Goal: Use online tool/utility: Utilize a website feature to perform a specific function

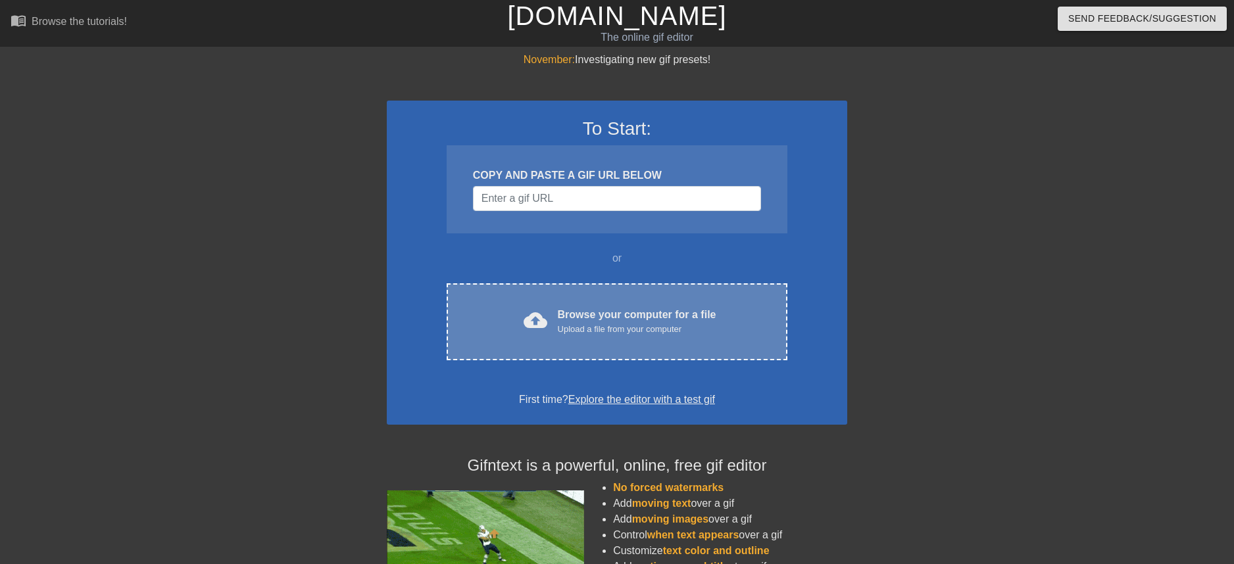
click at [529, 312] on span "cloud_upload" at bounding box center [536, 321] width 24 height 24
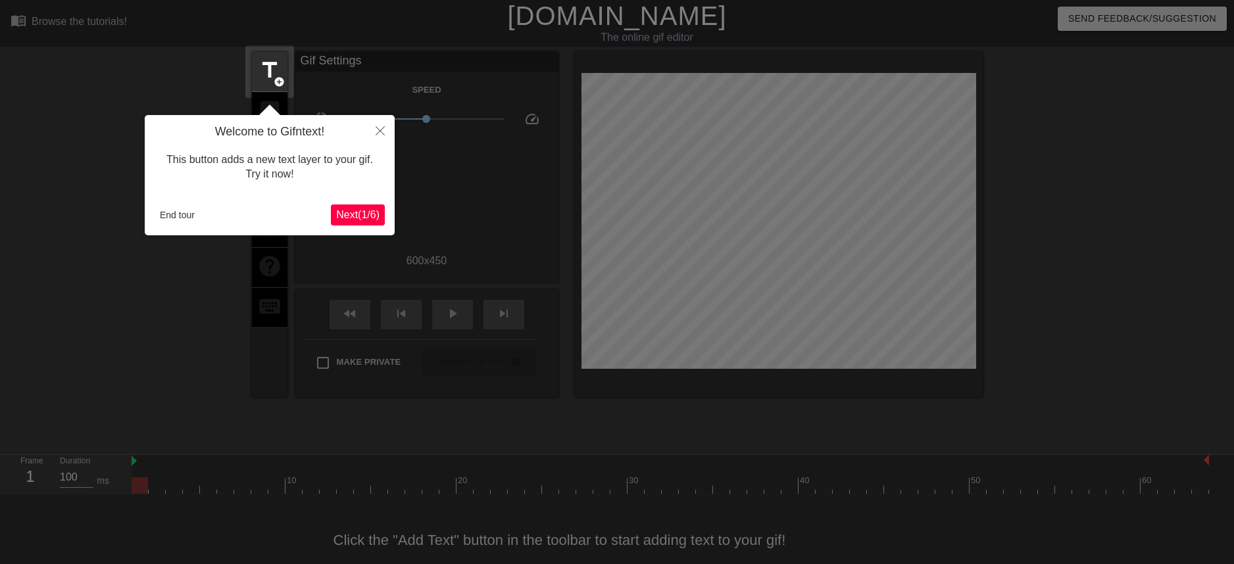
scroll to position [22, 0]
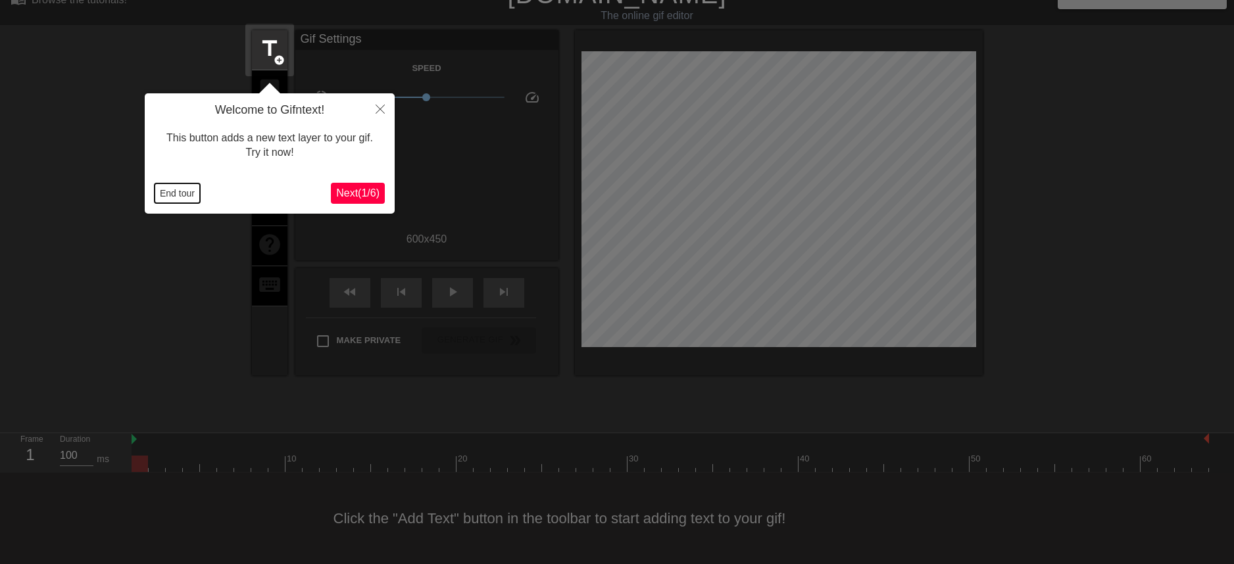
click at [184, 193] on button "End tour" at bounding box center [177, 194] width 45 height 20
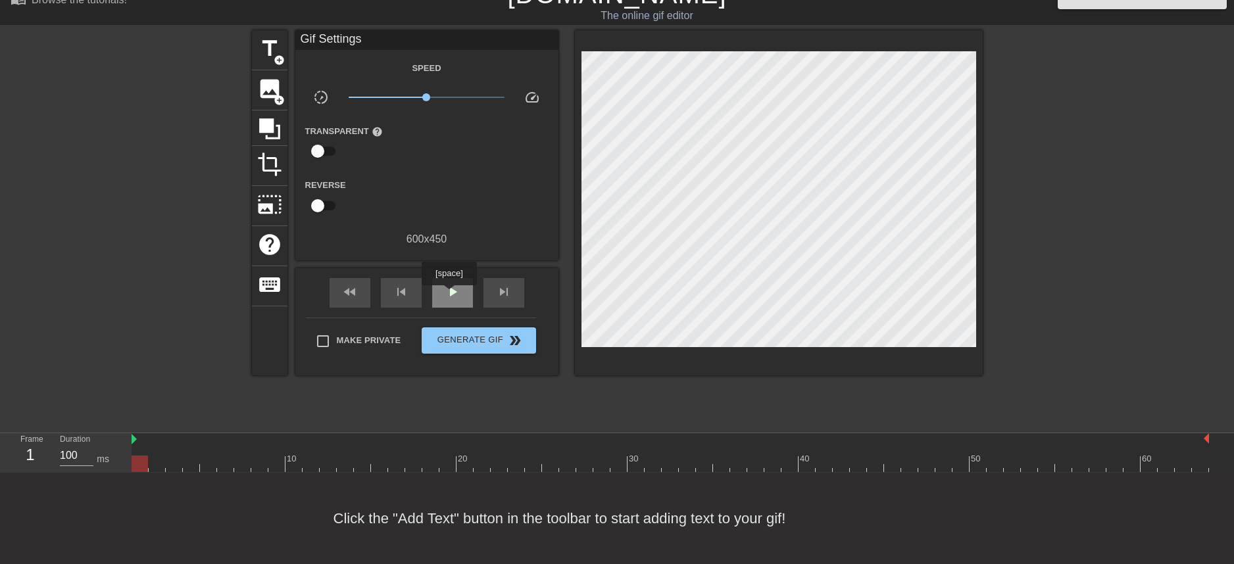
click at [453, 294] on span "play_arrow" at bounding box center [453, 292] width 16 height 16
click at [453, 294] on span "pause" at bounding box center [453, 292] width 16 height 16
click at [819, 464] on div at bounding box center [671, 464] width 1078 height 16
click at [847, 464] on div at bounding box center [671, 464] width 1078 height 16
click at [265, 95] on span "image" at bounding box center [269, 88] width 25 height 25
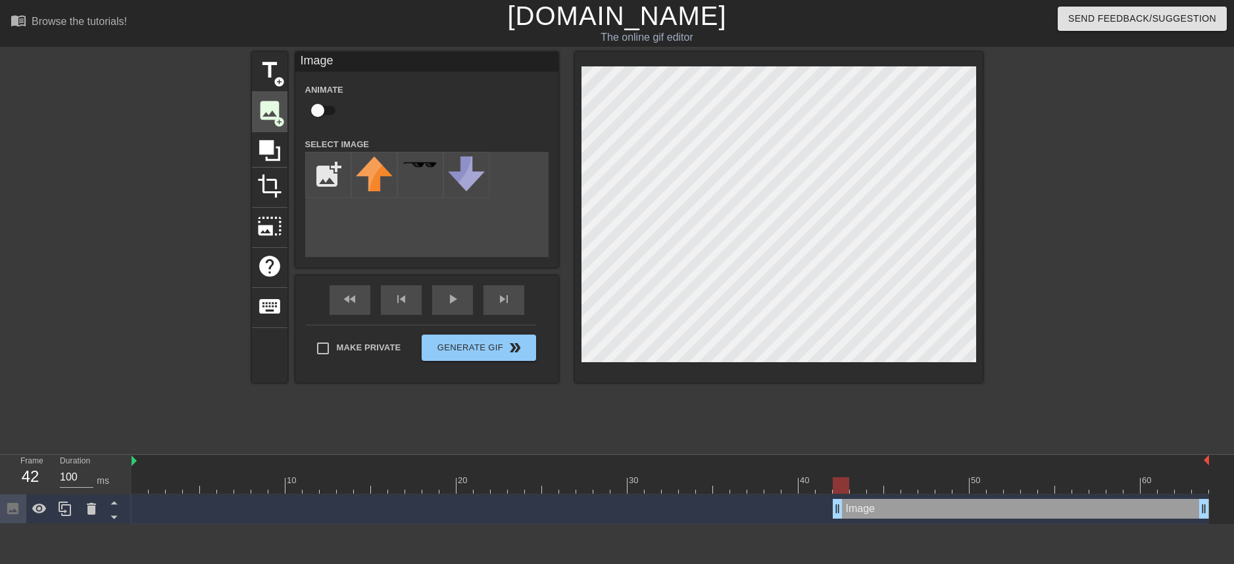
scroll to position [0, 0]
click at [339, 189] on input "file" at bounding box center [328, 175] width 45 height 45
click at [334, 187] on input "file" at bounding box center [328, 175] width 45 height 45
type input "C:\fakepath\[DOMAIN_NAME] - jason_vorhees_PNG41 copy.png"
click at [367, 180] on img at bounding box center [374, 175] width 37 height 36
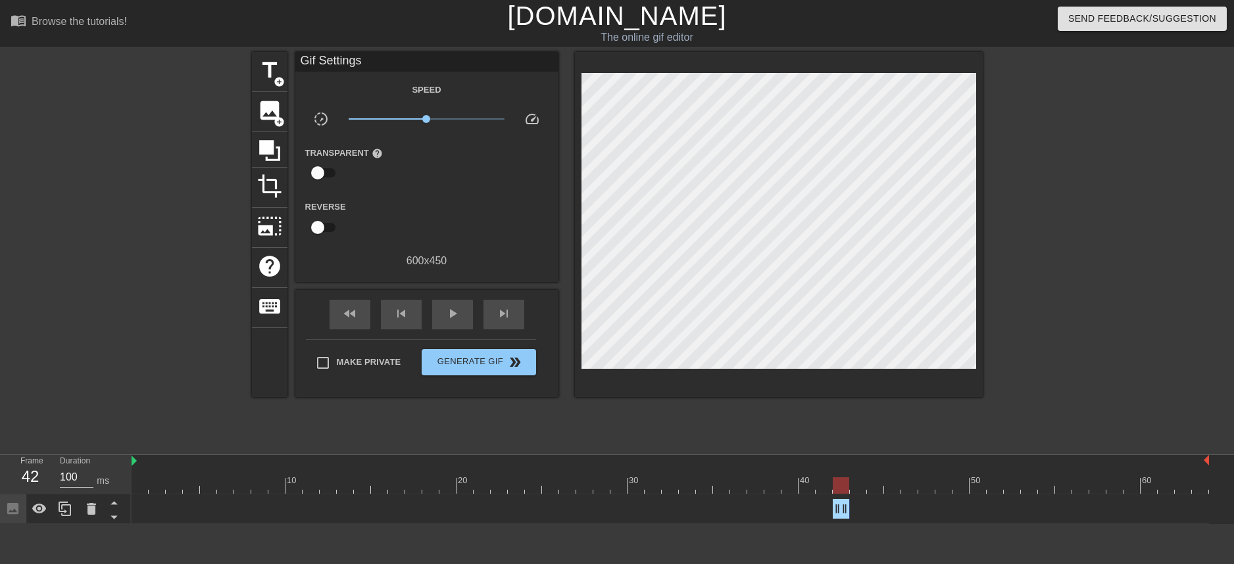
drag, startPoint x: 1205, startPoint y: 510, endPoint x: 848, endPoint y: 511, distance: 356.6
click at [62, 509] on icon at bounding box center [65, 509] width 13 height 14
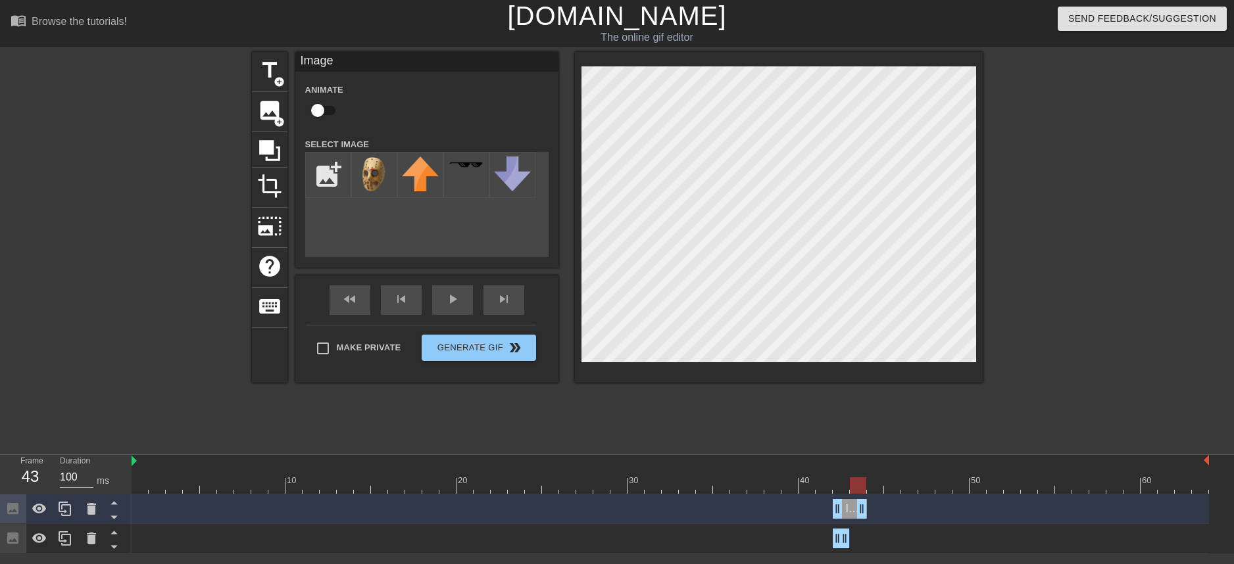
drag, startPoint x: 842, startPoint y: 506, endPoint x: 855, endPoint y: 506, distance: 13.2
drag, startPoint x: 836, startPoint y: 508, endPoint x: 845, endPoint y: 509, distance: 9.2
click at [845, 509] on div "Image drag_handle drag_handle" at bounding box center [671, 509] width 1078 height 20
click at [1072, 230] on div at bounding box center [1097, 249] width 197 height 395
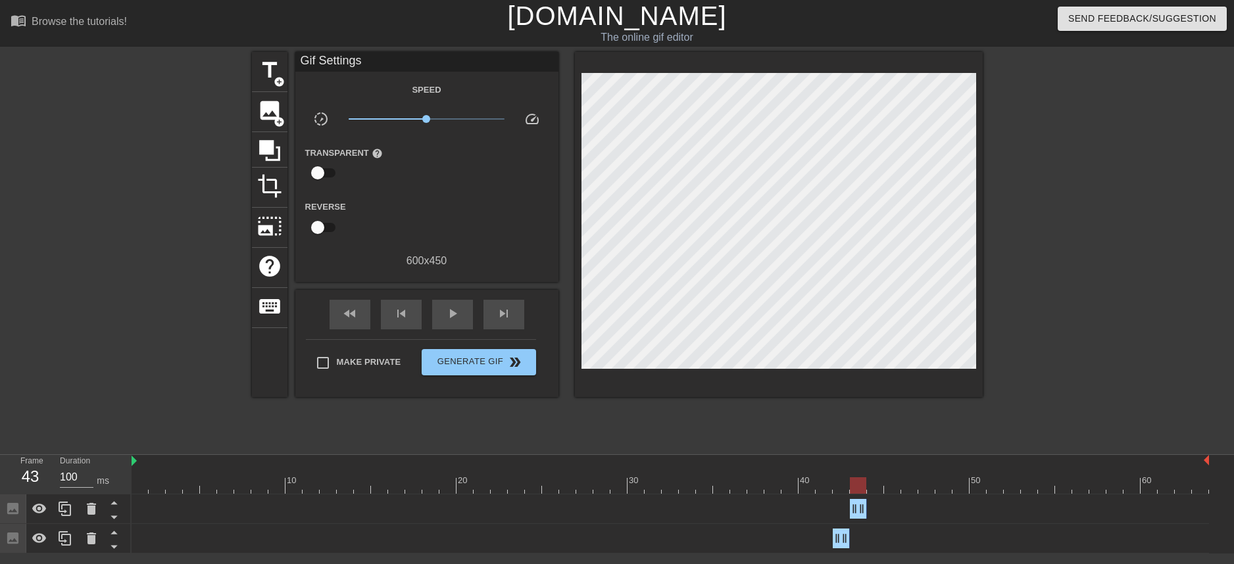
click at [847, 481] on div at bounding box center [671, 486] width 1078 height 16
click at [861, 481] on div at bounding box center [671, 486] width 1078 height 16
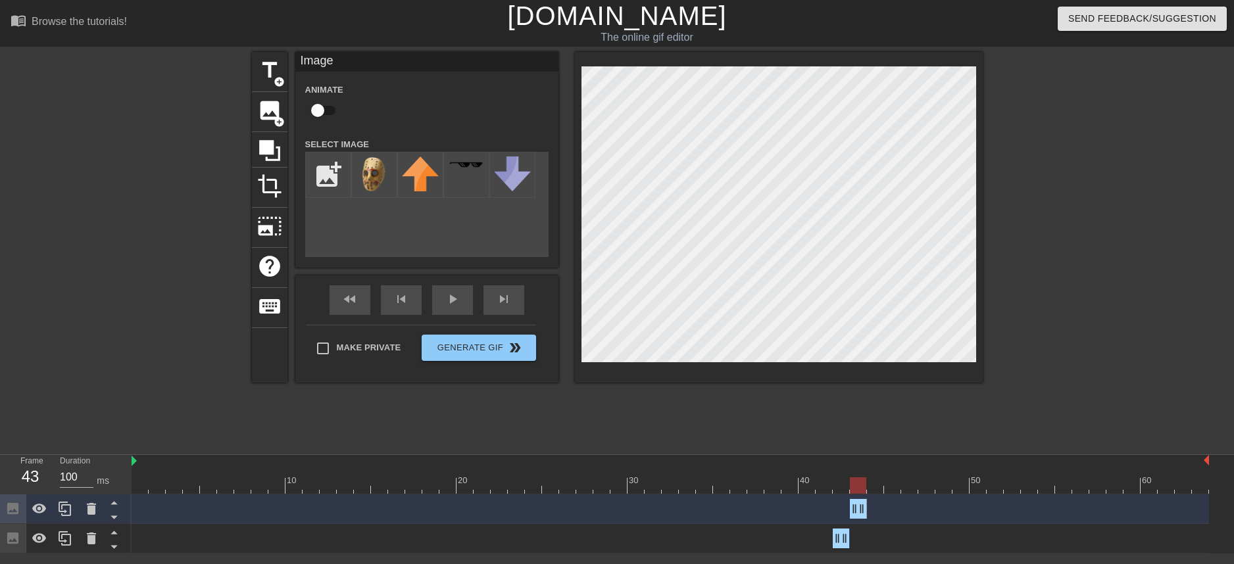
click at [836, 480] on div at bounding box center [671, 486] width 1078 height 16
click at [862, 484] on div at bounding box center [671, 486] width 1078 height 16
click at [838, 441] on div "title add_circle image add_circle crop photo_size_select_large help keyboard Im…" at bounding box center [617, 249] width 731 height 395
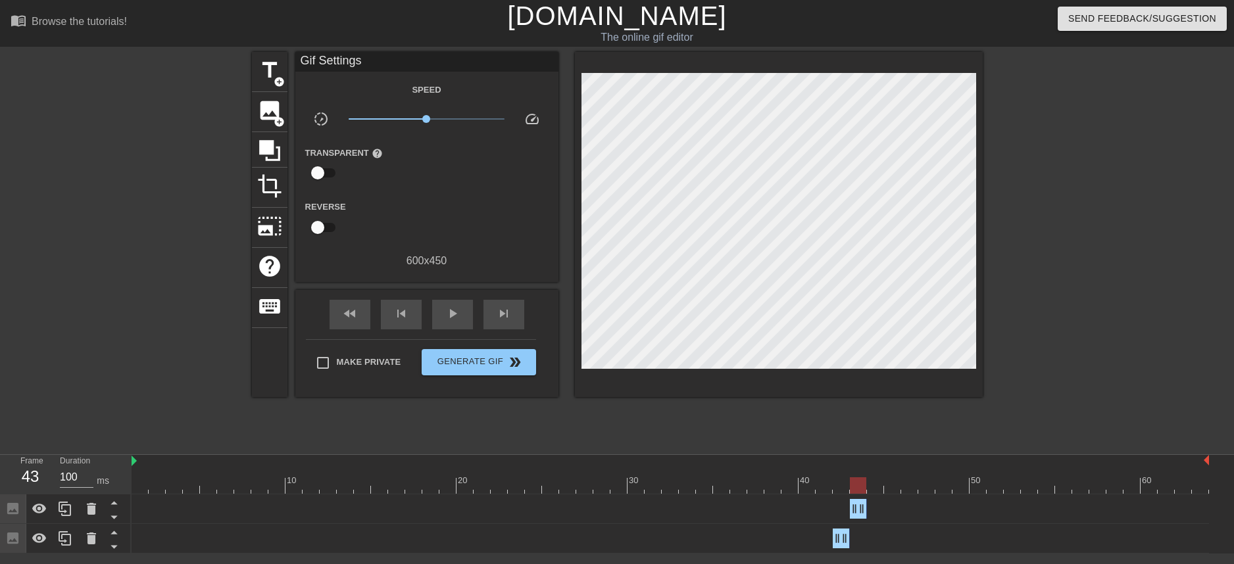
click at [840, 484] on div at bounding box center [671, 486] width 1078 height 16
click at [867, 486] on div at bounding box center [671, 486] width 1078 height 16
click at [843, 491] on div at bounding box center [671, 486] width 1078 height 16
click at [861, 484] on div at bounding box center [671, 486] width 1078 height 16
click at [61, 518] on div at bounding box center [65, 509] width 26 height 29
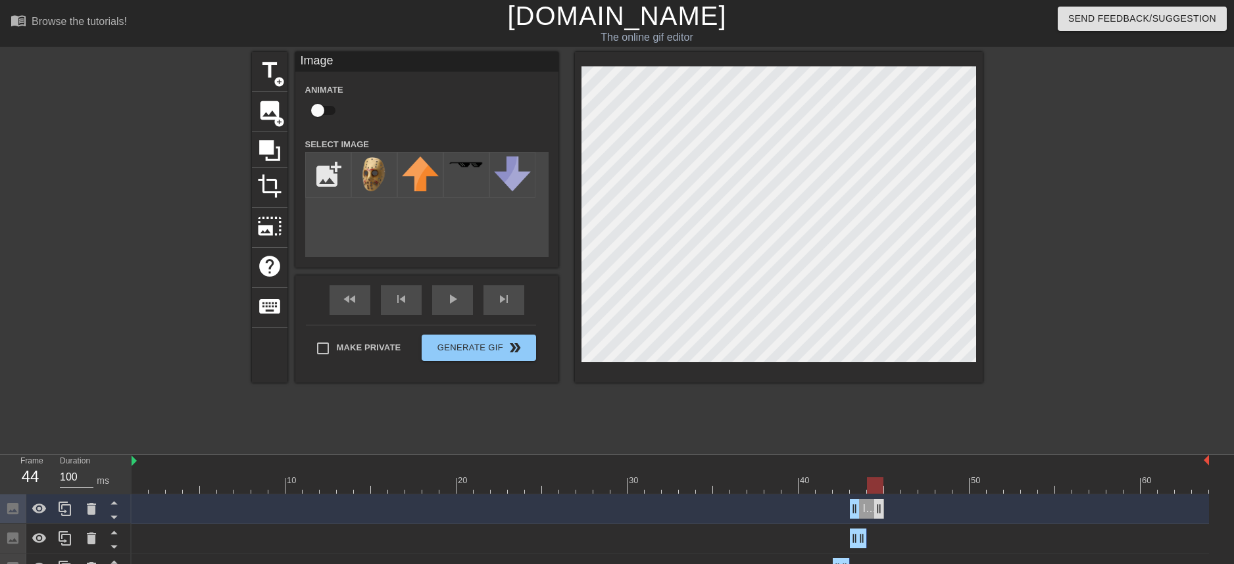
drag, startPoint x: 862, startPoint y: 509, endPoint x: 876, endPoint y: 511, distance: 14.0
drag, startPoint x: 854, startPoint y: 512, endPoint x: 865, endPoint y: 513, distance: 11.3
click at [865, 513] on div "Image drag_handle drag_handle" at bounding box center [671, 509] width 1078 height 20
click at [1043, 209] on div at bounding box center [1097, 249] width 197 height 395
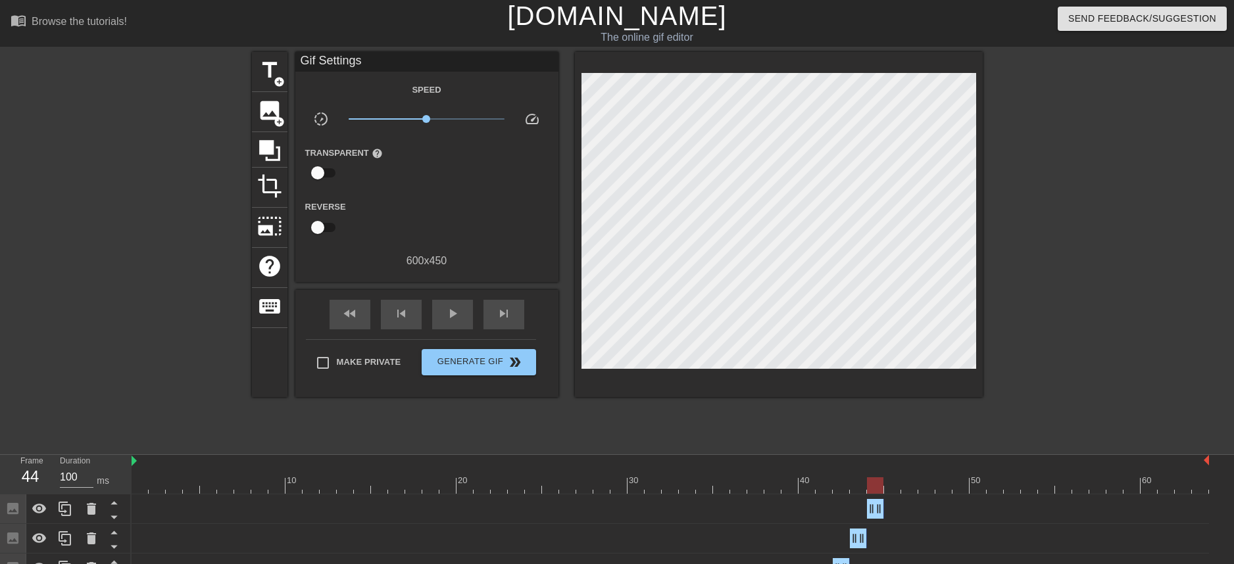
click at [851, 476] on div at bounding box center [852, 480] width 3 height 13
click at [875, 482] on div at bounding box center [671, 486] width 1078 height 16
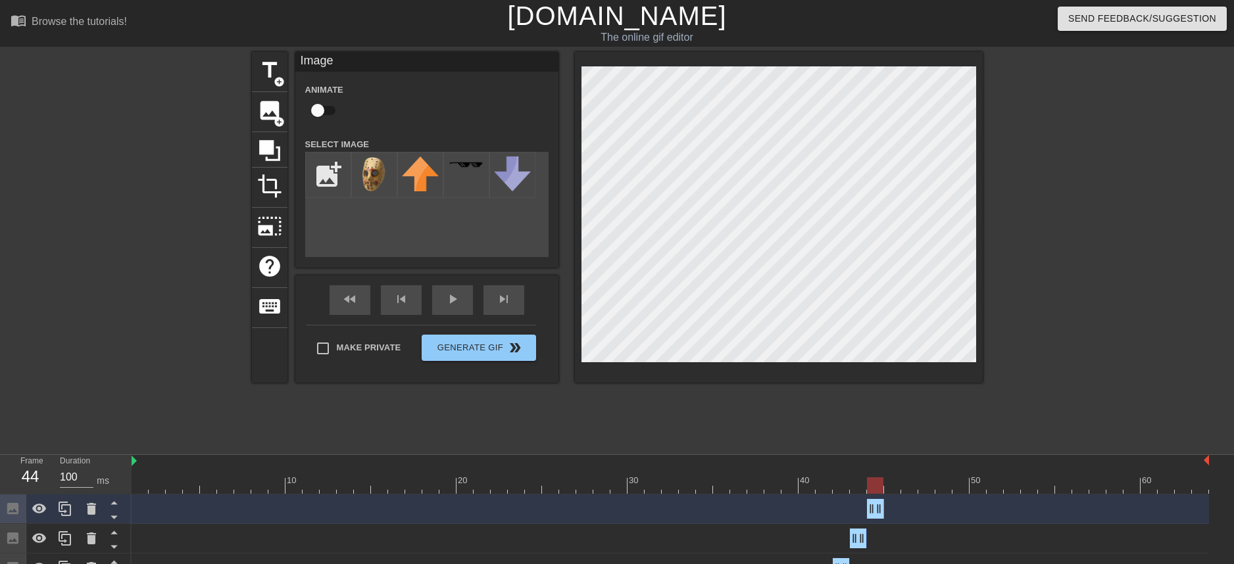
click at [803, 441] on div "title add_circle image add_circle crop photo_size_select_large help keyboard Im…" at bounding box center [617, 249] width 731 height 395
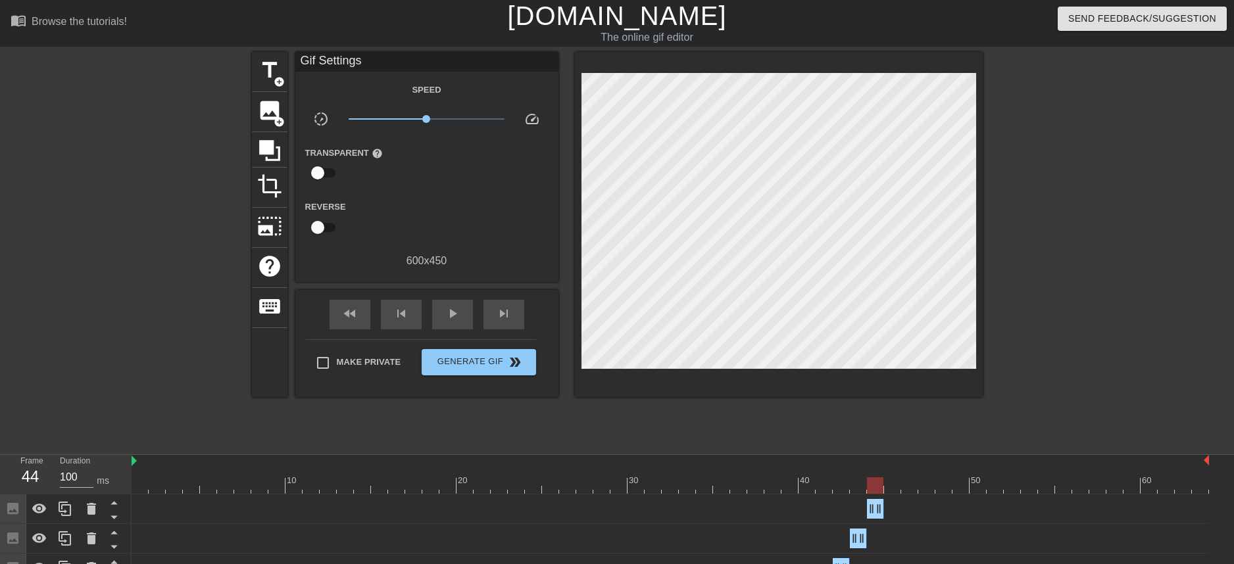
click at [834, 482] on div at bounding box center [671, 486] width 1078 height 16
click at [869, 481] on div at bounding box center [671, 486] width 1078 height 16
click at [853, 486] on div at bounding box center [671, 486] width 1078 height 16
click at [878, 485] on div at bounding box center [671, 486] width 1078 height 16
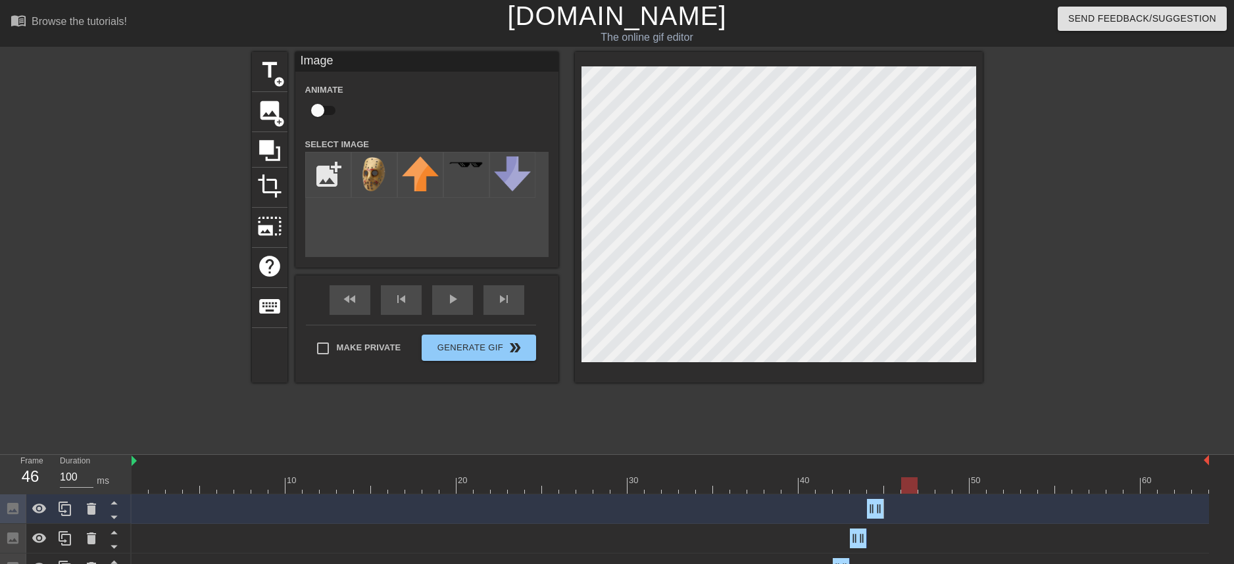
click at [903, 488] on div at bounding box center [671, 486] width 1078 height 16
click at [890, 488] on div at bounding box center [671, 486] width 1078 height 16
click at [907, 491] on div at bounding box center [671, 486] width 1078 height 16
click at [879, 490] on div at bounding box center [671, 486] width 1078 height 16
click at [894, 490] on div at bounding box center [671, 486] width 1078 height 16
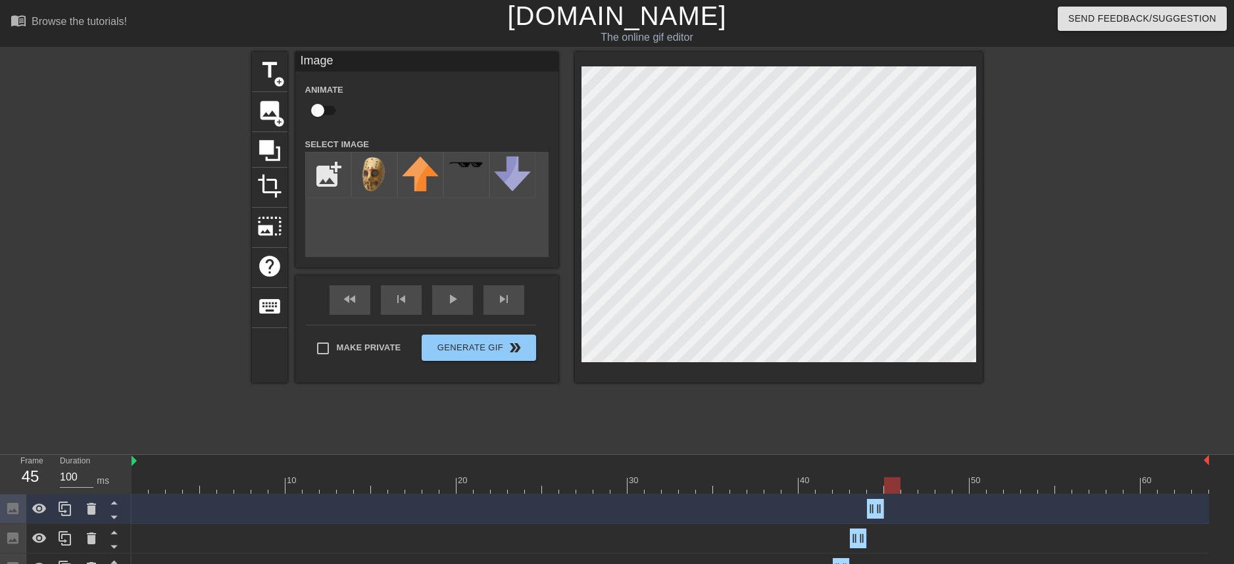
click at [911, 490] on div at bounding box center [671, 486] width 1078 height 16
click at [922, 490] on div at bounding box center [671, 486] width 1078 height 16
click at [878, 486] on div at bounding box center [671, 486] width 1078 height 16
click at [66, 509] on icon at bounding box center [65, 509] width 16 height 16
drag, startPoint x: 878, startPoint y: 505, endPoint x: 890, endPoint y: 508, distance: 12.8
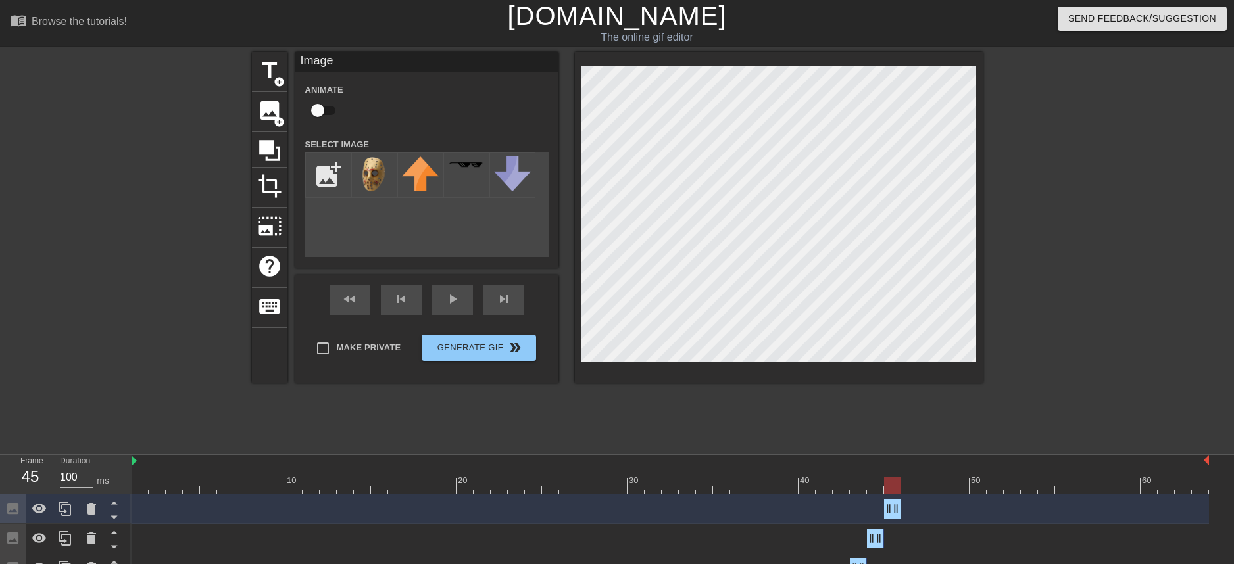
drag, startPoint x: 870, startPoint y: 512, endPoint x: 887, endPoint y: 512, distance: 17.1
click at [82, 507] on div at bounding box center [91, 509] width 26 height 29
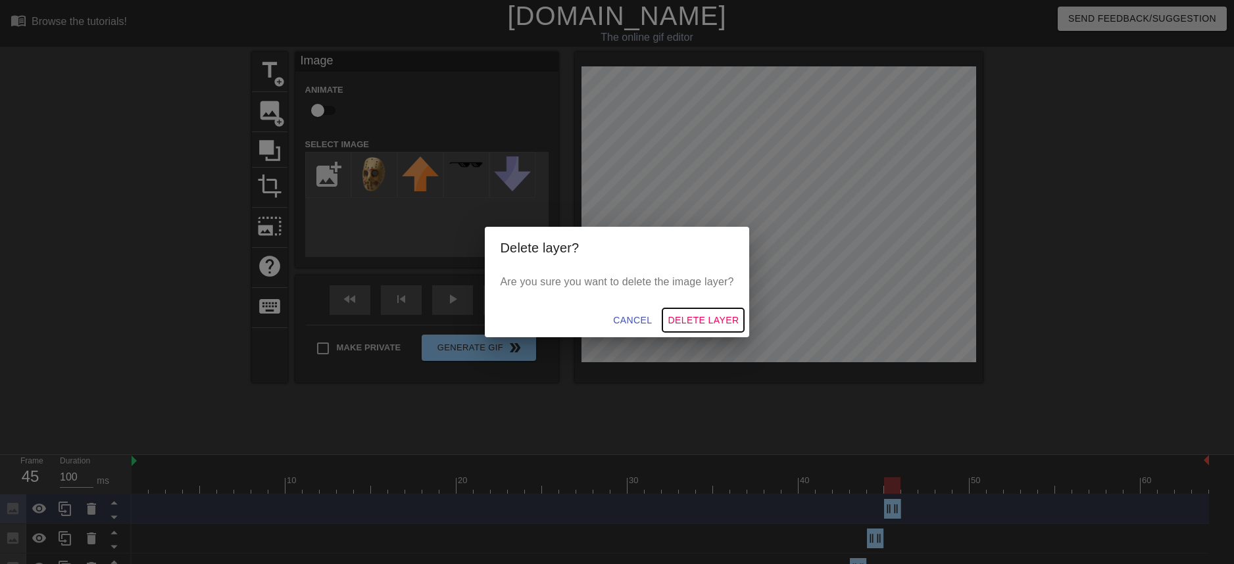
click at [686, 316] on span "Delete Layer" at bounding box center [703, 321] width 71 height 16
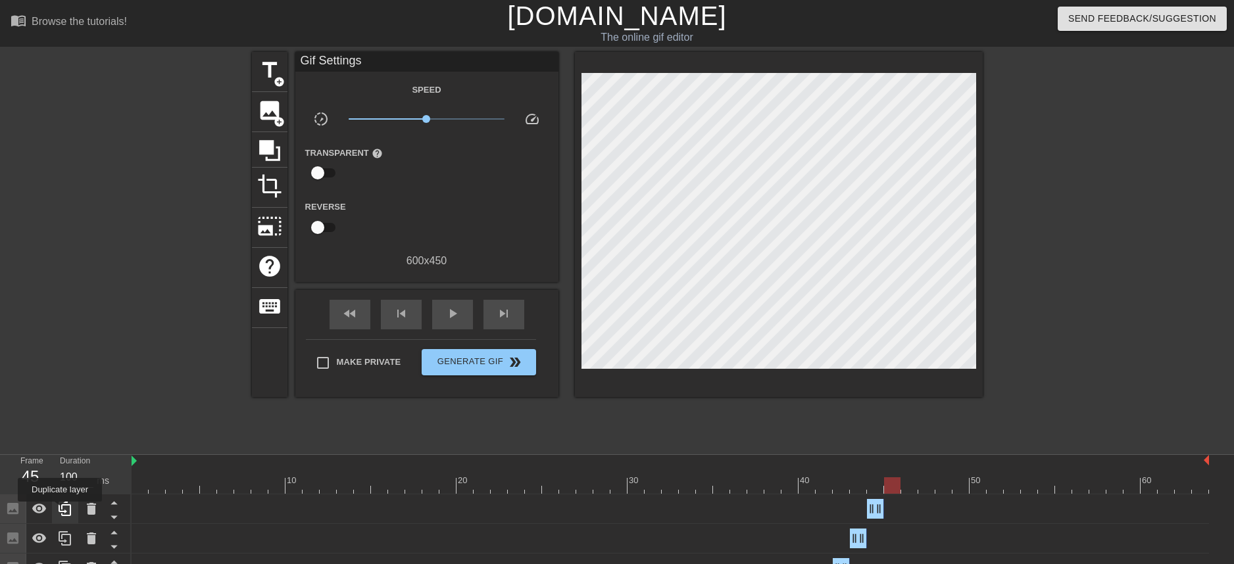
click at [61, 511] on icon at bounding box center [65, 509] width 13 height 14
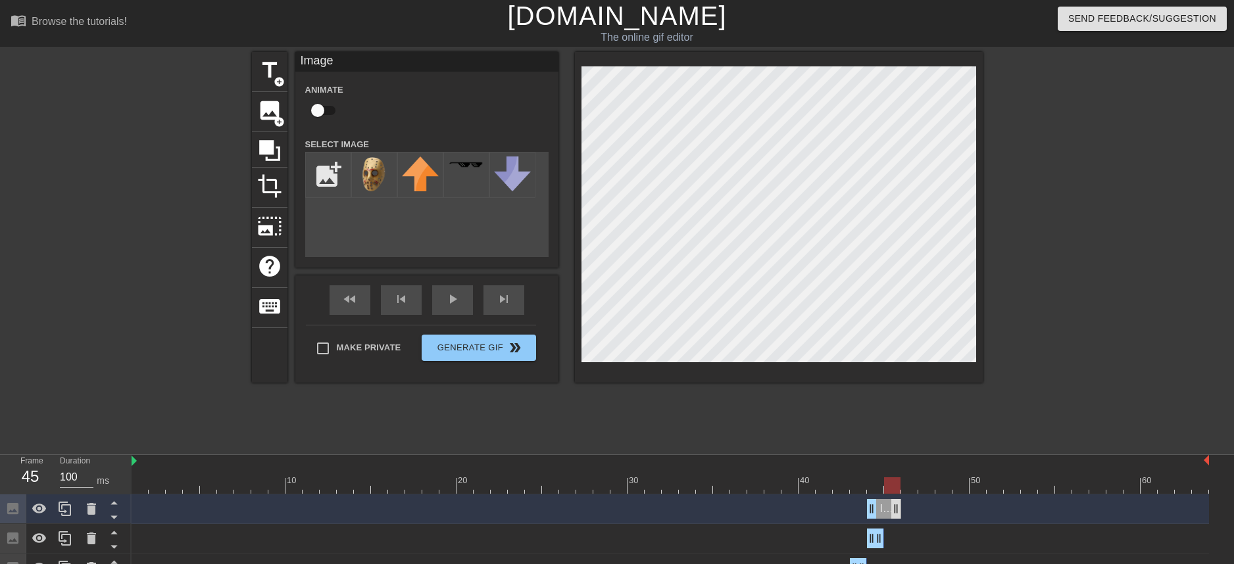
drag, startPoint x: 880, startPoint y: 510, endPoint x: 894, endPoint y: 513, distance: 14.1
drag, startPoint x: 871, startPoint y: 513, endPoint x: 884, endPoint y: 517, distance: 13.3
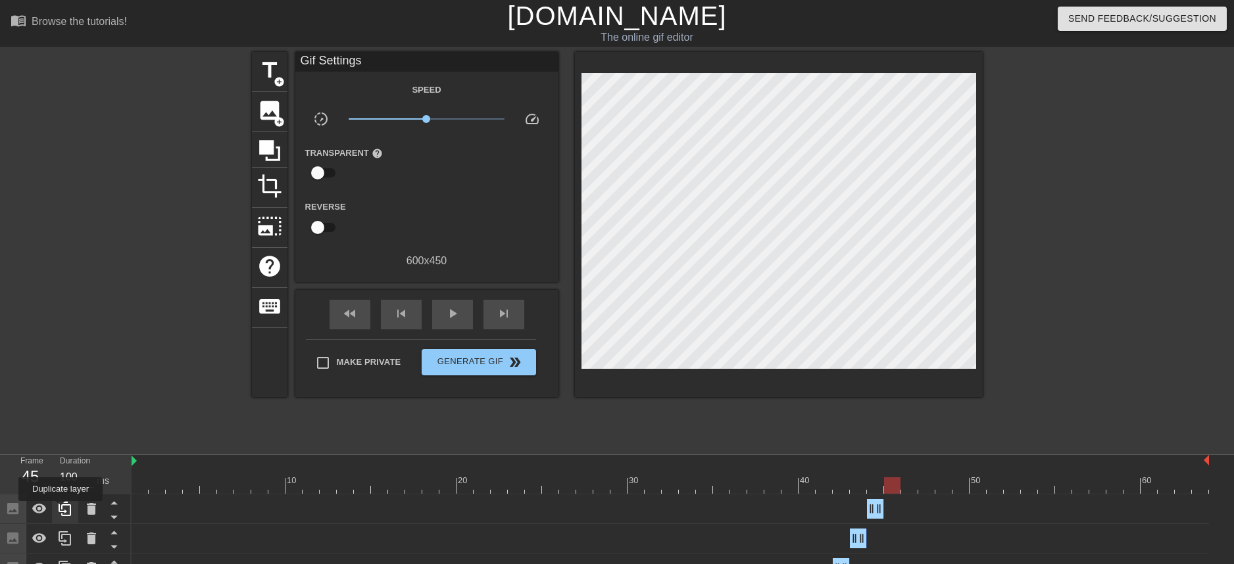
click at [62, 511] on icon at bounding box center [65, 509] width 16 height 16
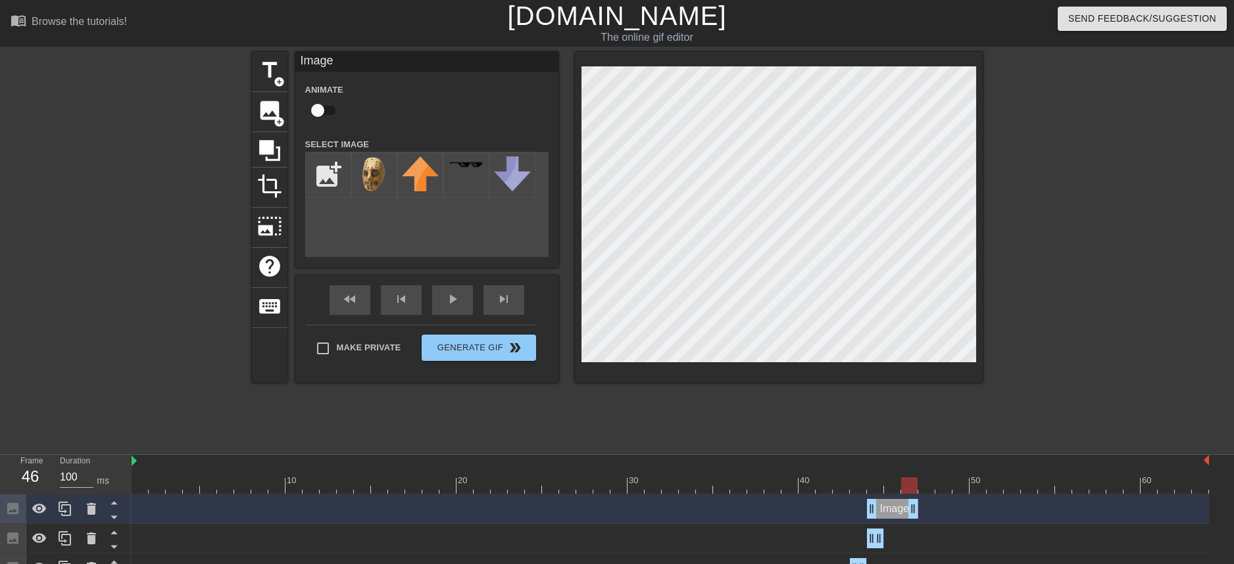
drag, startPoint x: 879, startPoint y: 510, endPoint x: 914, endPoint y: 511, distance: 35.6
drag, startPoint x: 874, startPoint y: 511, endPoint x: 904, endPoint y: 511, distance: 29.6
click at [871, 489] on div at bounding box center [671, 486] width 1078 height 16
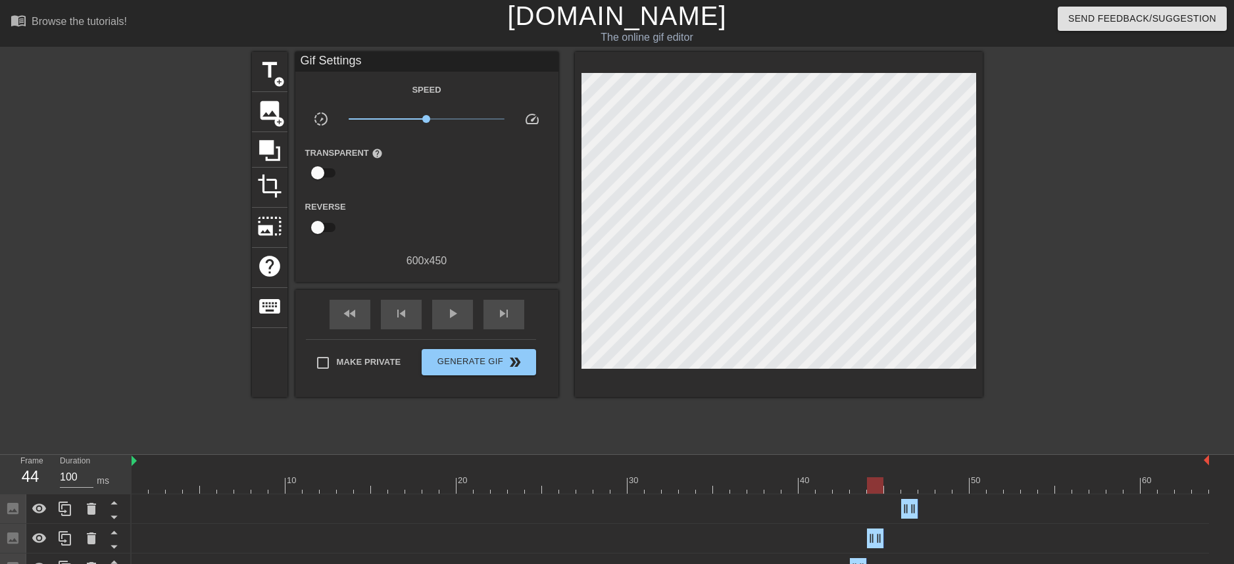
click at [855, 440] on div "title add_circle image add_circle crop photo_size_select_large help keyboard Gi…" at bounding box center [617, 249] width 731 height 395
click at [858, 489] on div at bounding box center [671, 486] width 1078 height 16
click at [878, 489] on div at bounding box center [671, 486] width 1078 height 16
click at [893, 488] on div at bounding box center [671, 486] width 1078 height 16
click at [913, 488] on div at bounding box center [671, 486] width 1078 height 16
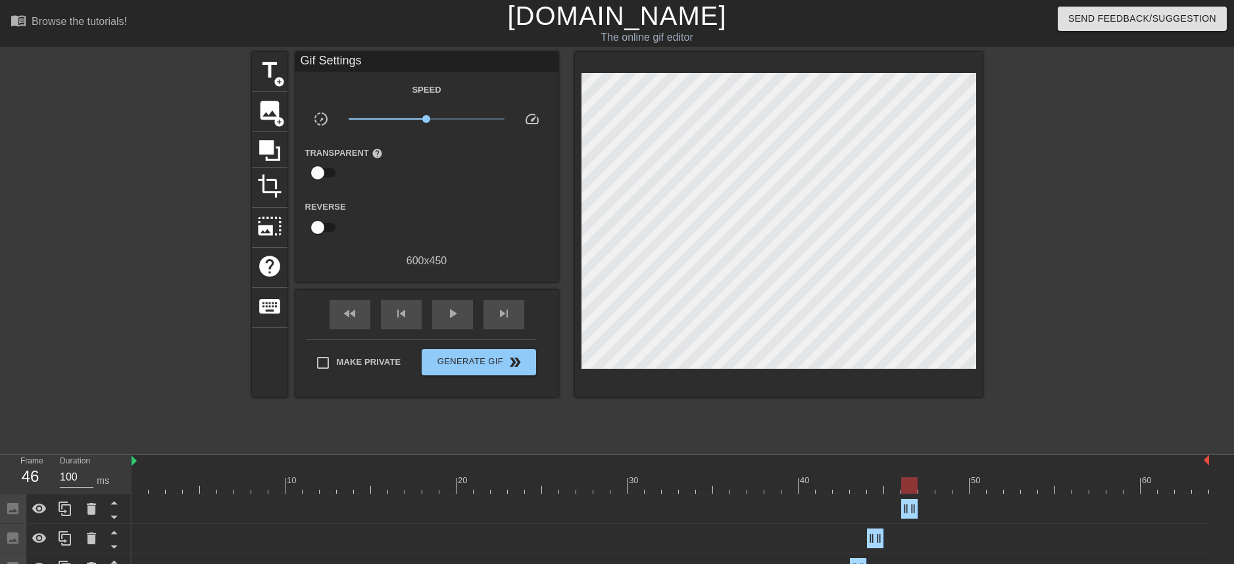
click at [928, 488] on div at bounding box center [671, 486] width 1078 height 16
click at [907, 488] on div at bounding box center [671, 486] width 1078 height 16
click at [64, 513] on icon at bounding box center [65, 509] width 16 height 16
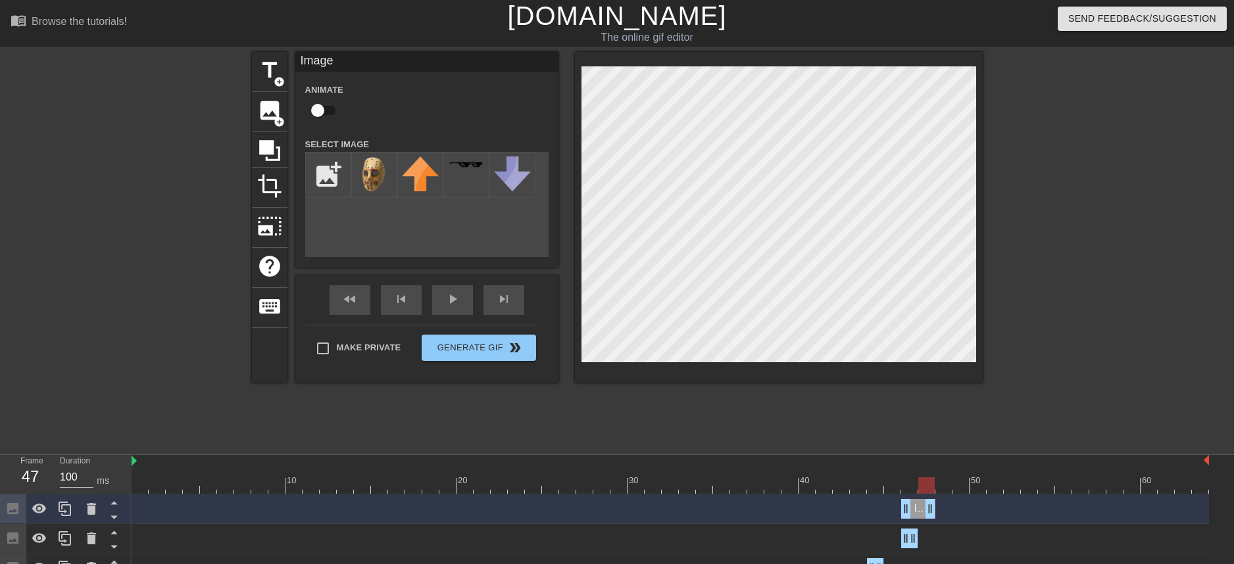
drag, startPoint x: 914, startPoint y: 512, endPoint x: 930, endPoint y: 513, distance: 16.5
drag, startPoint x: 905, startPoint y: 512, endPoint x: 924, endPoint y: 512, distance: 19.1
click at [911, 489] on div at bounding box center [671, 486] width 1078 height 16
click at [912, 450] on div "menu_book Browse the tutorials! [DOMAIN_NAME] The online gif editor Send Feedba…" at bounding box center [617, 321] width 1234 height 643
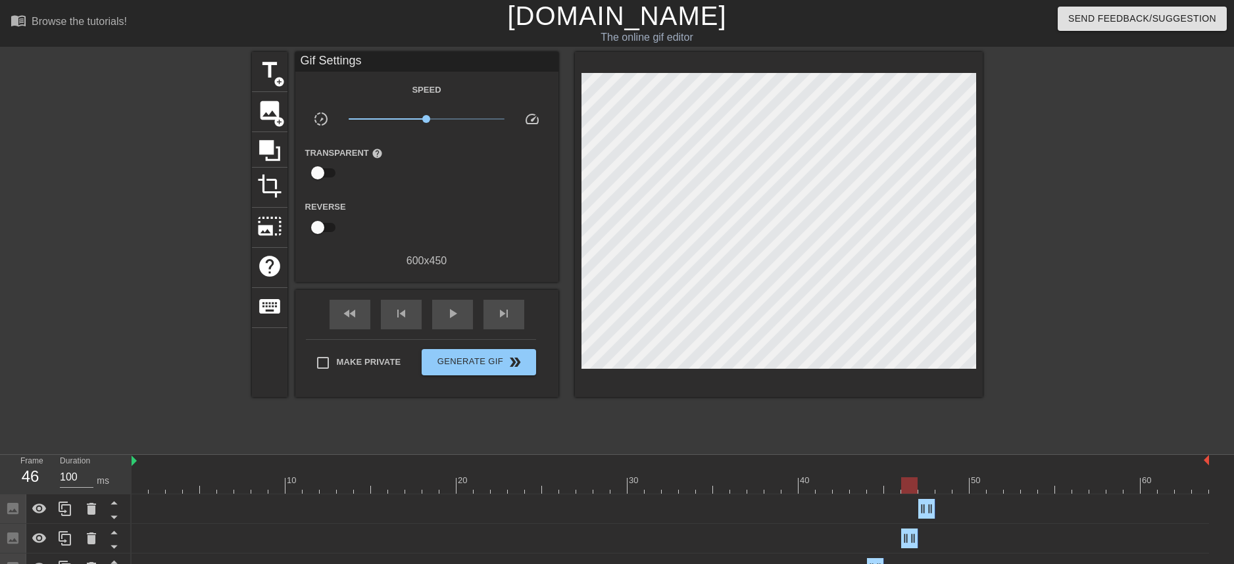
click at [919, 478] on div at bounding box center [671, 486] width 1078 height 16
click at [899, 486] on div at bounding box center [671, 486] width 1078 height 16
click at [909, 486] on div at bounding box center [671, 486] width 1078 height 16
click at [930, 484] on div at bounding box center [671, 486] width 1078 height 16
click at [907, 487] on div at bounding box center [671, 486] width 1078 height 16
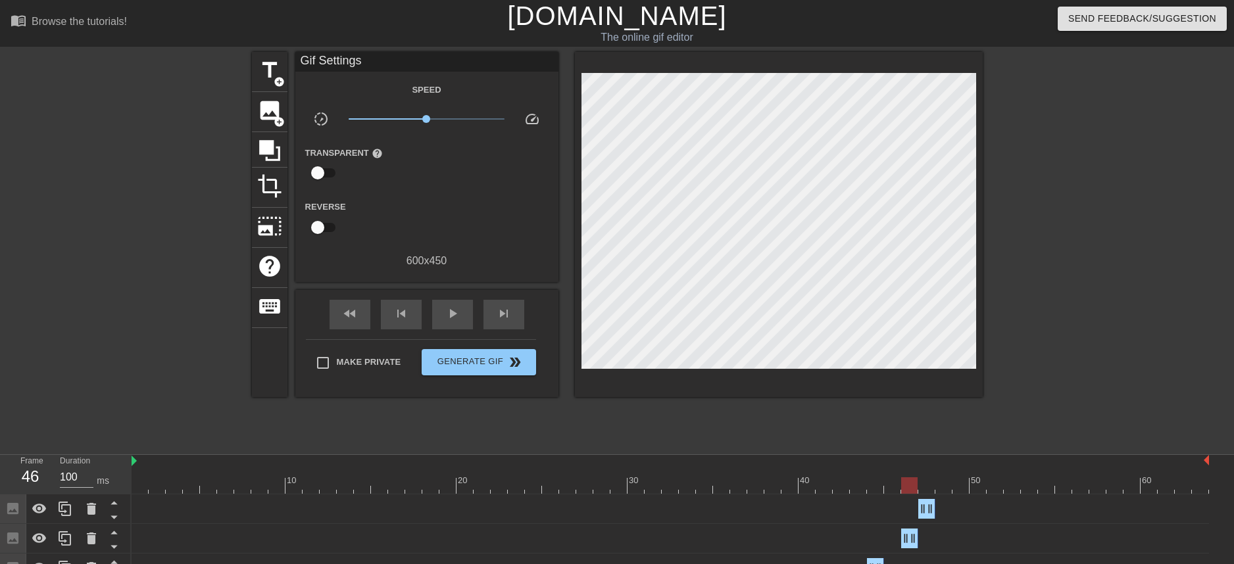
click at [932, 488] on div at bounding box center [671, 486] width 1078 height 16
click at [993, 193] on div "title add_circle image add_circle crop photo_size_select_large help keyboard Gi…" at bounding box center [617, 249] width 1234 height 395
click at [912, 489] on div at bounding box center [671, 486] width 1078 height 16
click at [930, 486] on div at bounding box center [671, 486] width 1078 height 16
click at [942, 487] on div at bounding box center [671, 486] width 1078 height 16
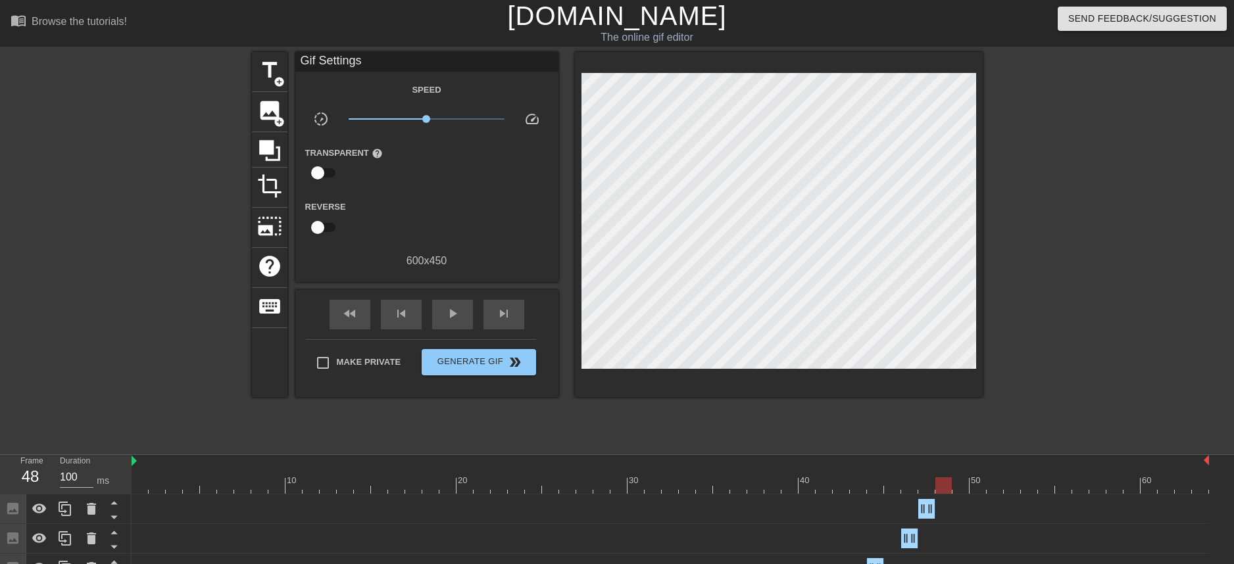
click at [927, 488] on div at bounding box center [671, 486] width 1078 height 16
click at [945, 488] on div at bounding box center [671, 486] width 1078 height 16
click at [928, 484] on div at bounding box center [671, 486] width 1078 height 16
click at [70, 513] on icon at bounding box center [65, 509] width 13 height 14
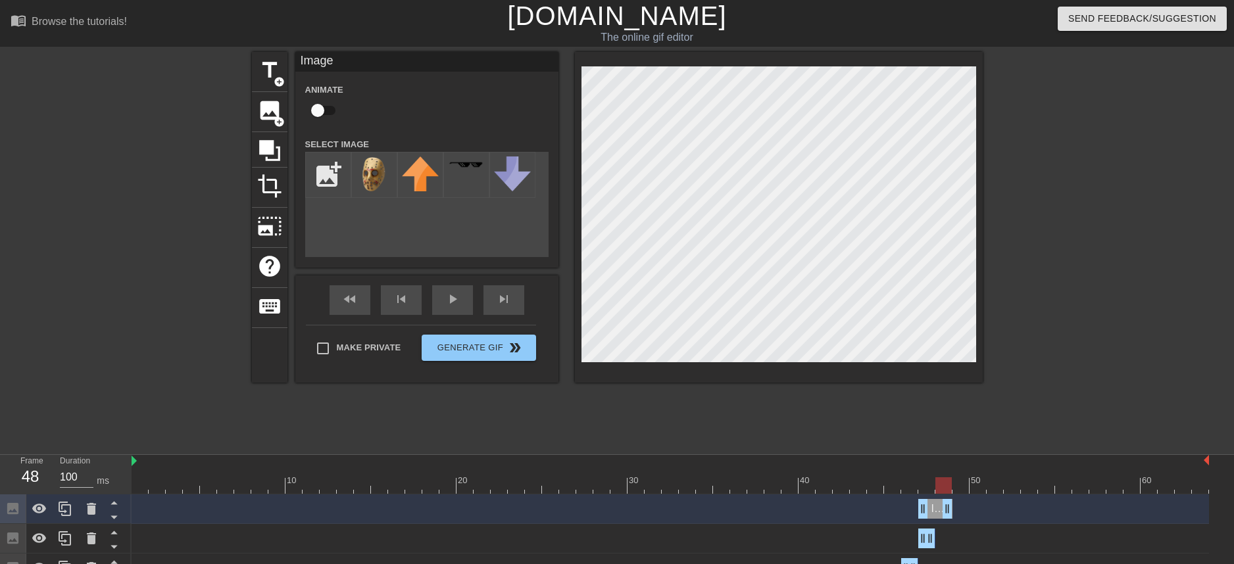
drag, startPoint x: 932, startPoint y: 510, endPoint x: 951, endPoint y: 510, distance: 18.4
drag, startPoint x: 924, startPoint y: 511, endPoint x: 942, endPoint y: 514, distance: 18.6
click at [923, 484] on div at bounding box center [671, 486] width 1078 height 16
click at [949, 484] on div at bounding box center [671, 486] width 1078 height 16
click at [923, 430] on div "title add_circle image add_circle crop photo_size_select_large help keyboard Im…" at bounding box center [617, 249] width 731 height 395
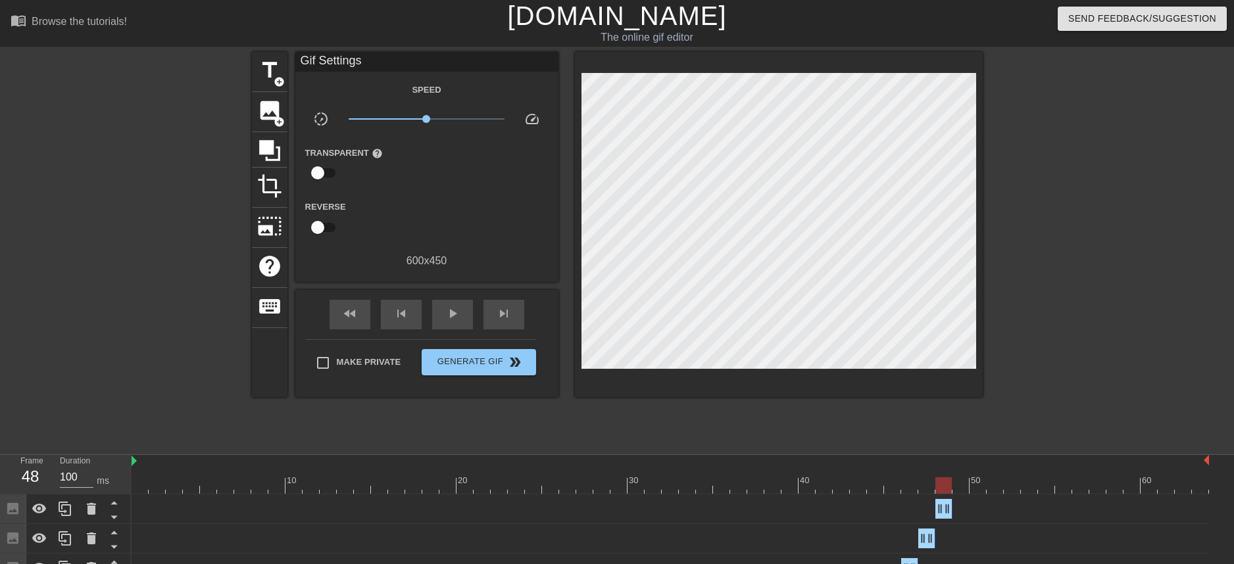
click at [926, 486] on div at bounding box center [671, 486] width 1078 height 16
click at [949, 488] on div at bounding box center [671, 486] width 1078 height 16
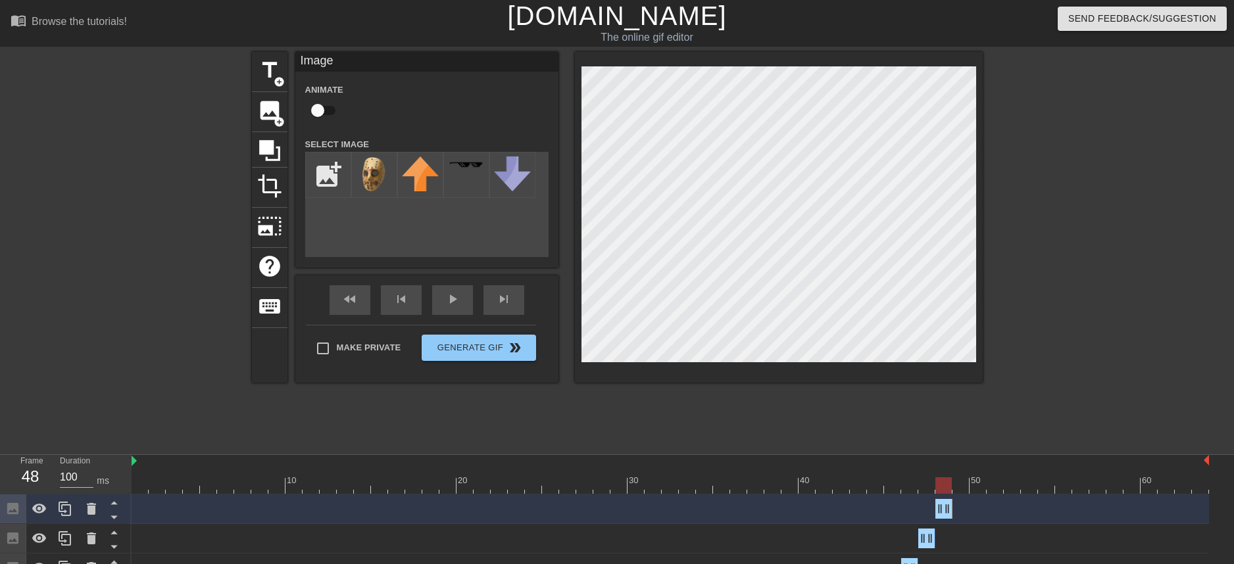
click at [919, 418] on div "title add_circle image add_circle crop photo_size_select_large help keyboard Im…" at bounding box center [617, 249] width 731 height 395
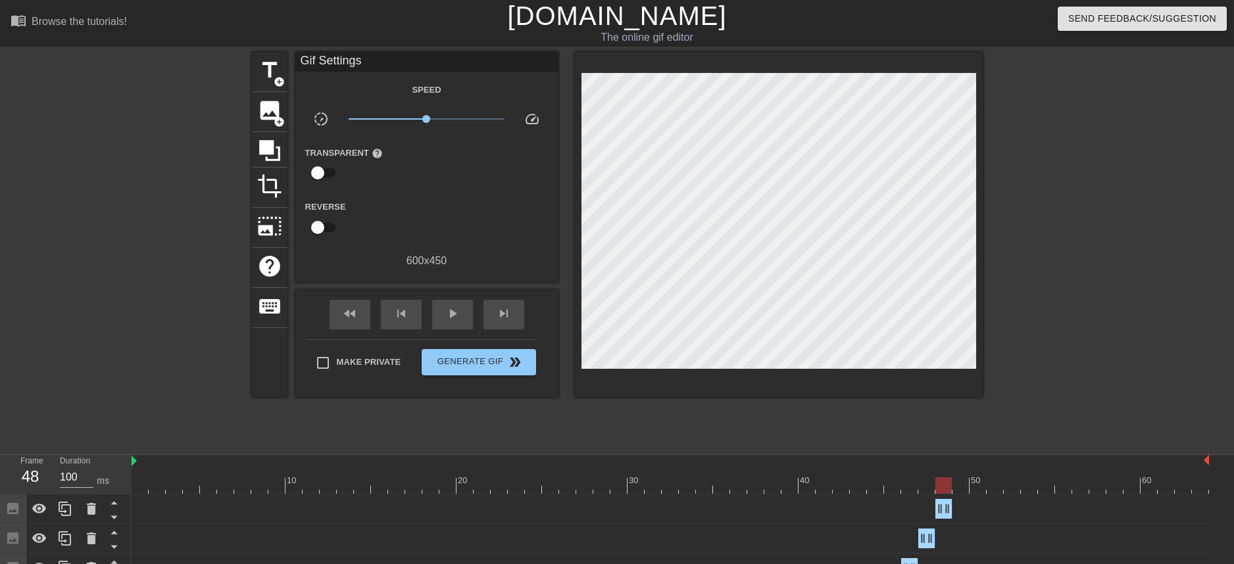
click at [913, 489] on div at bounding box center [671, 486] width 1078 height 16
click at [929, 486] on div at bounding box center [671, 486] width 1078 height 16
click at [939, 487] on div at bounding box center [671, 486] width 1078 height 16
click at [926, 489] on div at bounding box center [671, 486] width 1078 height 16
click at [951, 489] on div at bounding box center [671, 486] width 1078 height 16
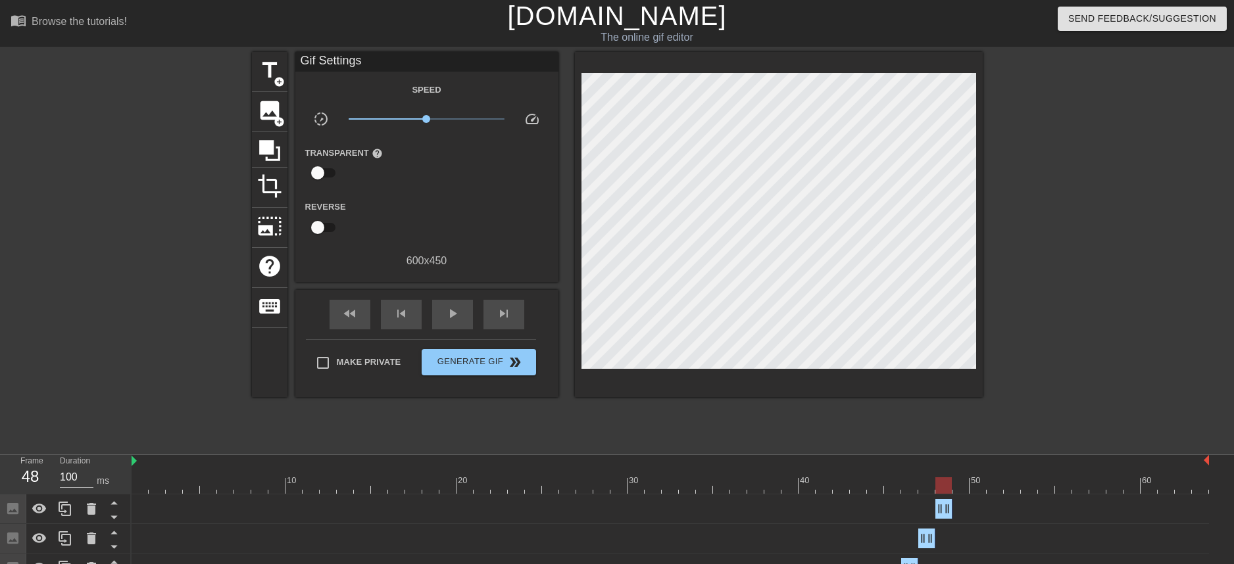
click at [931, 488] on div at bounding box center [671, 486] width 1078 height 16
click at [949, 488] on div at bounding box center [671, 486] width 1078 height 16
click at [923, 489] on div at bounding box center [671, 486] width 1078 height 16
click at [939, 489] on div at bounding box center [671, 486] width 1078 height 16
click at [922, 489] on div at bounding box center [671, 486] width 1078 height 16
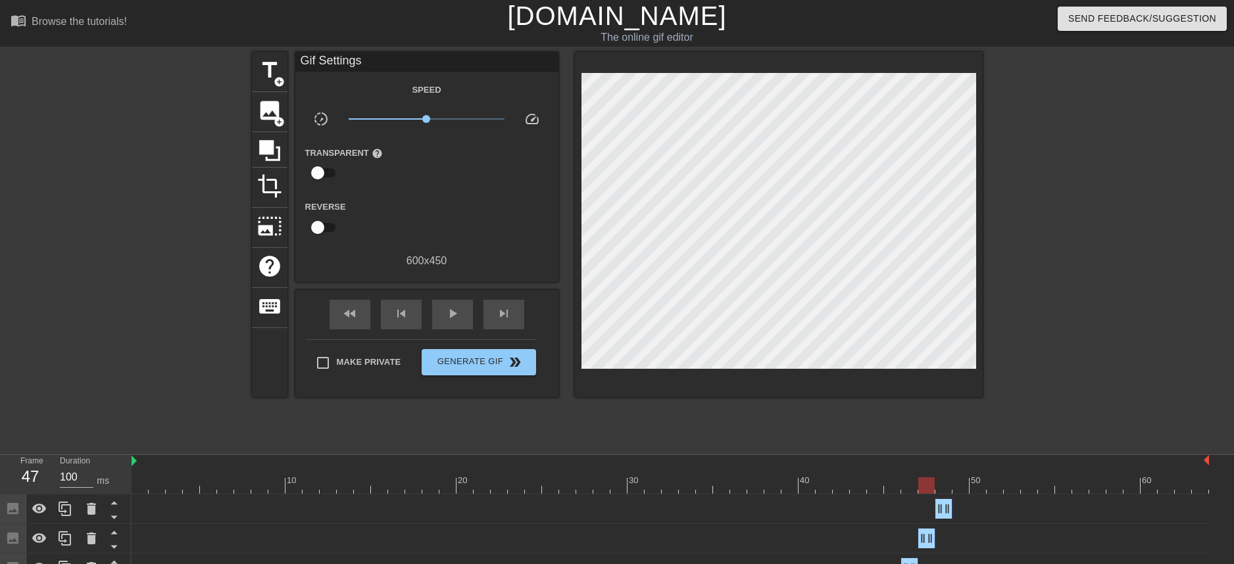
click at [944, 490] on div at bounding box center [671, 486] width 1078 height 16
click at [928, 489] on div at bounding box center [671, 486] width 1078 height 16
click at [945, 490] on div at bounding box center [671, 486] width 1078 height 16
click at [929, 491] on div at bounding box center [671, 486] width 1078 height 16
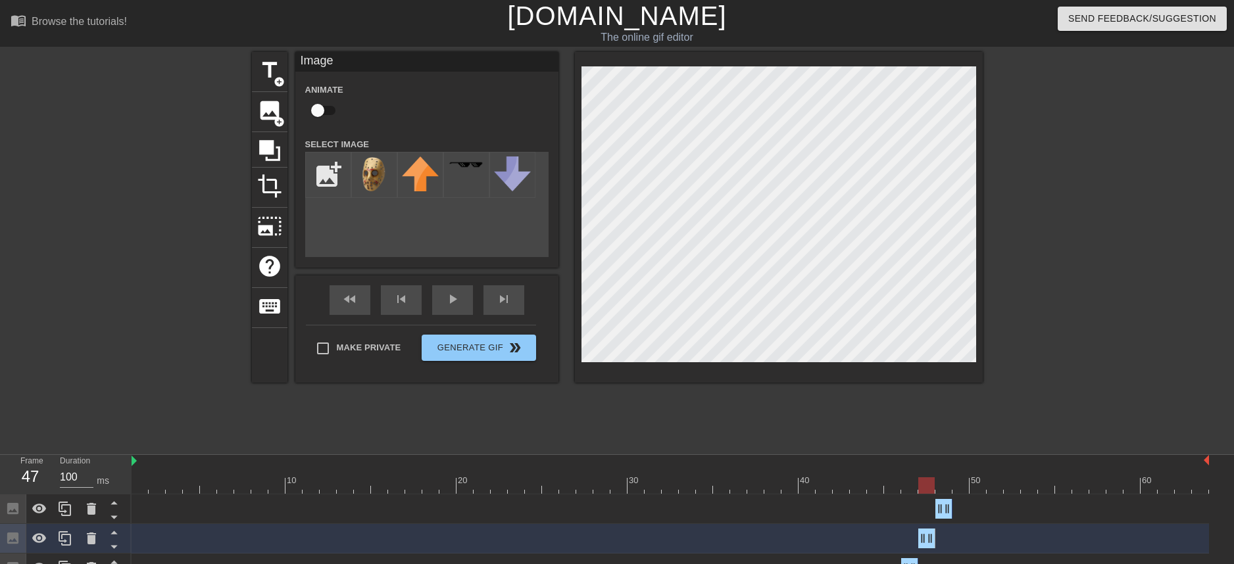
click at [953, 476] on div at bounding box center [961, 476] width 17 height 16
click at [920, 437] on div "title add_circle image add_circle crop photo_size_select_large help keyboard Im…" at bounding box center [617, 249] width 731 height 395
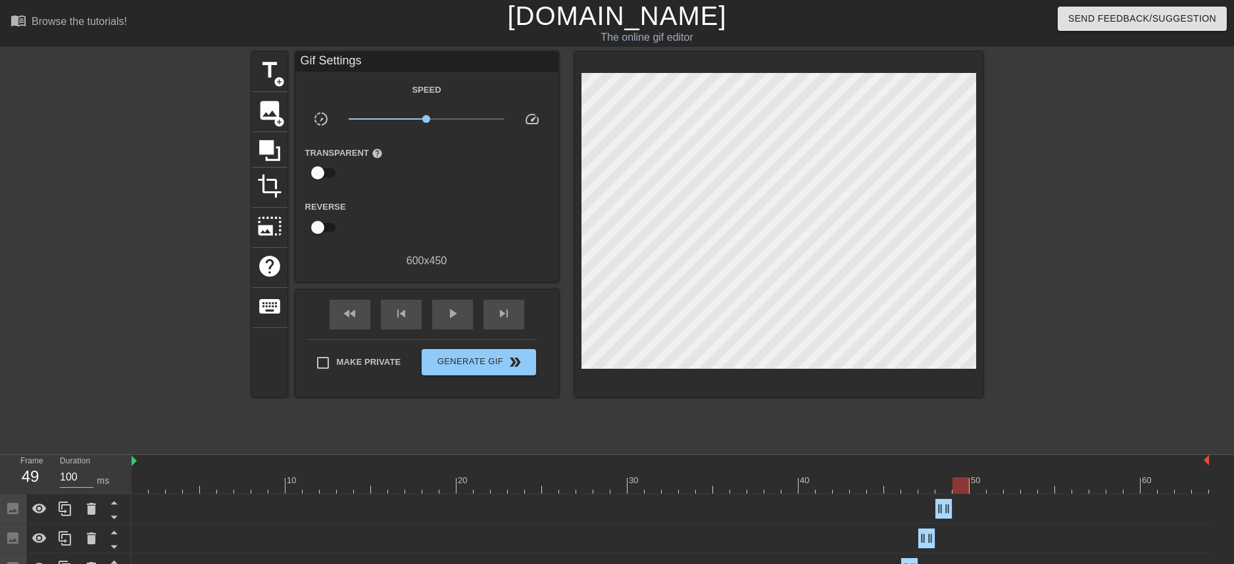
click at [927, 491] on div at bounding box center [671, 486] width 1078 height 16
click at [944, 486] on div at bounding box center [671, 486] width 1078 height 16
click at [926, 489] on div at bounding box center [671, 486] width 1078 height 16
click at [945, 486] on div at bounding box center [671, 486] width 1078 height 16
click at [86, 540] on icon at bounding box center [92, 539] width 16 height 16
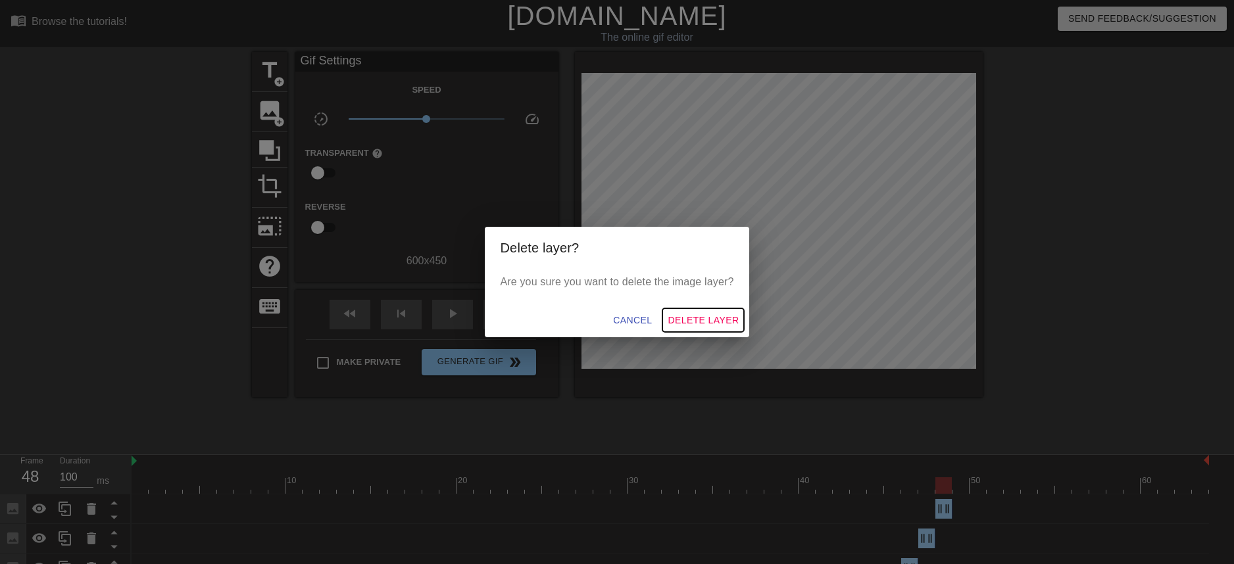
click at [683, 320] on span "Delete Layer" at bounding box center [703, 321] width 71 height 16
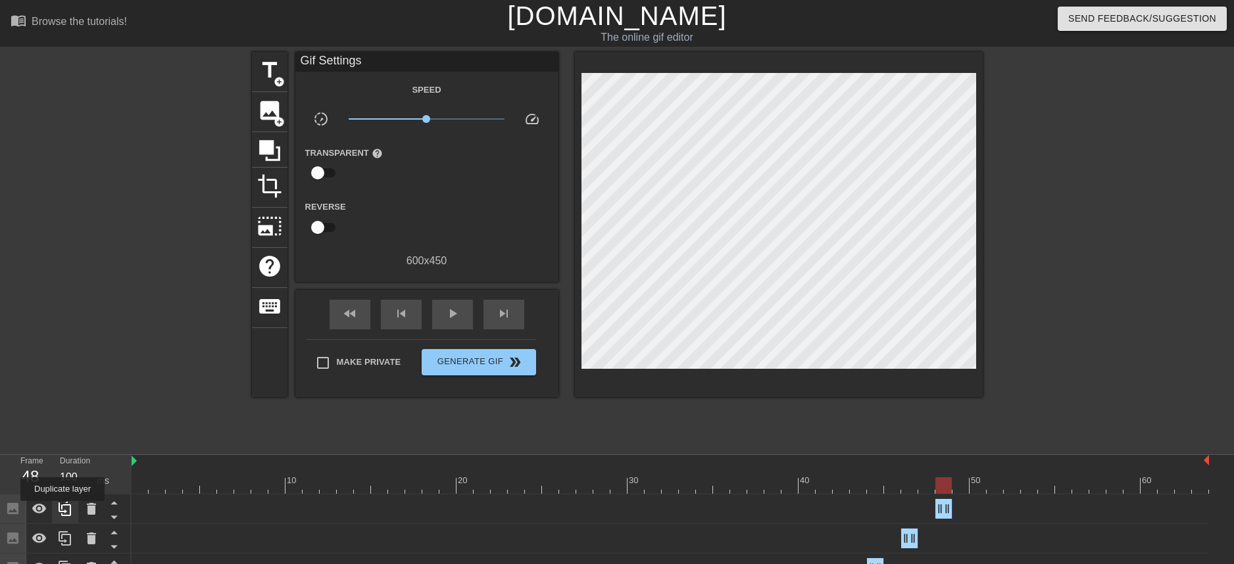
click at [64, 511] on icon at bounding box center [65, 509] width 16 height 16
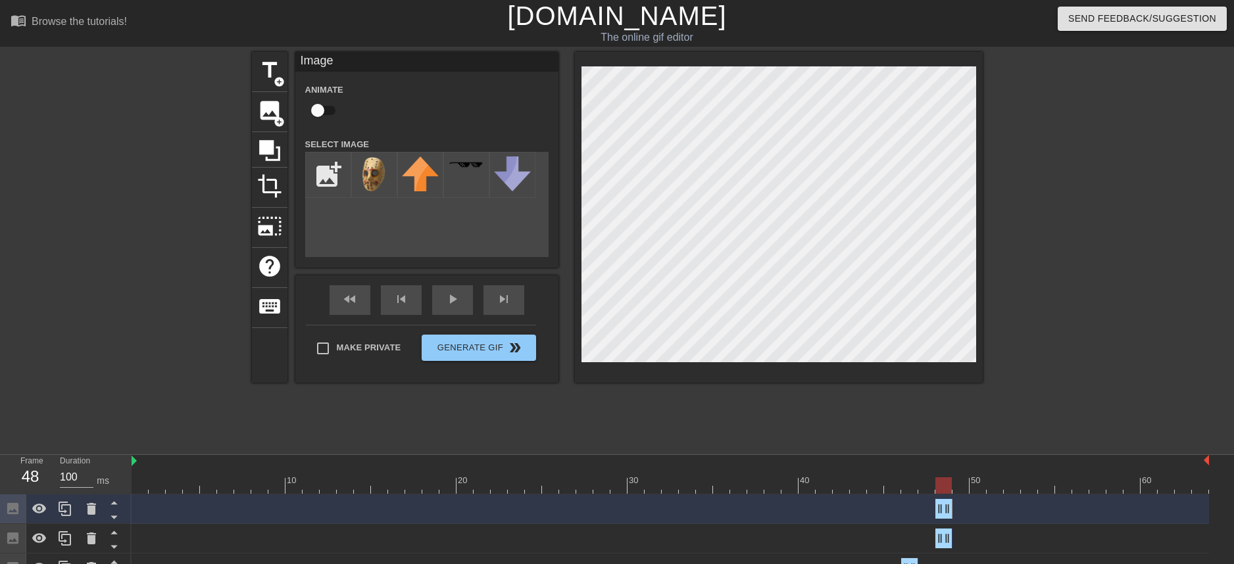
drag, startPoint x: 944, startPoint y: 509, endPoint x: 926, endPoint y: 509, distance: 18.4
click at [926, 509] on div "Image drag_handle drag_handle" at bounding box center [671, 509] width 1078 height 20
drag, startPoint x: 939, startPoint y: 511, endPoint x: 926, endPoint y: 511, distance: 13.8
drag, startPoint x: 947, startPoint y: 518, endPoint x: 932, endPoint y: 518, distance: 14.5
click at [109, 518] on icon at bounding box center [114, 517] width 16 height 16
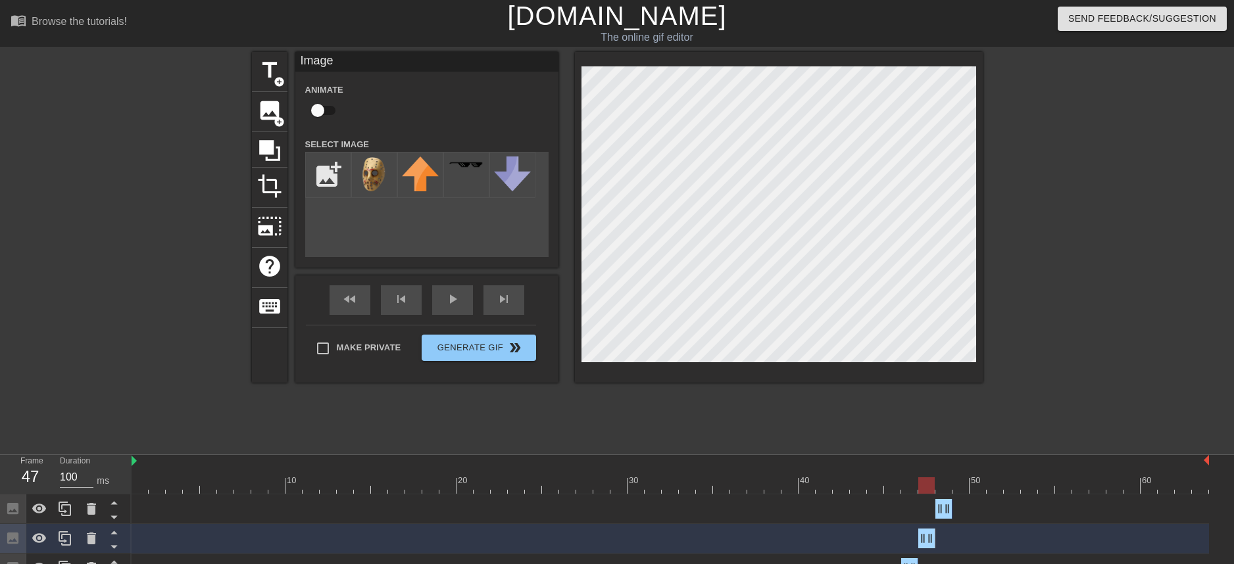
click at [943, 486] on div at bounding box center [671, 486] width 1078 height 16
click at [887, 420] on div "title add_circle image add_circle crop photo_size_select_large help keyboard Im…" at bounding box center [617, 249] width 731 height 395
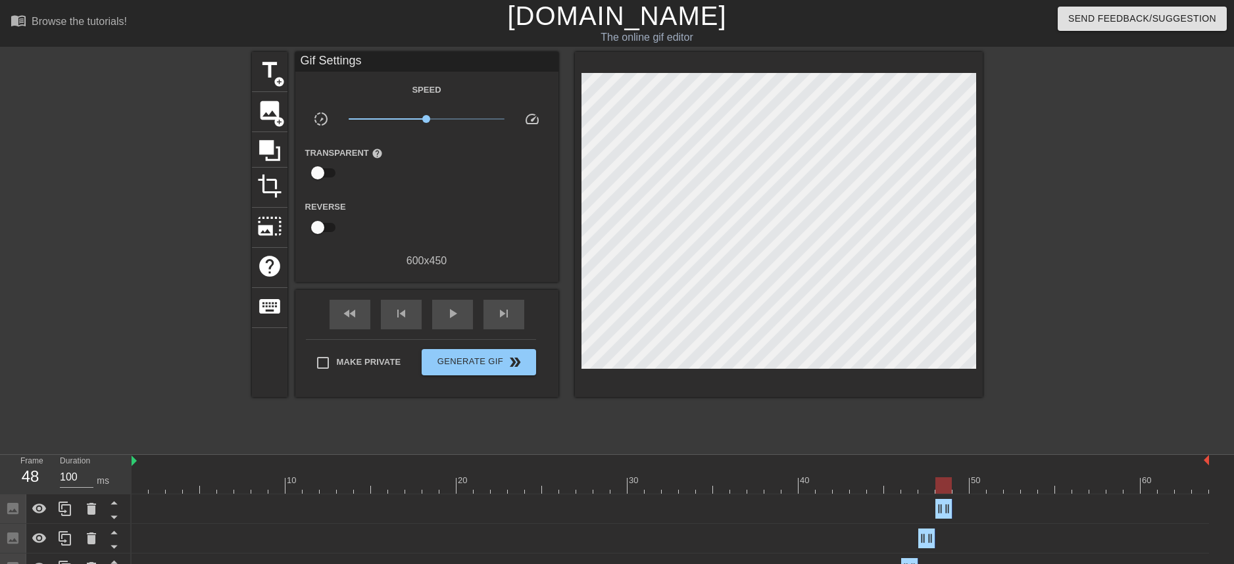
click at [922, 485] on div at bounding box center [671, 486] width 1078 height 16
click at [945, 483] on div at bounding box center [671, 486] width 1078 height 16
click at [922, 482] on div at bounding box center [671, 486] width 1078 height 16
click at [942, 486] on div at bounding box center [671, 486] width 1078 height 16
click at [926, 486] on div at bounding box center [671, 486] width 1078 height 16
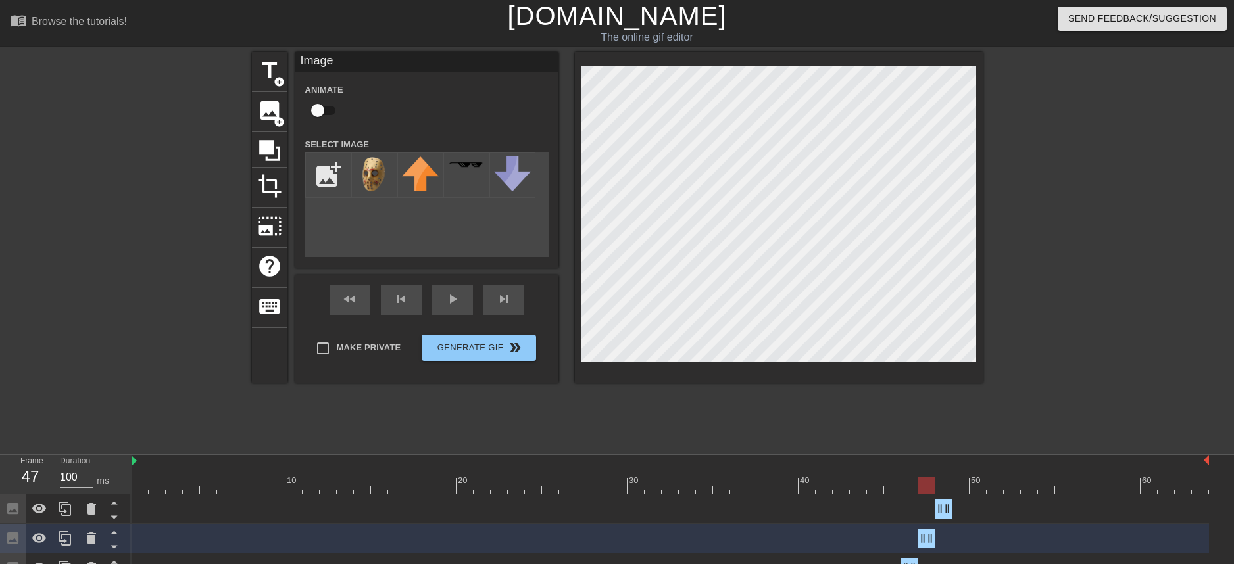
click at [1007, 350] on div at bounding box center [1097, 249] width 197 height 395
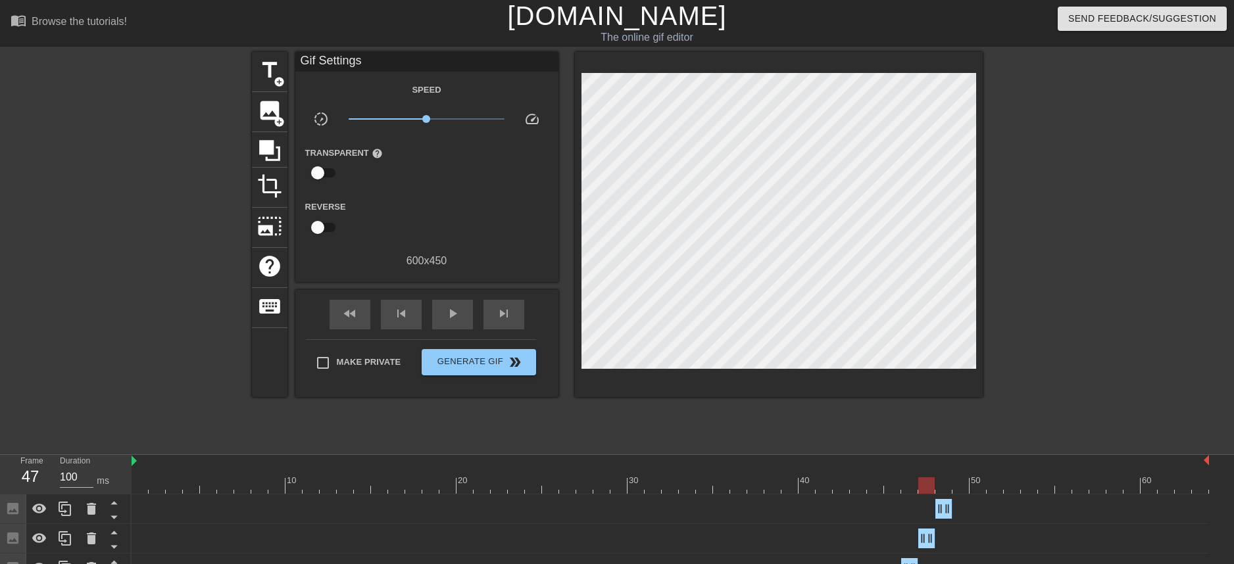
click at [907, 486] on div at bounding box center [671, 486] width 1078 height 16
click at [926, 486] on div at bounding box center [671, 486] width 1078 height 16
click at [941, 484] on div at bounding box center [671, 486] width 1078 height 16
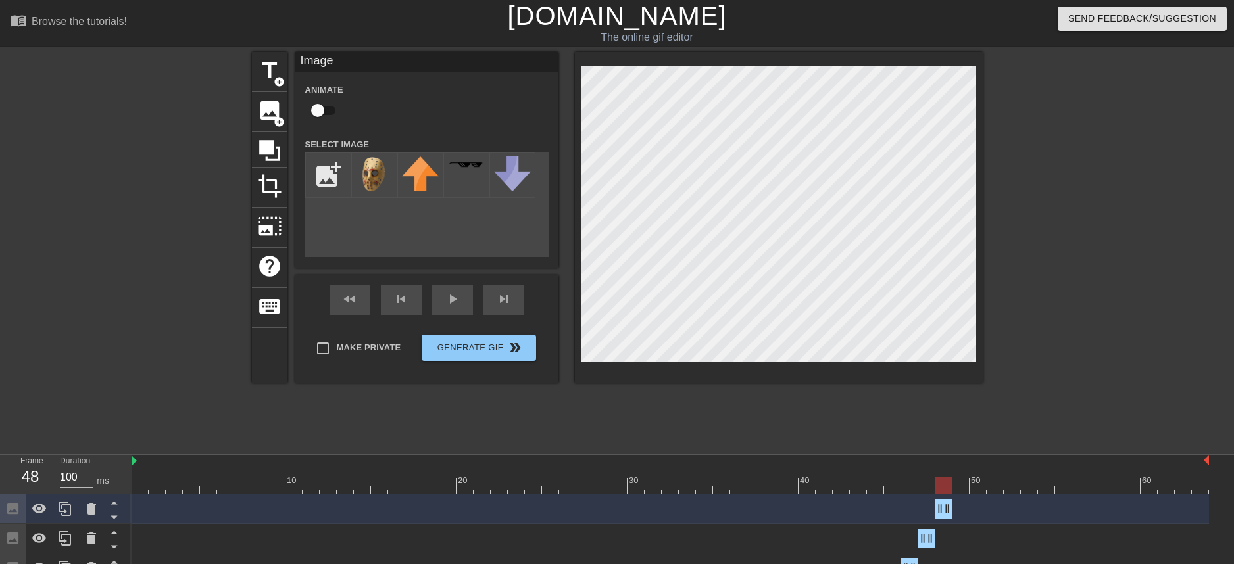
click at [934, 415] on div "title add_circle image add_circle crop photo_size_select_large help keyboard Im…" at bounding box center [617, 249] width 731 height 395
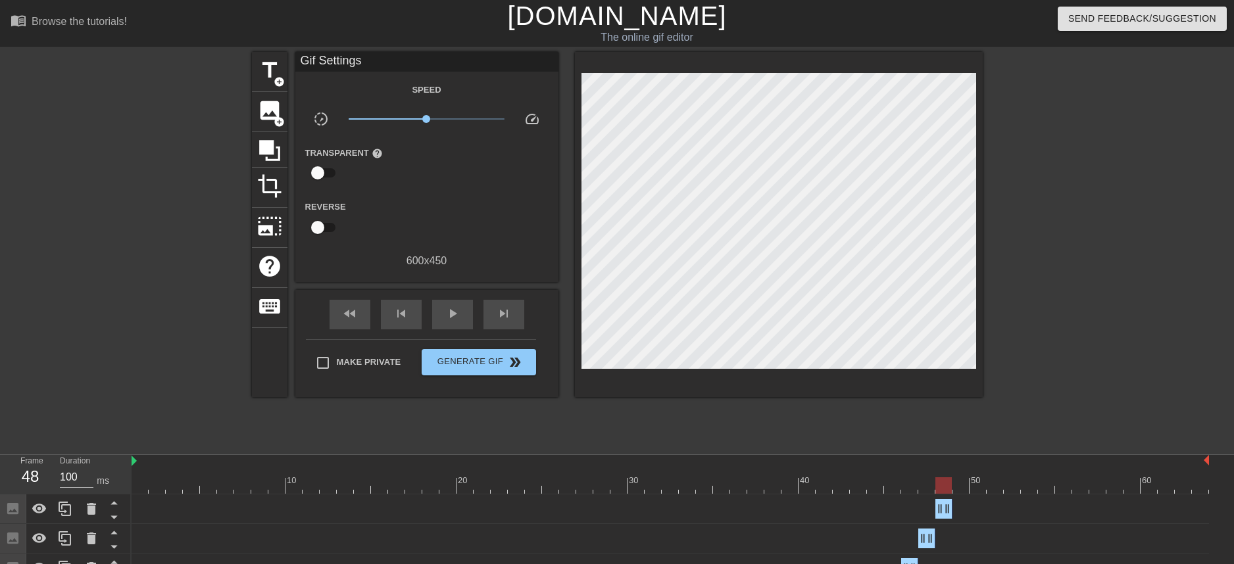
click at [923, 486] on div at bounding box center [671, 486] width 1078 height 16
click at [949, 486] on div at bounding box center [671, 486] width 1078 height 16
click at [928, 488] on div at bounding box center [671, 486] width 1078 height 16
click at [943, 487] on div at bounding box center [671, 486] width 1078 height 16
click at [961, 486] on div at bounding box center [671, 486] width 1078 height 16
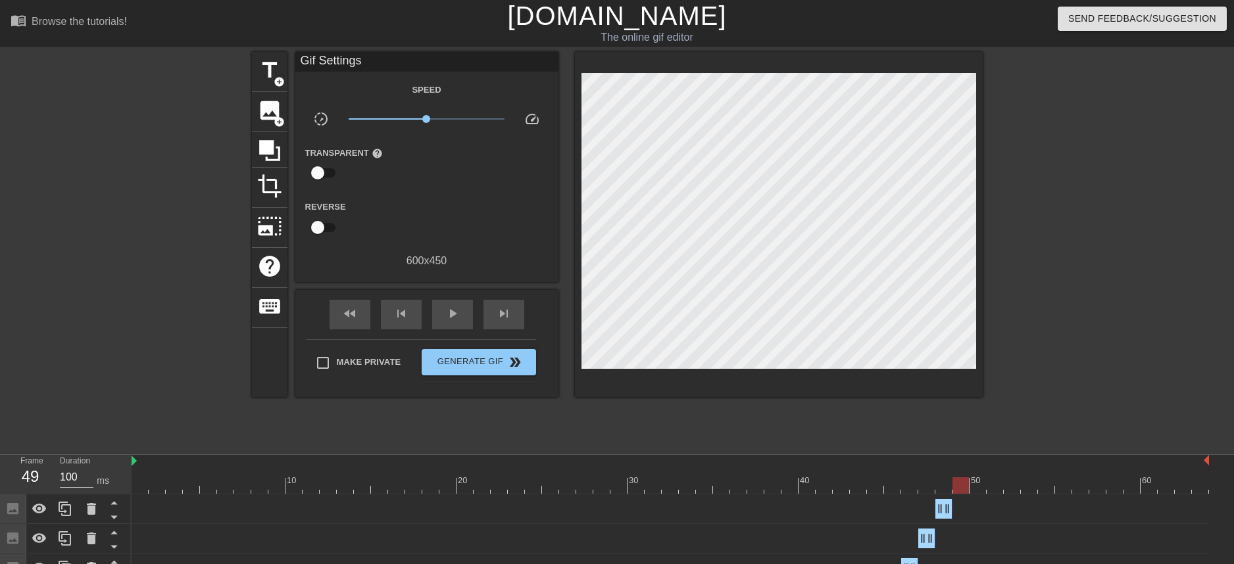
click at [939, 488] on div at bounding box center [671, 486] width 1078 height 16
click at [62, 513] on icon at bounding box center [65, 509] width 16 height 16
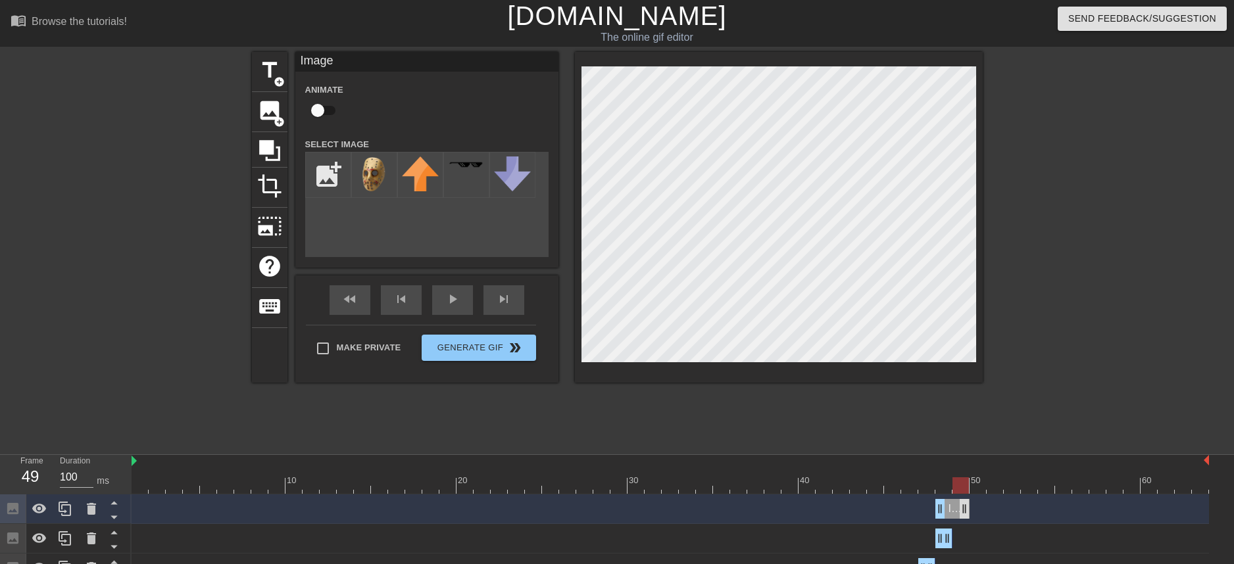
drag, startPoint x: 949, startPoint y: 507, endPoint x: 961, endPoint y: 507, distance: 12.5
drag, startPoint x: 939, startPoint y: 509, endPoint x: 954, endPoint y: 509, distance: 15.1
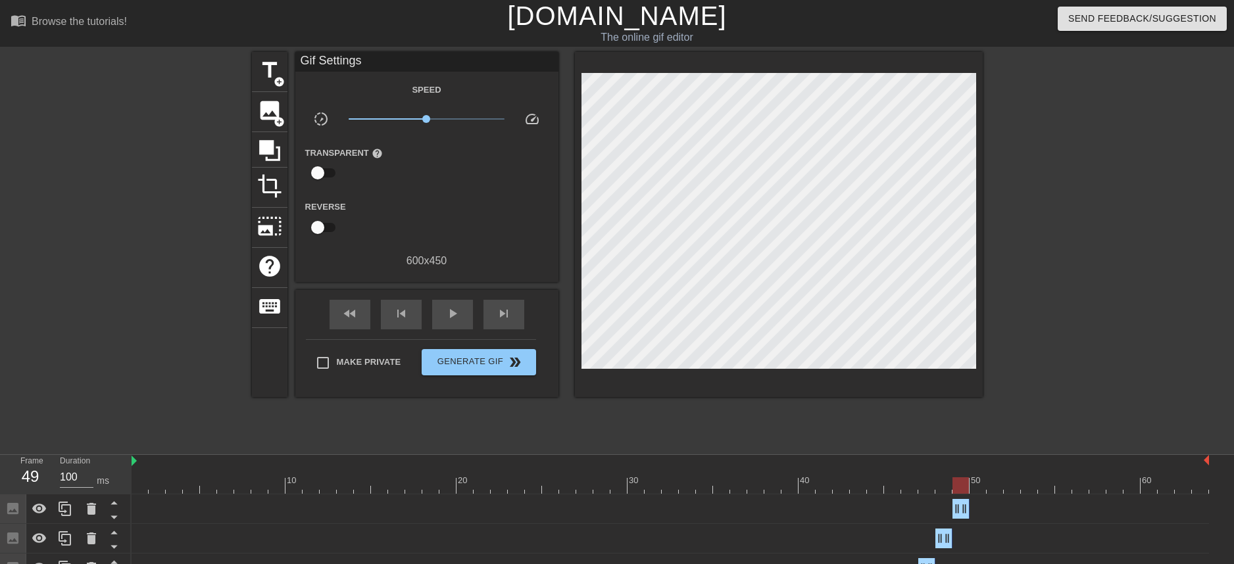
click at [1045, 188] on div at bounding box center [1097, 249] width 197 height 395
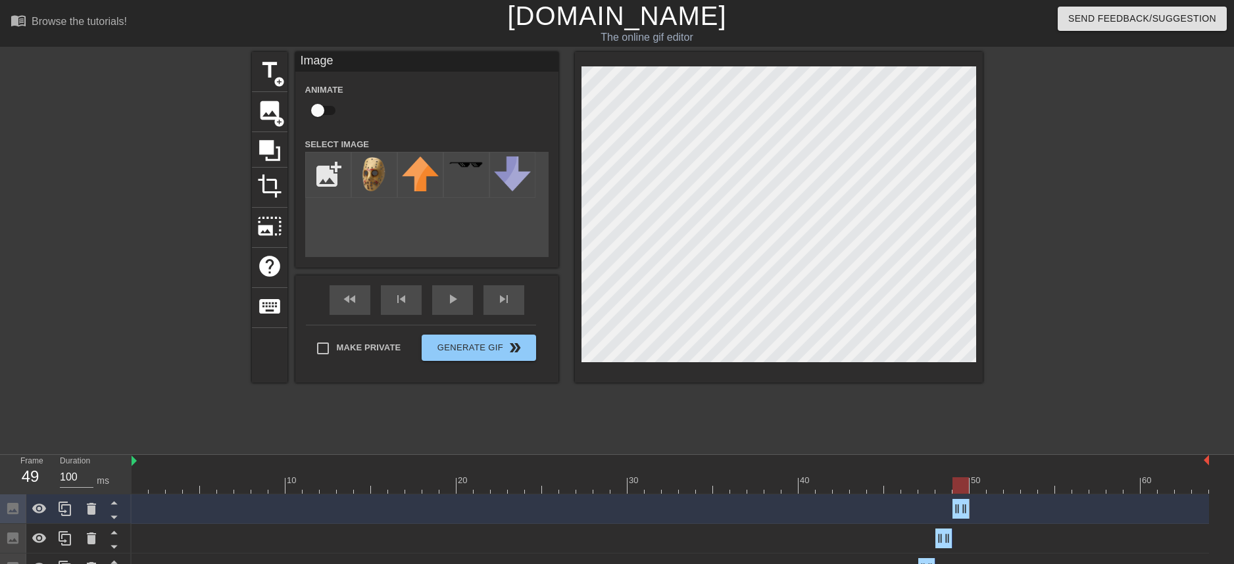
click at [1076, 226] on div at bounding box center [1097, 249] width 197 height 395
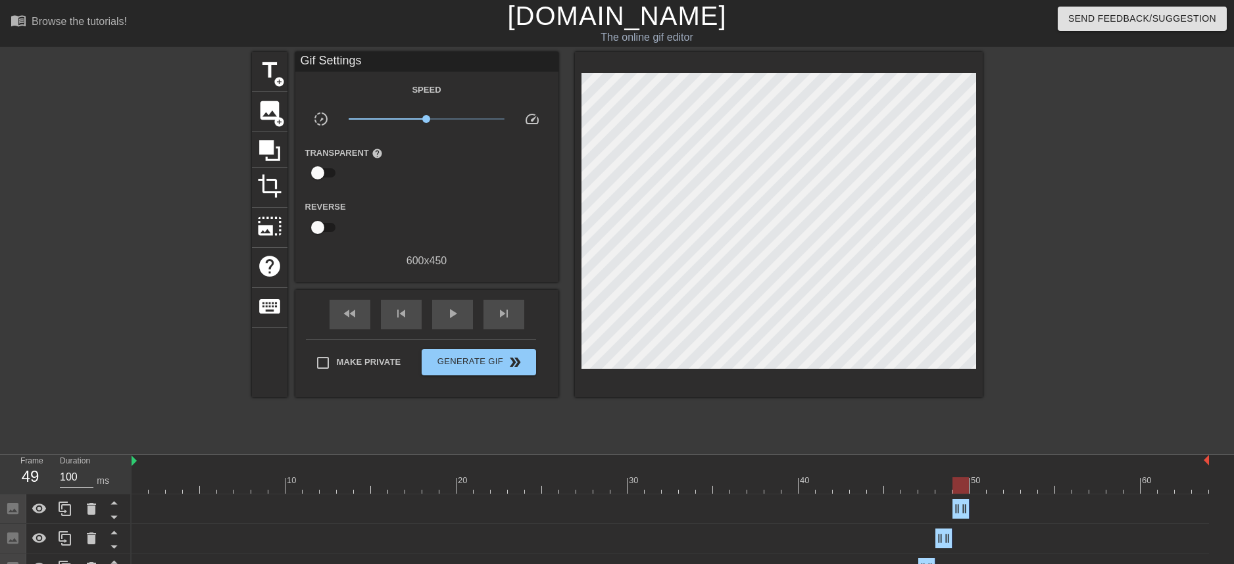
click at [941, 490] on div at bounding box center [671, 486] width 1078 height 16
click at [963, 486] on div at bounding box center [671, 486] width 1078 height 16
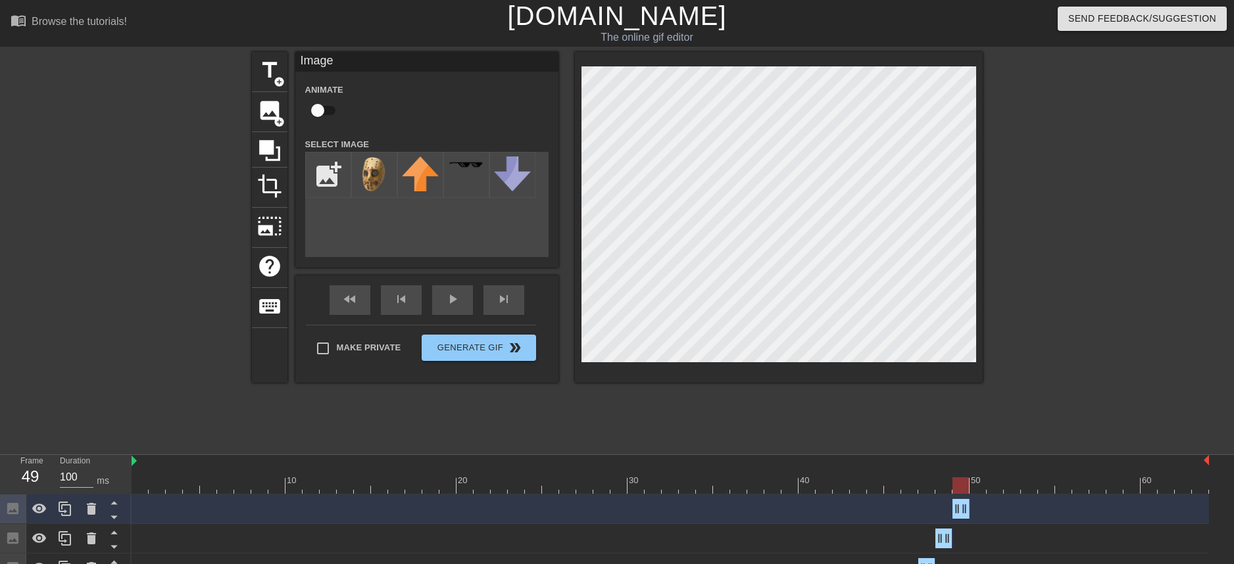
click at [1055, 172] on div at bounding box center [1097, 249] width 197 height 395
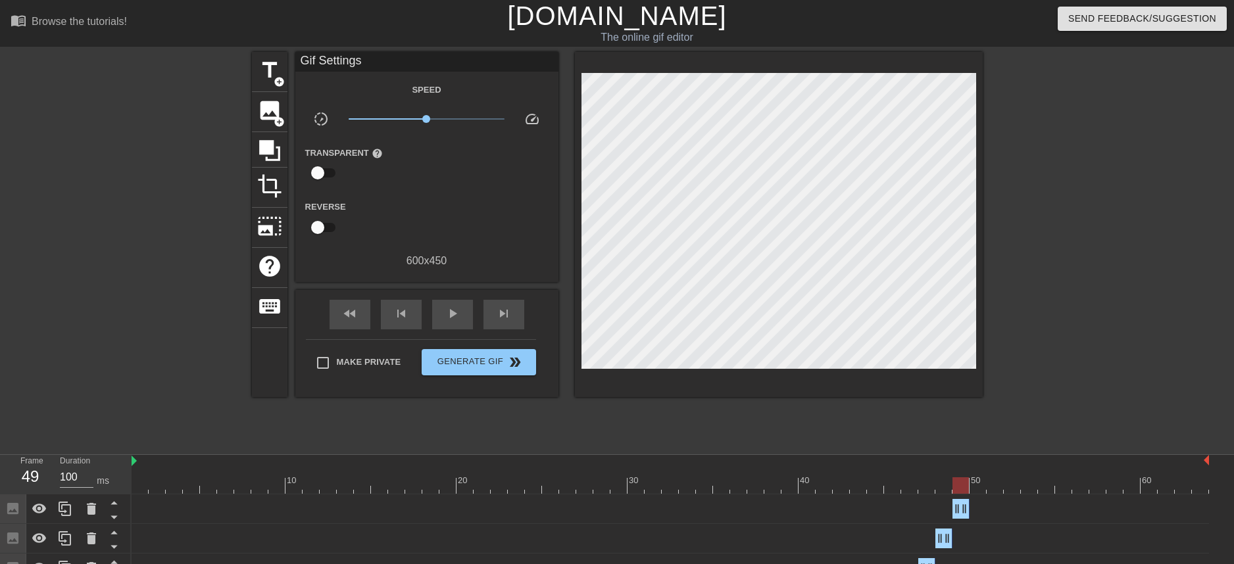
click at [945, 489] on div at bounding box center [671, 486] width 1078 height 16
click at [964, 485] on div at bounding box center [671, 486] width 1078 height 16
click at [982, 486] on div at bounding box center [671, 486] width 1078 height 16
click at [65, 513] on icon at bounding box center [65, 509] width 13 height 14
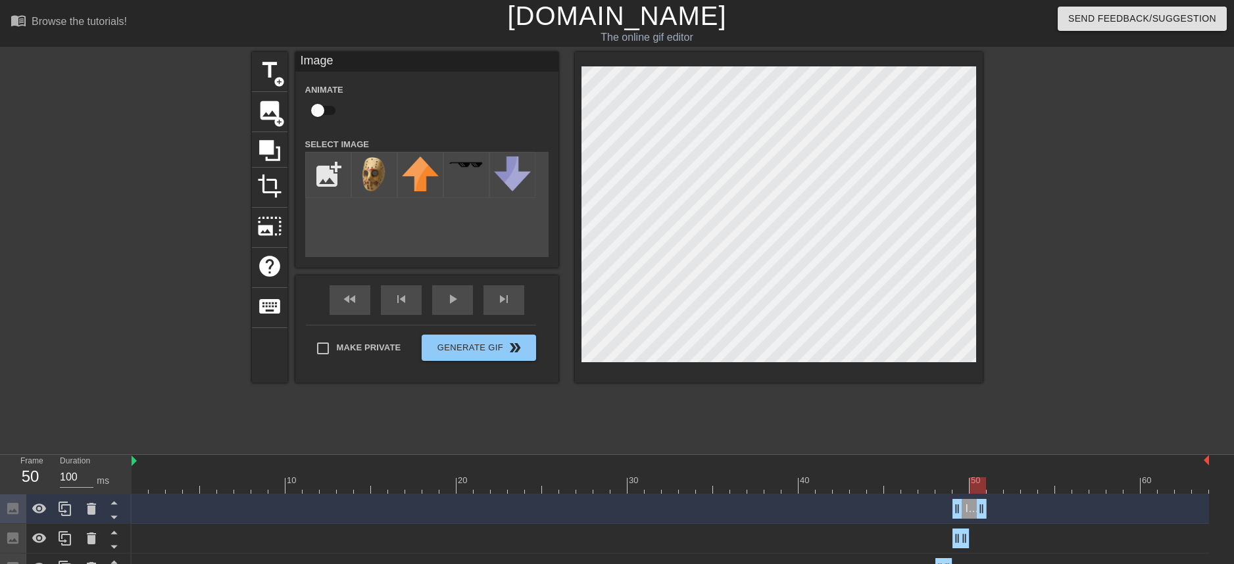
drag, startPoint x: 963, startPoint y: 512, endPoint x: 977, endPoint y: 512, distance: 14.5
drag, startPoint x: 957, startPoint y: 512, endPoint x: 976, endPoint y: 515, distance: 19.4
click at [1052, 164] on div at bounding box center [1097, 249] width 197 height 395
click at [1113, 152] on div at bounding box center [1097, 249] width 197 height 395
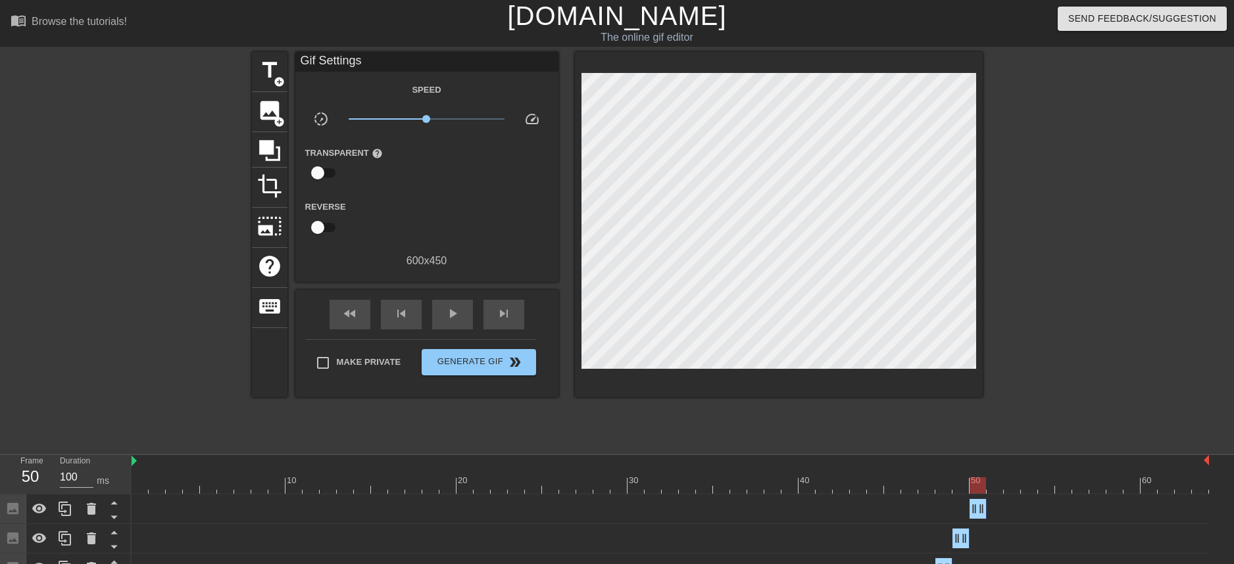
click at [961, 485] on div at bounding box center [671, 486] width 1078 height 16
click at [984, 486] on div at bounding box center [671, 486] width 1078 height 16
click at [997, 485] on div at bounding box center [671, 486] width 1078 height 16
click at [1018, 484] on div at bounding box center [671, 486] width 1078 height 16
click at [1040, 486] on div at bounding box center [671, 486] width 1078 height 16
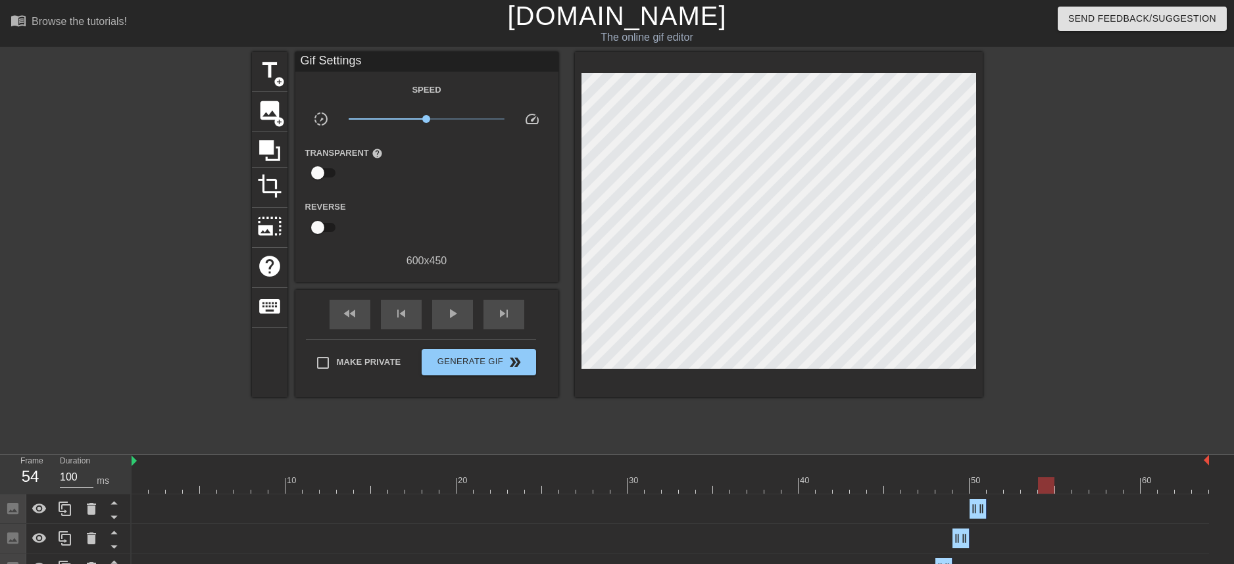
click at [1093, 484] on div at bounding box center [671, 486] width 1078 height 16
click at [1115, 487] on div at bounding box center [671, 486] width 1078 height 16
click at [1140, 487] on div at bounding box center [671, 486] width 1078 height 16
click at [1168, 482] on div at bounding box center [671, 486] width 1078 height 16
click at [1192, 484] on div at bounding box center [671, 486] width 1078 height 16
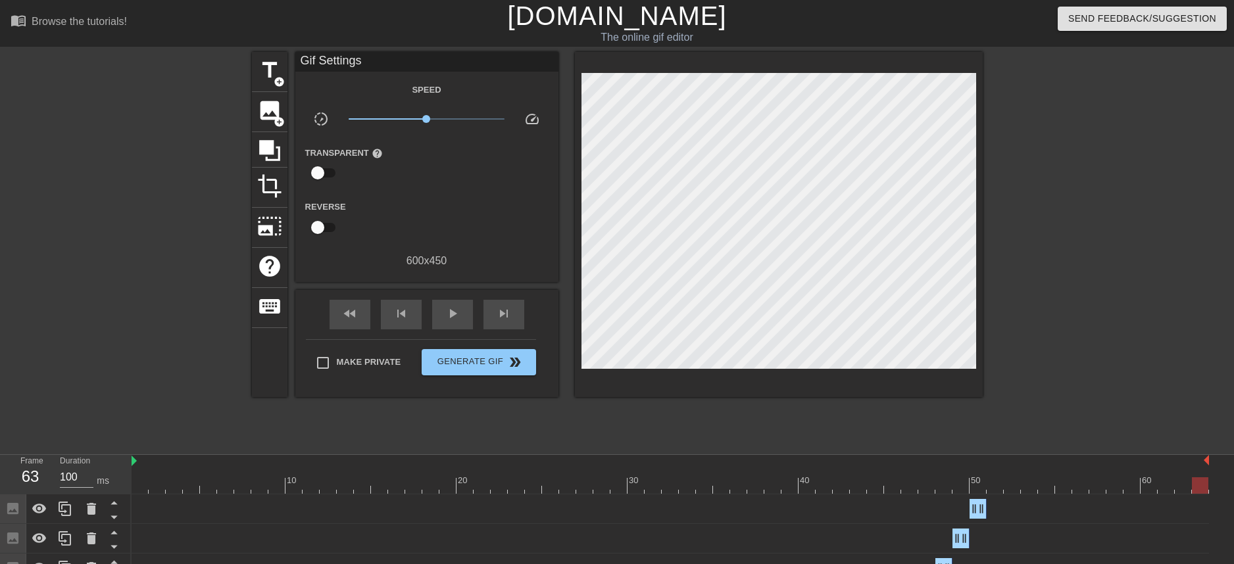
scroll to position [0, 10]
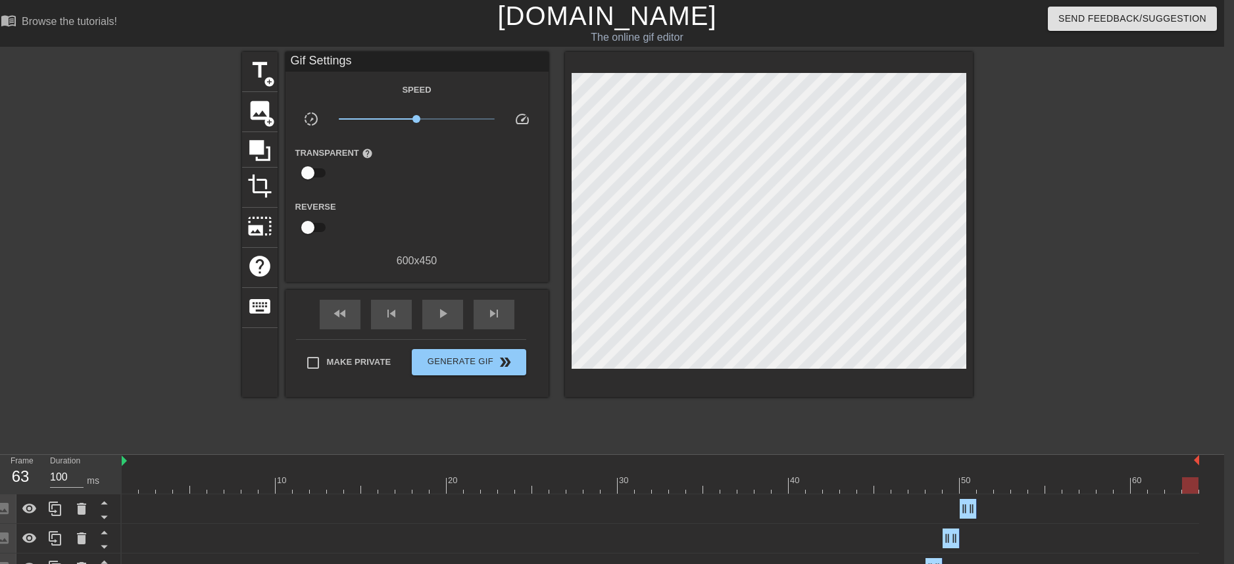
click at [1178, 492] on div at bounding box center [661, 486] width 1078 height 16
click at [1186, 486] on div at bounding box center [661, 486] width 1078 height 16
click at [1162, 489] on div at bounding box center [661, 486] width 1078 height 16
click at [679, 485] on div at bounding box center [661, 486] width 1078 height 16
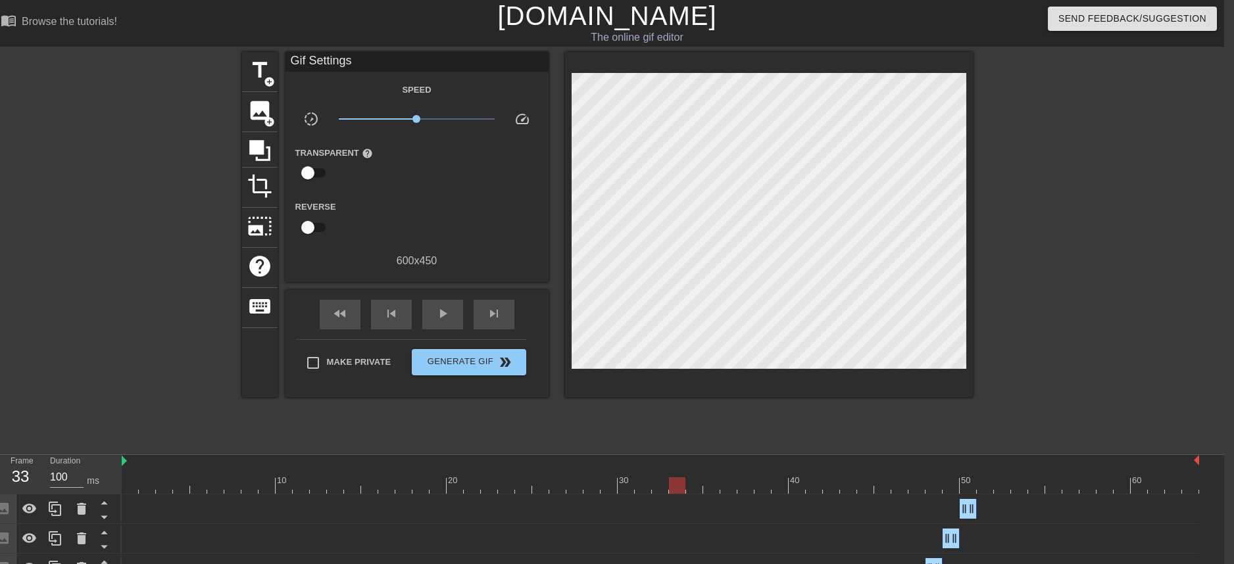
click at [545, 478] on div at bounding box center [661, 486] width 1078 height 16
click at [480, 486] on div at bounding box center [661, 486] width 1078 height 16
click at [661, 487] on div at bounding box center [661, 486] width 1078 height 16
click at [762, 481] on div at bounding box center [661, 486] width 1078 height 16
click at [964, 487] on div at bounding box center [661, 486] width 1078 height 16
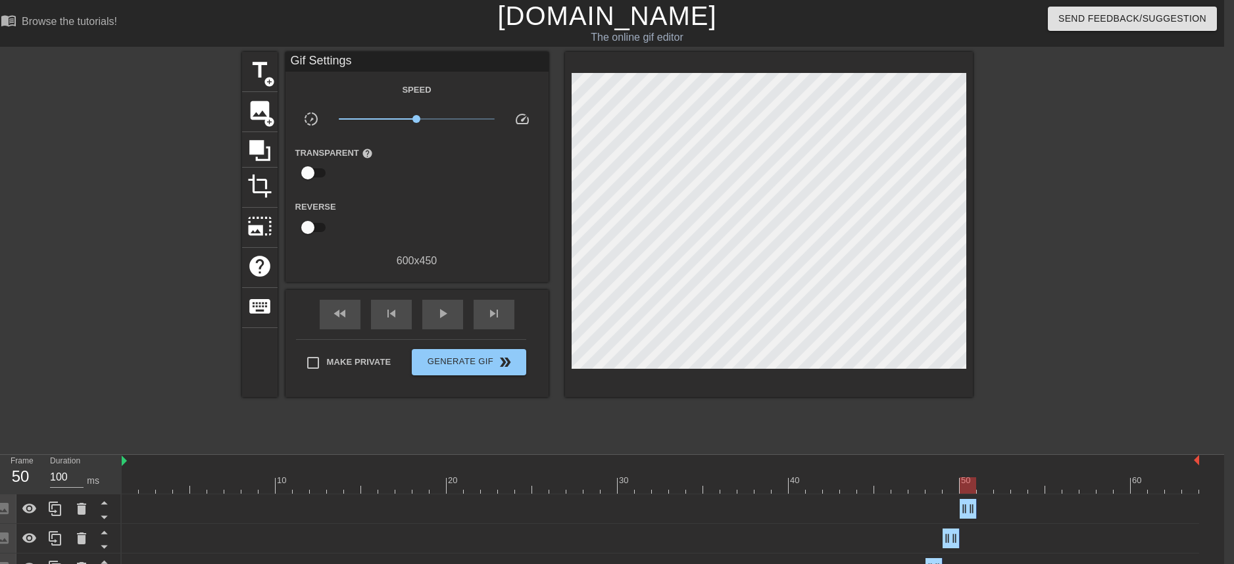
click at [985, 486] on div at bounding box center [661, 486] width 1078 height 16
click at [974, 487] on div at bounding box center [661, 486] width 1078 height 16
click at [58, 511] on icon at bounding box center [55, 509] width 16 height 16
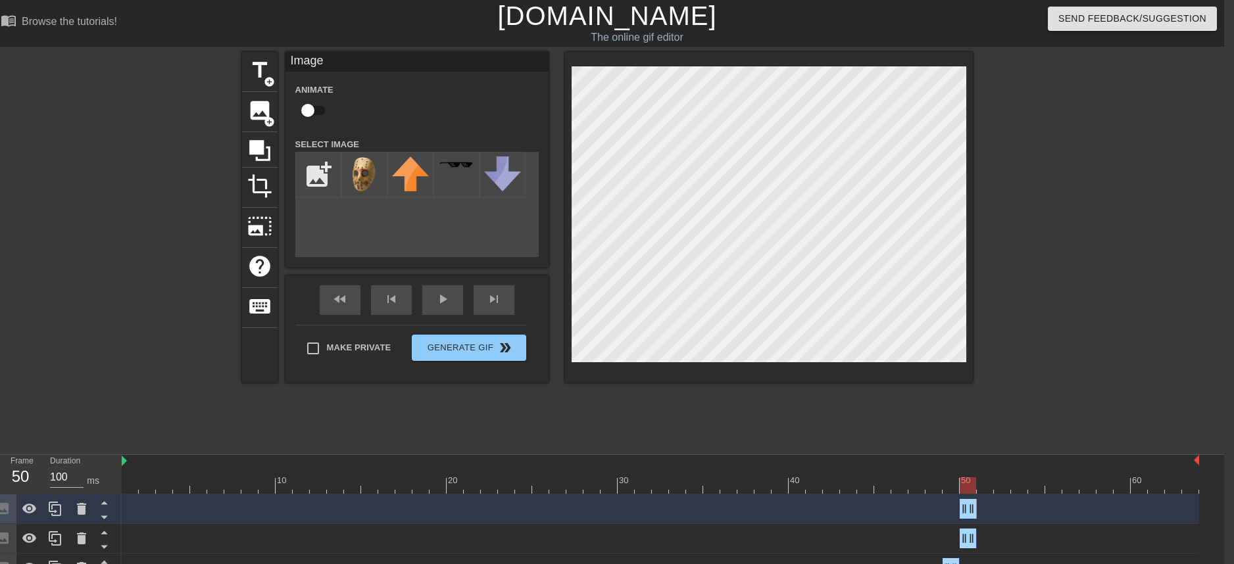
click at [946, 491] on div at bounding box center [661, 486] width 1078 height 16
click at [1075, 339] on div at bounding box center [1087, 249] width 197 height 395
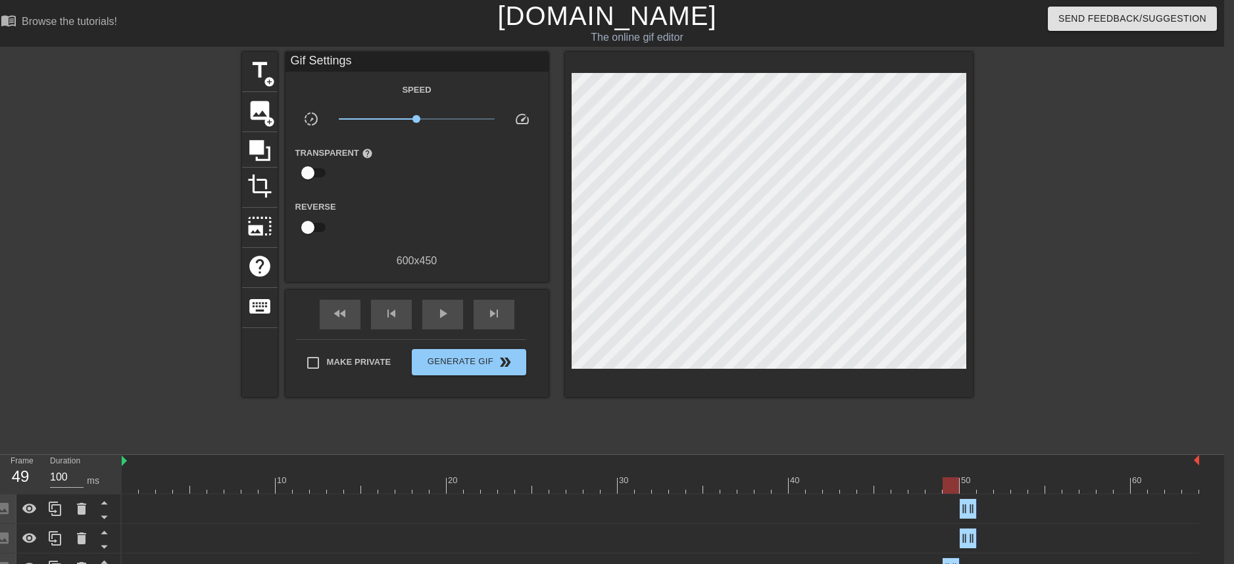
click at [972, 489] on div at bounding box center [661, 486] width 1078 height 16
click at [951, 489] on div at bounding box center [661, 486] width 1078 height 16
click at [974, 489] on div at bounding box center [661, 486] width 1078 height 16
click at [991, 484] on div at bounding box center [661, 486] width 1078 height 16
drag, startPoint x: 974, startPoint y: 507, endPoint x: 991, endPoint y: 507, distance: 17.8
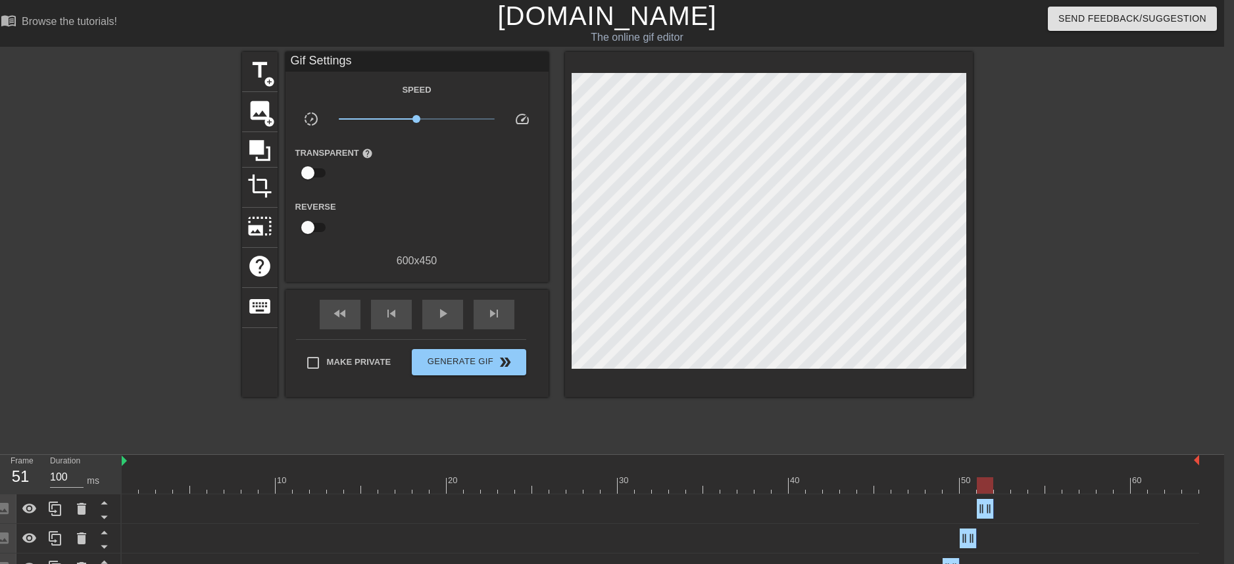
drag, startPoint x: 963, startPoint y: 514, endPoint x: 981, endPoint y: 514, distance: 18.4
click at [970, 488] on div at bounding box center [661, 486] width 1078 height 16
click at [989, 485] on div at bounding box center [661, 486] width 1078 height 16
click at [969, 481] on div at bounding box center [661, 486] width 1078 height 16
click at [985, 481] on div at bounding box center [661, 486] width 1078 height 16
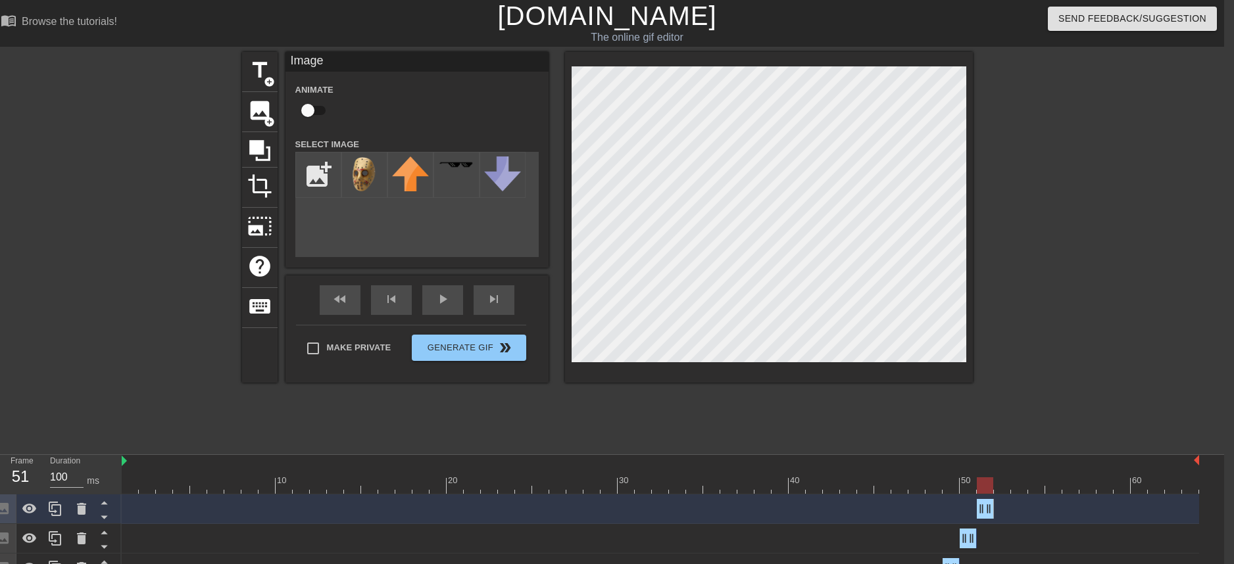
click at [1040, 190] on div at bounding box center [1087, 249] width 197 height 395
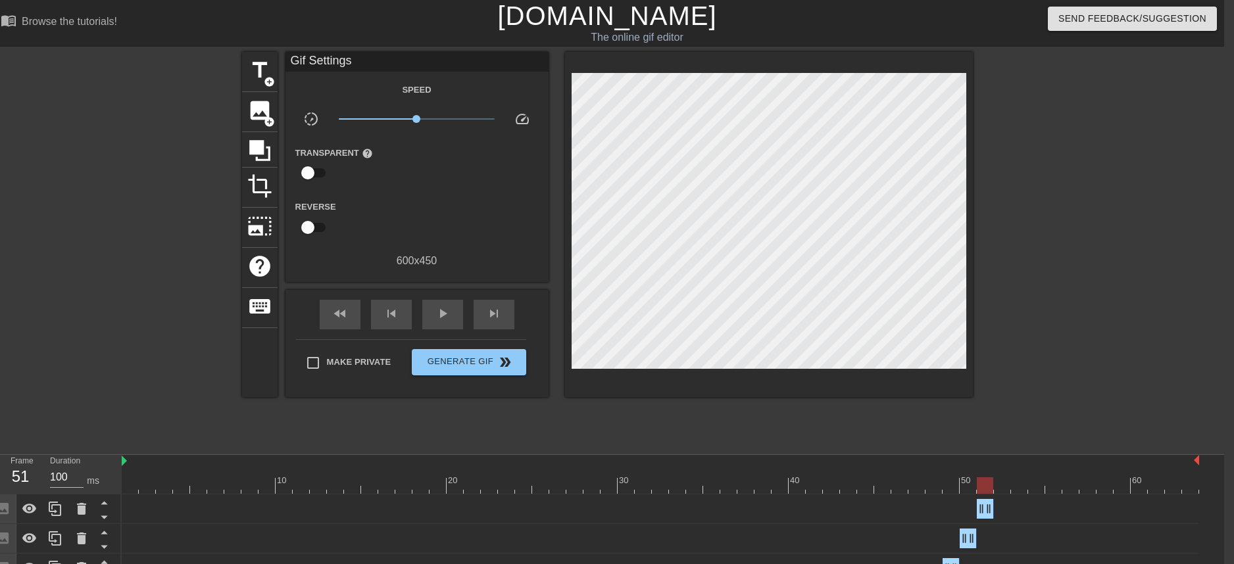
click at [963, 485] on div at bounding box center [661, 486] width 1078 height 16
click at [984, 488] on div at bounding box center [661, 486] width 1078 height 16
click at [1005, 489] on div at bounding box center [661, 486] width 1078 height 16
click at [985, 486] on div at bounding box center [661, 486] width 1078 height 16
click at [964, 490] on div at bounding box center [661, 486] width 1078 height 16
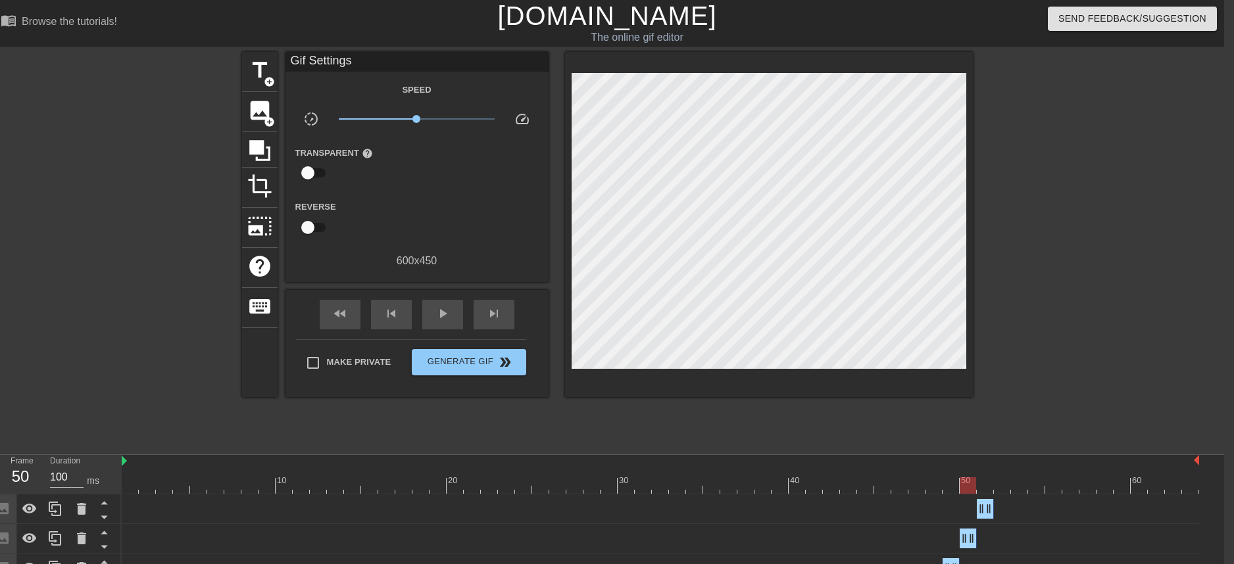
click at [986, 487] on div at bounding box center [661, 486] width 1078 height 16
click at [970, 484] on div at bounding box center [661, 486] width 1078 height 16
click at [55, 506] on icon at bounding box center [55, 509] width 16 height 16
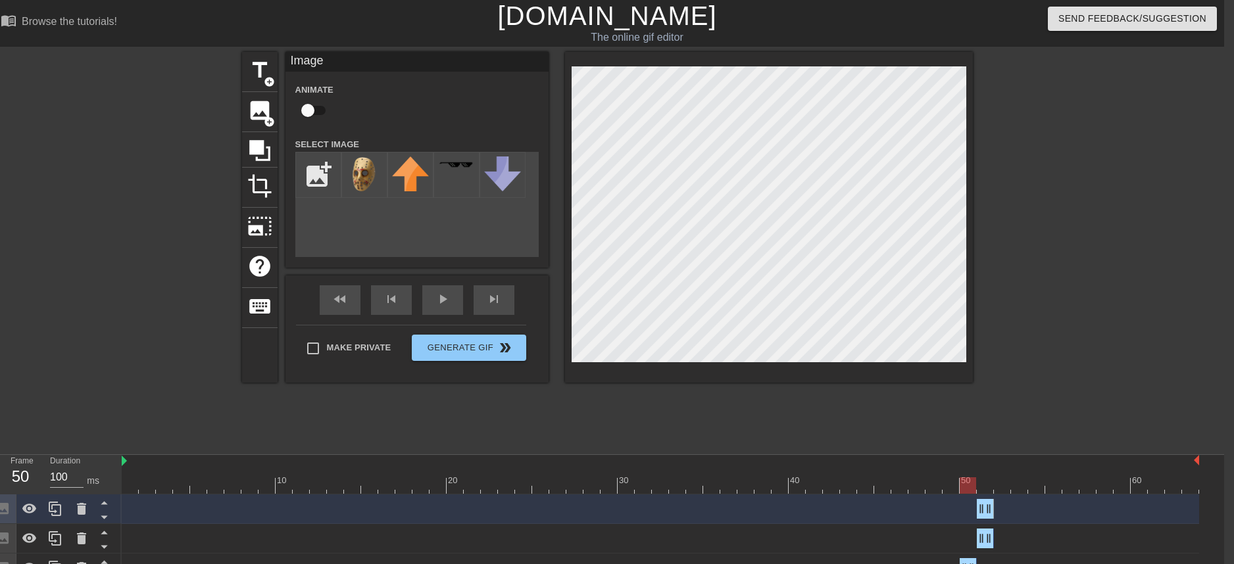
click at [984, 478] on div at bounding box center [661, 486] width 1078 height 16
drag, startPoint x: 991, startPoint y: 518, endPoint x: 1009, endPoint y: 514, distance: 18.8
drag, startPoint x: 982, startPoint y: 515, endPoint x: 1000, endPoint y: 515, distance: 18.4
click at [981, 484] on div at bounding box center [661, 486] width 1078 height 16
click at [1005, 484] on div at bounding box center [661, 486] width 1078 height 16
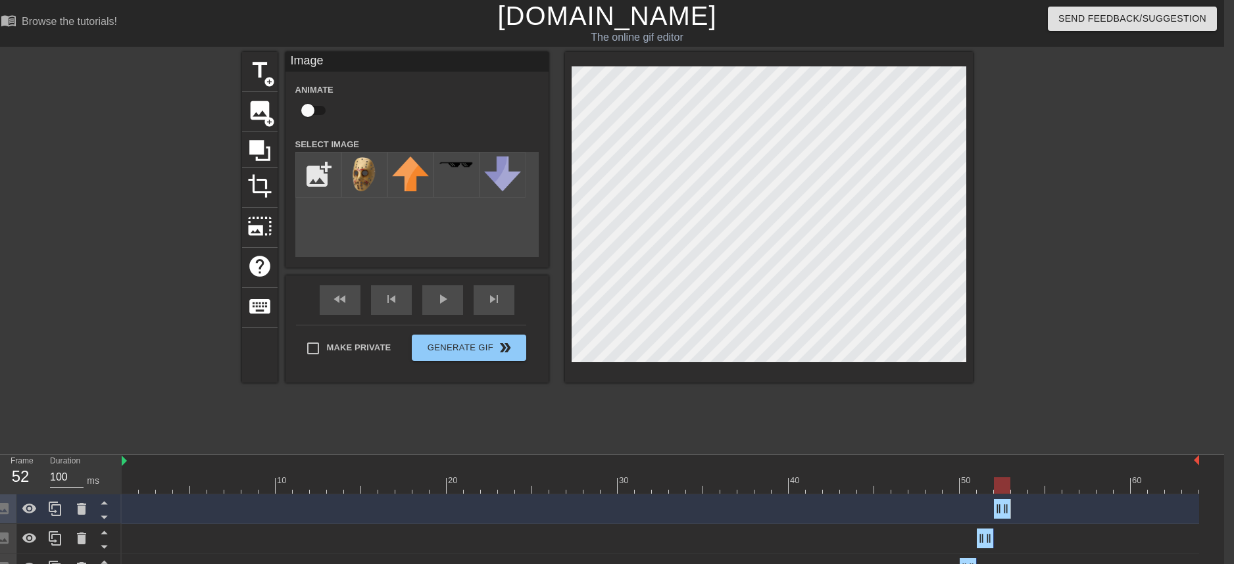
click at [1027, 402] on div at bounding box center [1087, 249] width 197 height 395
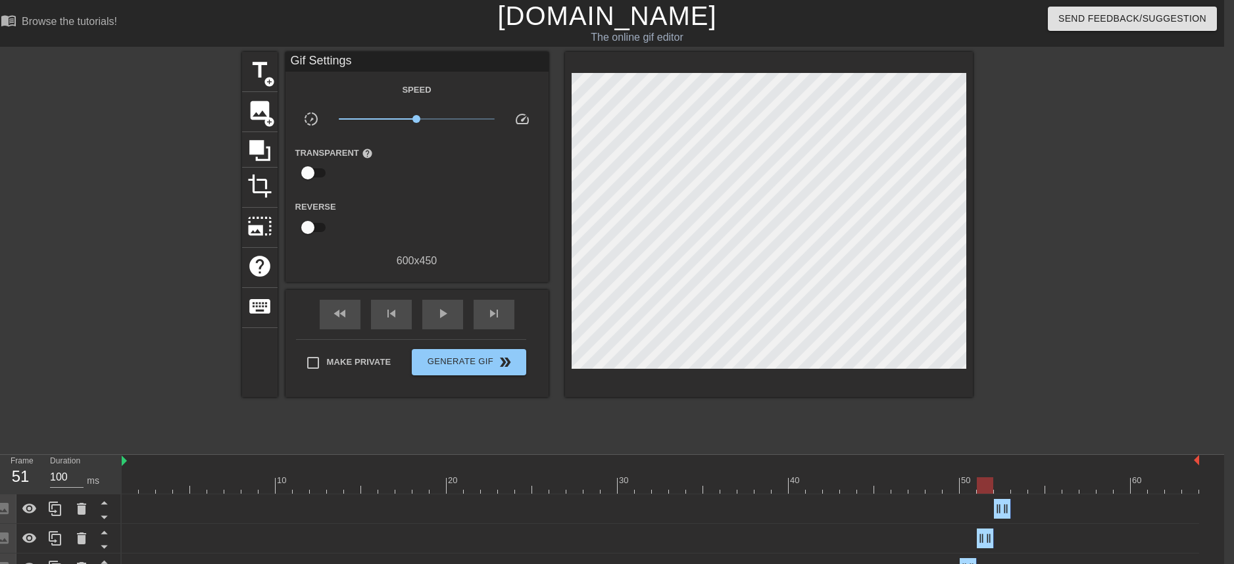
click at [982, 489] on div at bounding box center [661, 486] width 1078 height 16
click at [1006, 489] on div at bounding box center [661, 486] width 1078 height 16
click at [986, 489] on div at bounding box center [661, 486] width 1078 height 16
click at [999, 490] on div at bounding box center [661, 486] width 1078 height 16
click at [980, 488] on div at bounding box center [661, 486] width 1078 height 16
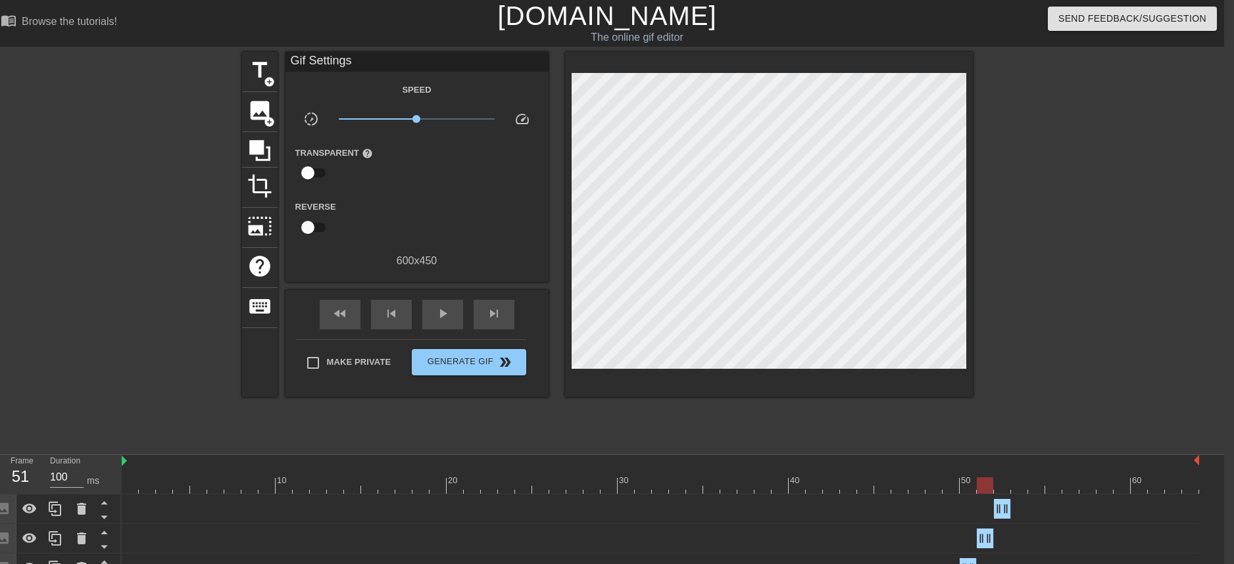
click at [1009, 486] on div at bounding box center [661, 486] width 1078 height 16
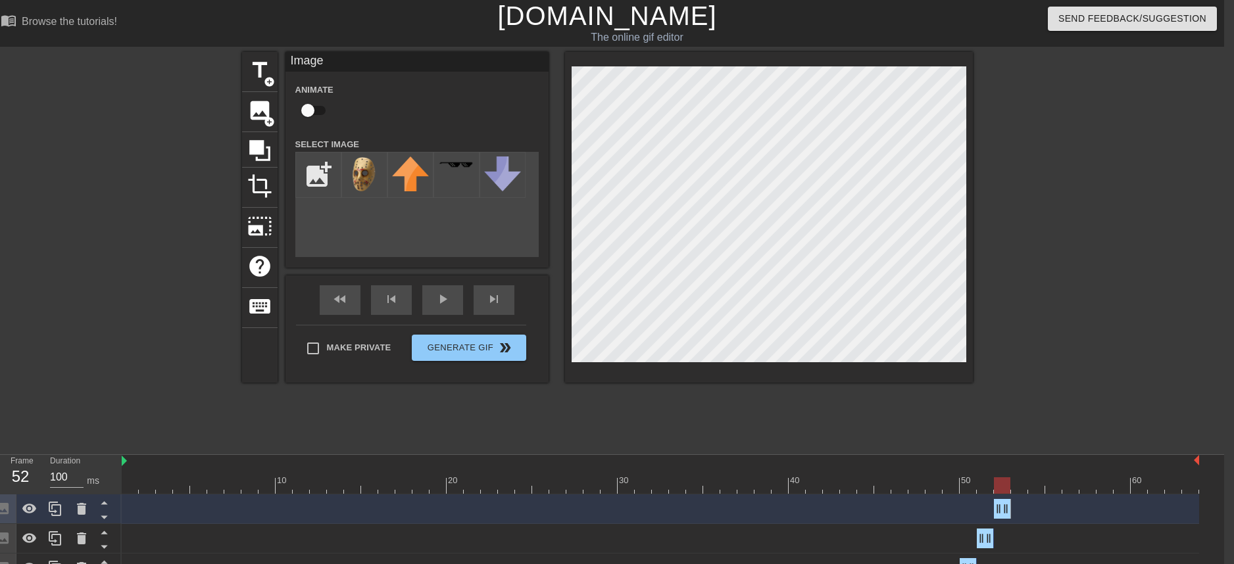
click at [1057, 284] on div at bounding box center [1087, 249] width 197 height 395
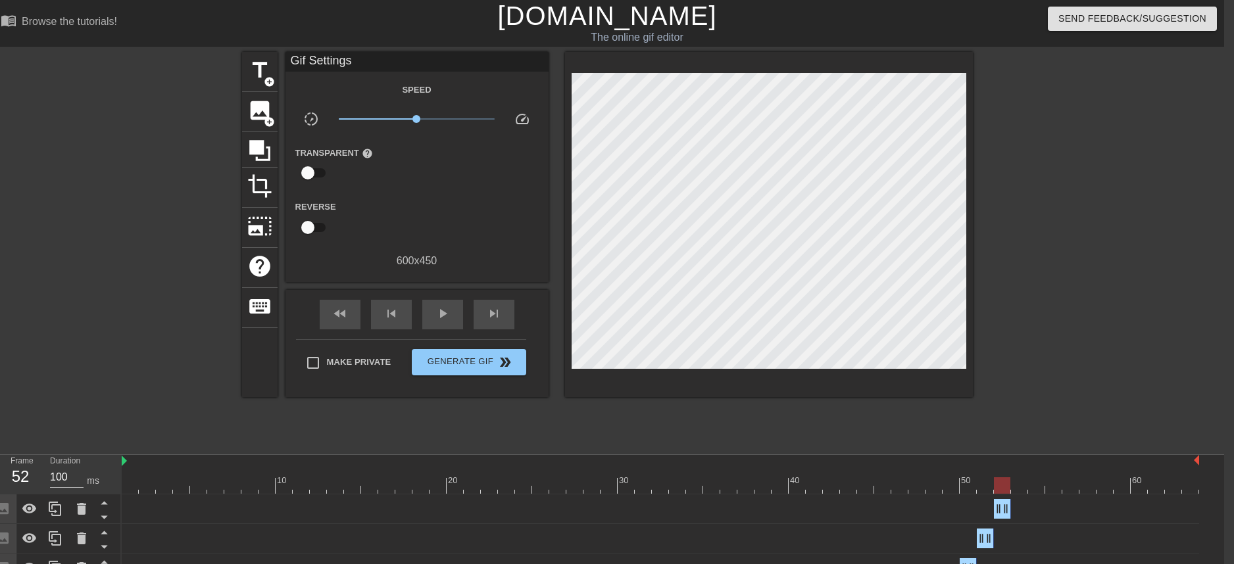
click at [984, 491] on div at bounding box center [661, 486] width 1078 height 16
click at [1000, 489] on div at bounding box center [661, 486] width 1078 height 16
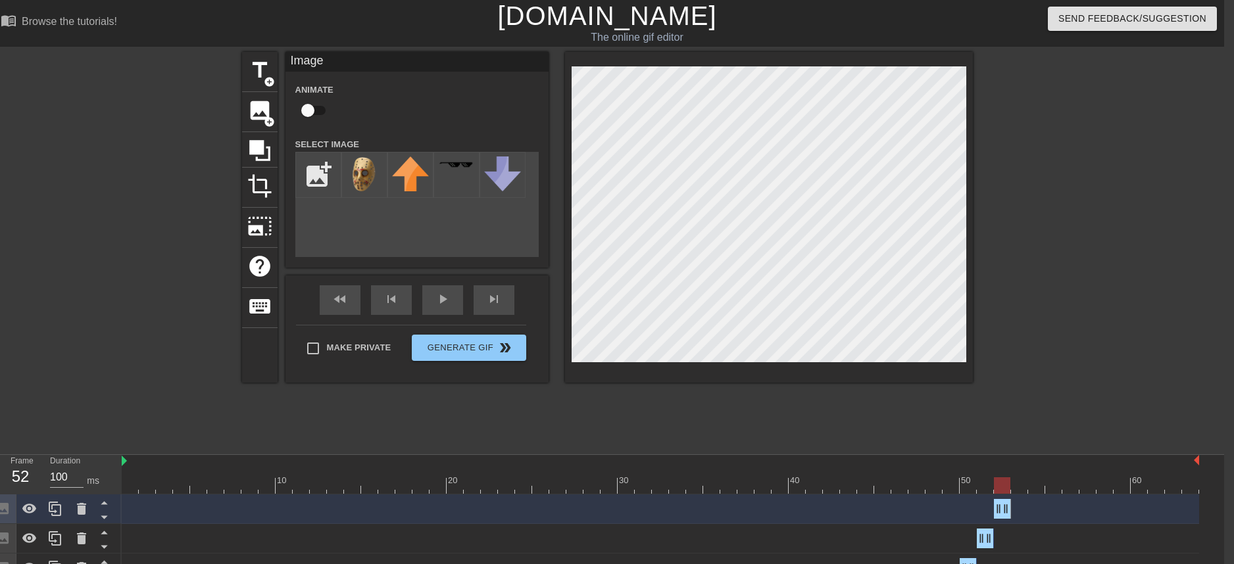
click at [1022, 175] on div at bounding box center [1087, 249] width 197 height 395
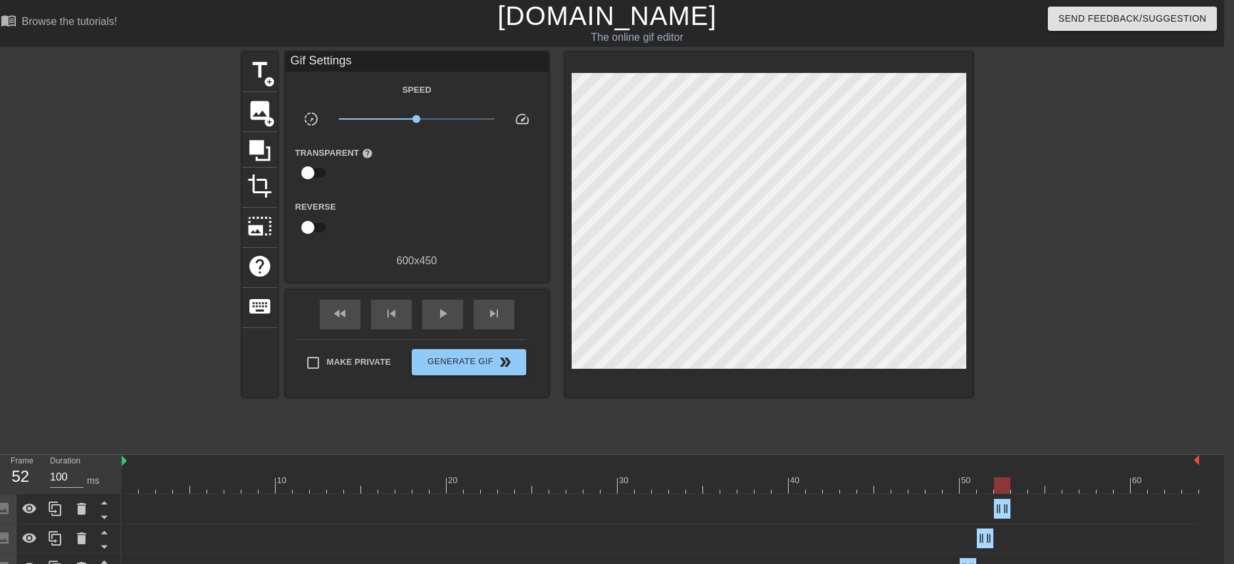
click at [990, 483] on div at bounding box center [661, 486] width 1078 height 16
click at [1001, 483] on div at bounding box center [661, 486] width 1078 height 16
click at [1017, 488] on div at bounding box center [661, 486] width 1078 height 16
click at [59, 511] on icon at bounding box center [55, 509] width 16 height 16
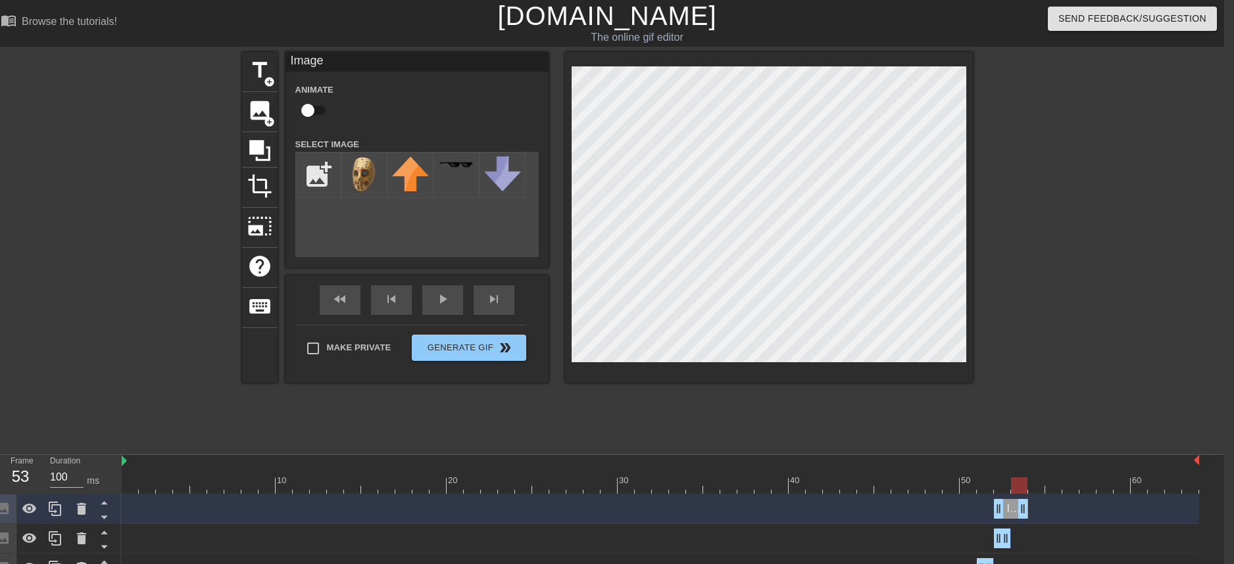
drag, startPoint x: 1009, startPoint y: 516, endPoint x: 1029, endPoint y: 513, distance: 20.6
click at [1029, 513] on div "Image drag_handle drag_handle" at bounding box center [661, 509] width 1078 height 20
drag, startPoint x: 996, startPoint y: 513, endPoint x: 1016, endPoint y: 513, distance: 19.7
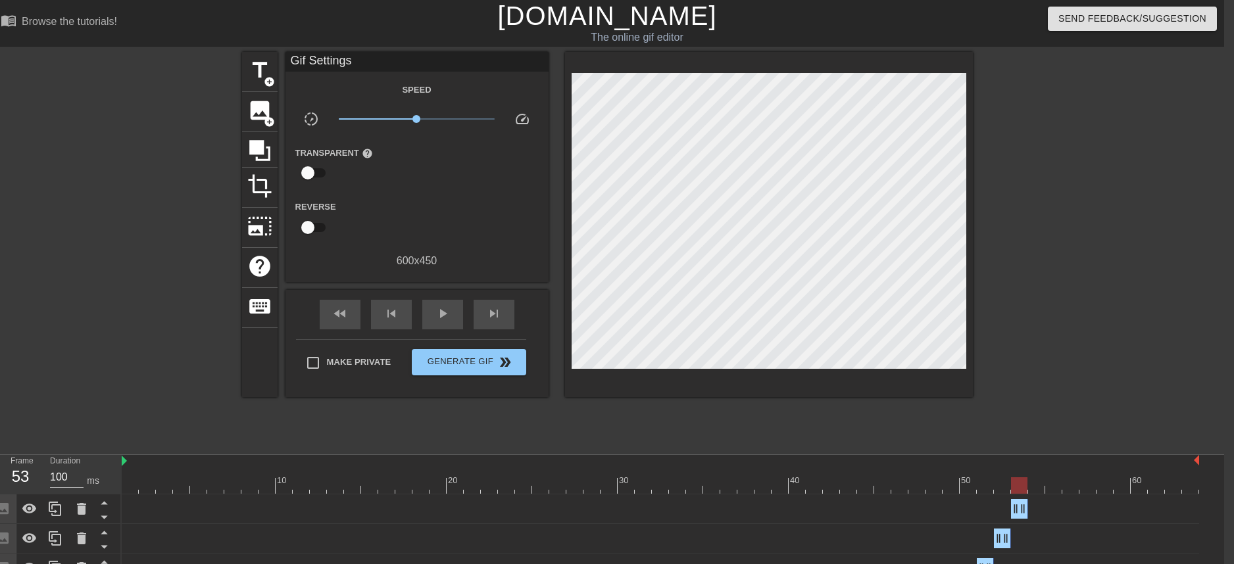
click at [1001, 482] on div at bounding box center [661, 486] width 1078 height 16
click at [1026, 487] on div at bounding box center [661, 486] width 1078 height 16
click at [1000, 484] on div at bounding box center [661, 486] width 1078 height 16
click at [1024, 487] on div at bounding box center [661, 486] width 1078 height 16
click at [1002, 489] on div at bounding box center [661, 486] width 1078 height 16
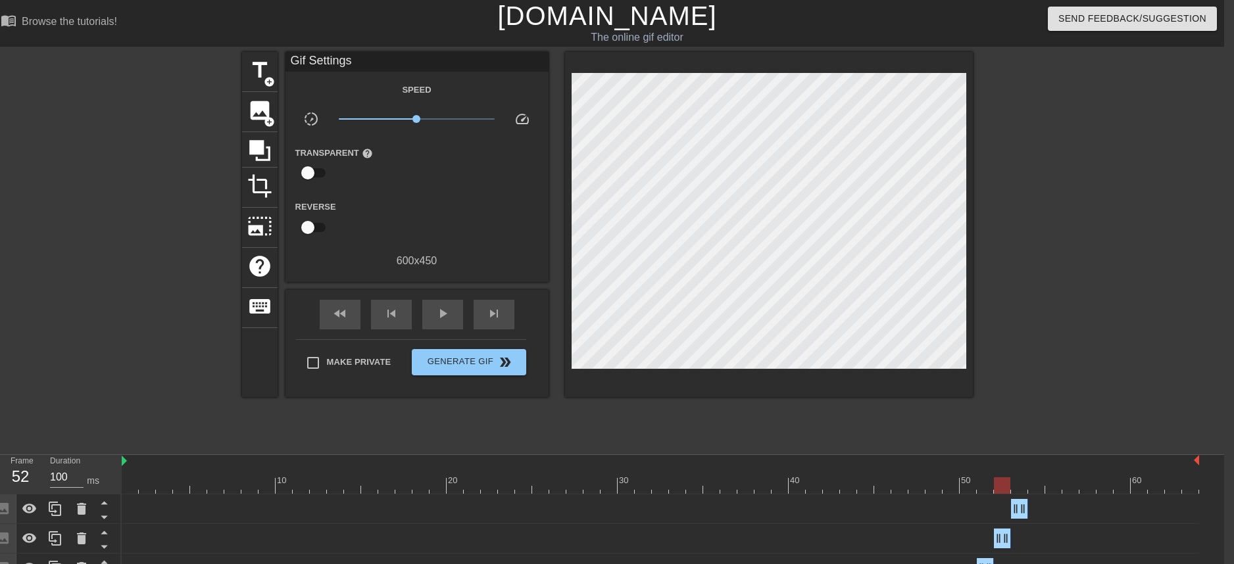
click at [1016, 487] on div at bounding box center [661, 486] width 1078 height 16
click at [1000, 484] on div at bounding box center [661, 486] width 1078 height 16
click at [1019, 487] on div at bounding box center [661, 486] width 1078 height 16
click at [74, 514] on icon at bounding box center [82, 509] width 16 height 16
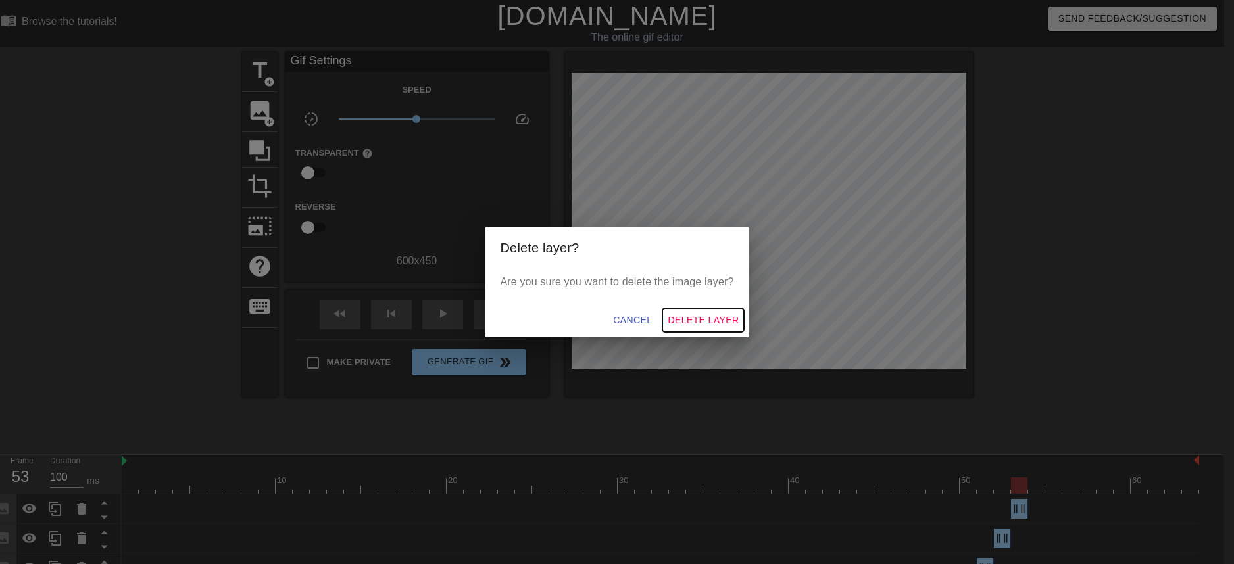
click at [685, 319] on span "Delete Layer" at bounding box center [703, 321] width 71 height 16
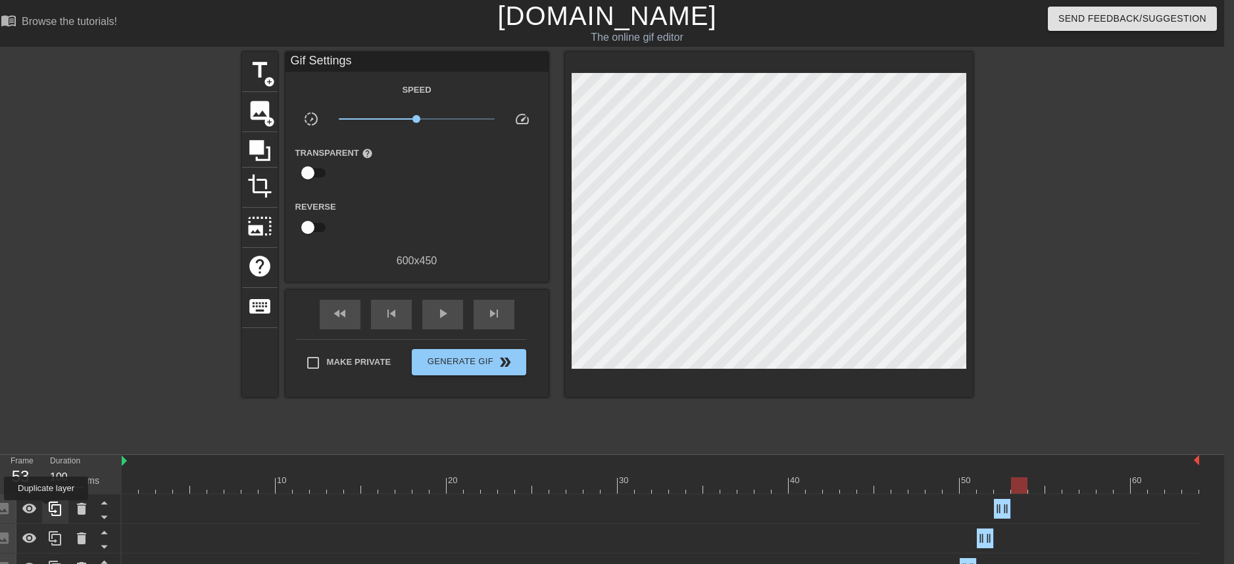
click at [54, 513] on icon at bounding box center [55, 509] width 16 height 16
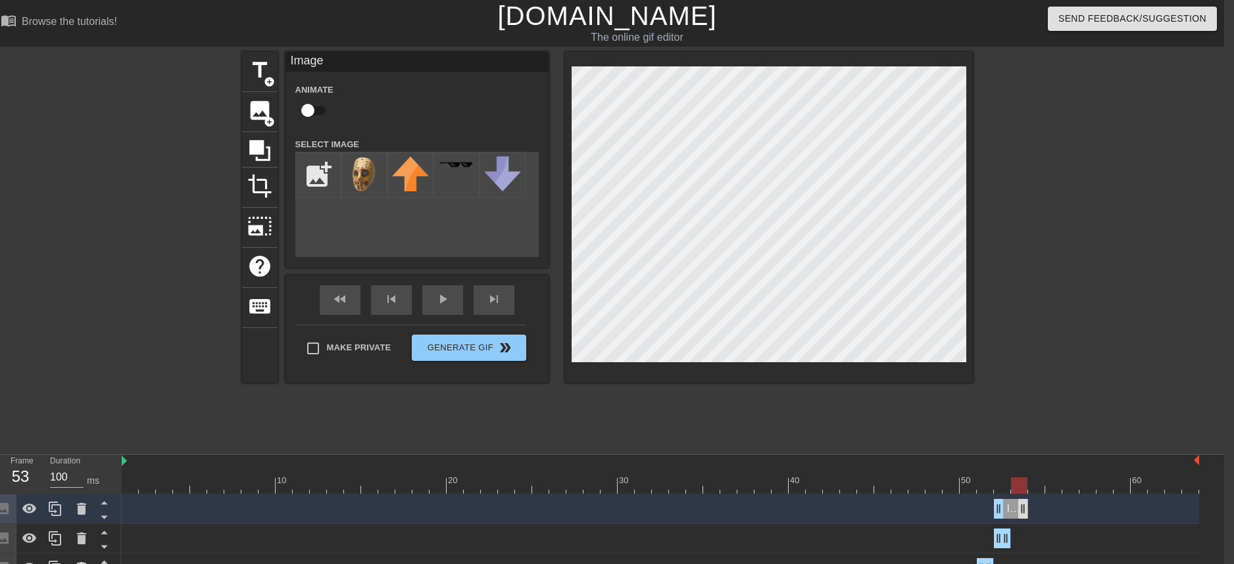
drag, startPoint x: 1004, startPoint y: 506, endPoint x: 1018, endPoint y: 510, distance: 15.0
drag, startPoint x: 999, startPoint y: 512, endPoint x: 1014, endPoint y: 513, distance: 15.1
click at [995, 485] on div at bounding box center [661, 486] width 1078 height 16
click at [1017, 486] on div at bounding box center [661, 486] width 1078 height 16
click at [1003, 485] on div at bounding box center [661, 486] width 1078 height 16
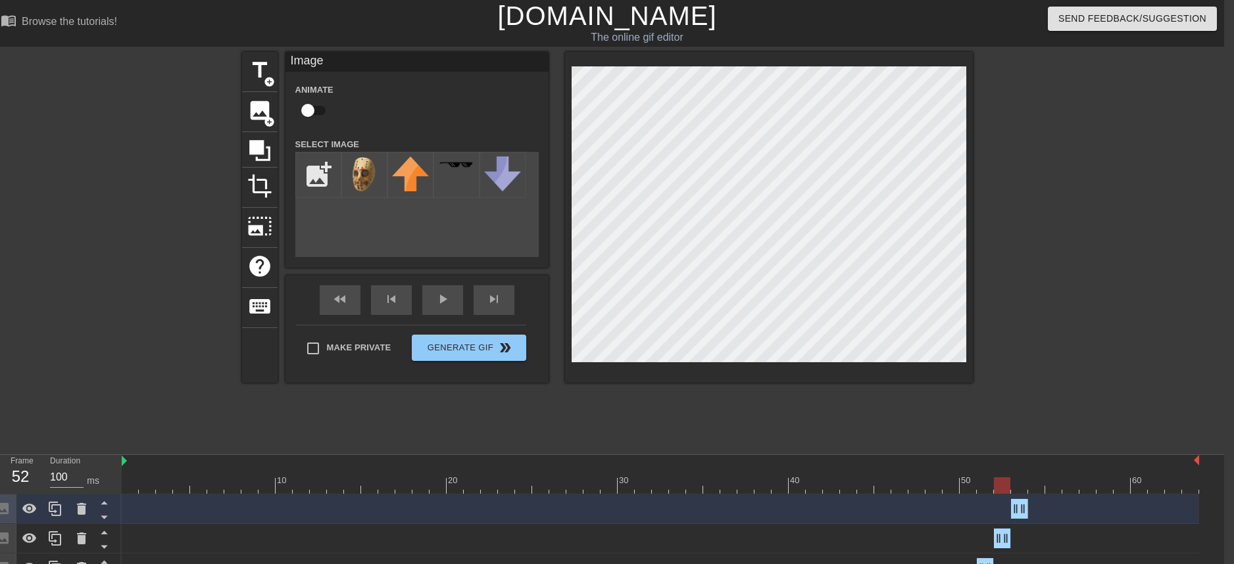
click at [1022, 485] on div at bounding box center [661, 486] width 1078 height 16
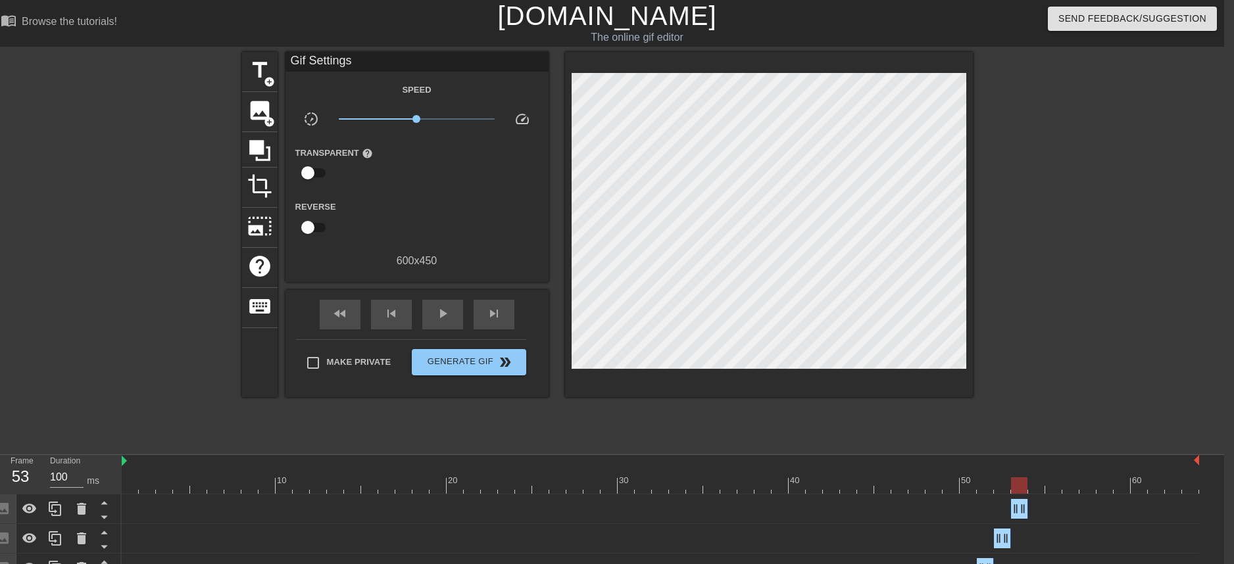
click at [1007, 483] on div at bounding box center [661, 486] width 1078 height 16
click at [1020, 485] on div at bounding box center [661, 486] width 1078 height 16
click at [1042, 483] on div at bounding box center [661, 486] width 1078 height 16
click at [56, 507] on icon at bounding box center [55, 509] width 16 height 16
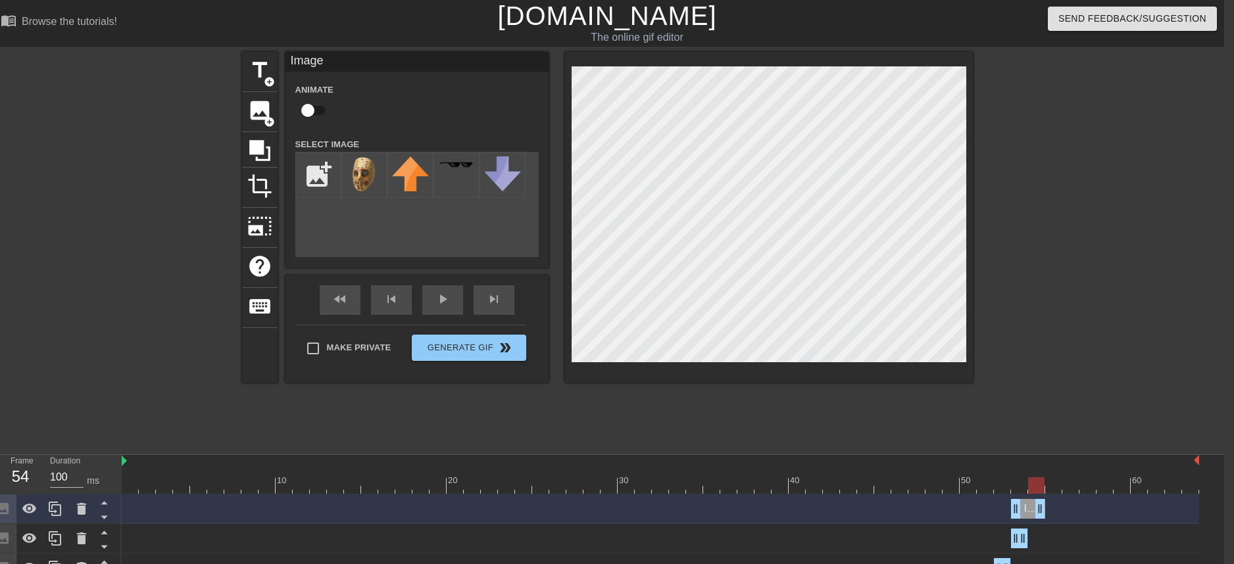
drag, startPoint x: 1023, startPoint y: 510, endPoint x: 1041, endPoint y: 510, distance: 18.4
drag, startPoint x: 1016, startPoint y: 514, endPoint x: 1030, endPoint y: 514, distance: 13.8
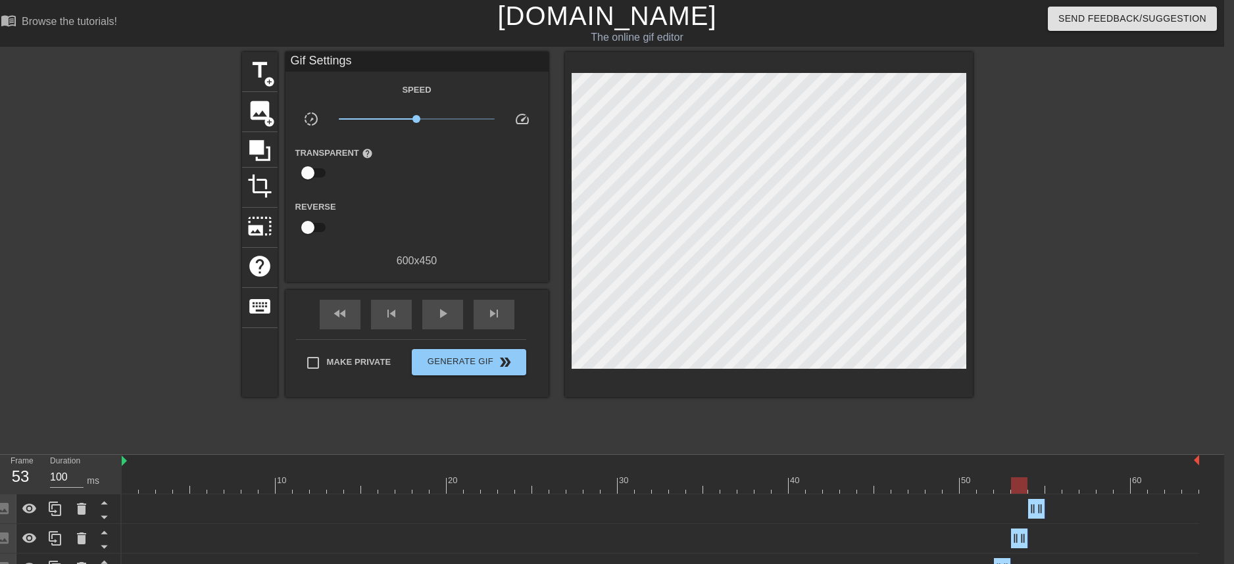
click at [1016, 488] on div at bounding box center [661, 486] width 1078 height 16
click at [1038, 493] on div at bounding box center [661, 486] width 1078 height 16
click at [1018, 486] on div at bounding box center [661, 486] width 1078 height 16
click at [1035, 487] on div at bounding box center [661, 486] width 1078 height 16
click at [1049, 492] on div at bounding box center [661, 486] width 1078 height 16
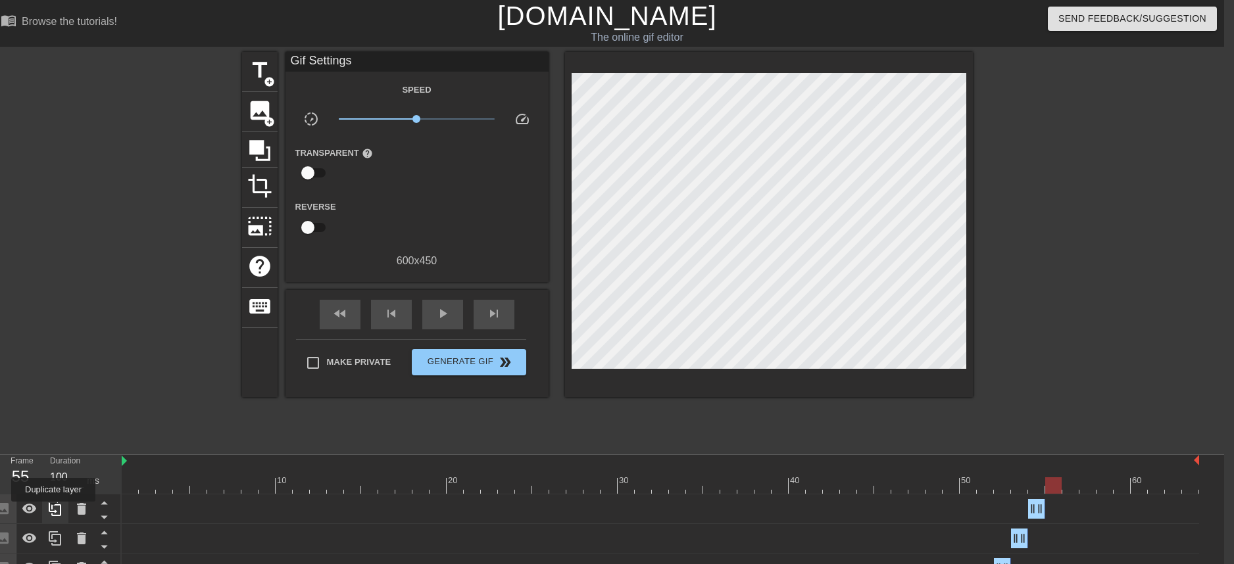
click at [55, 511] on icon at bounding box center [55, 509] width 13 height 14
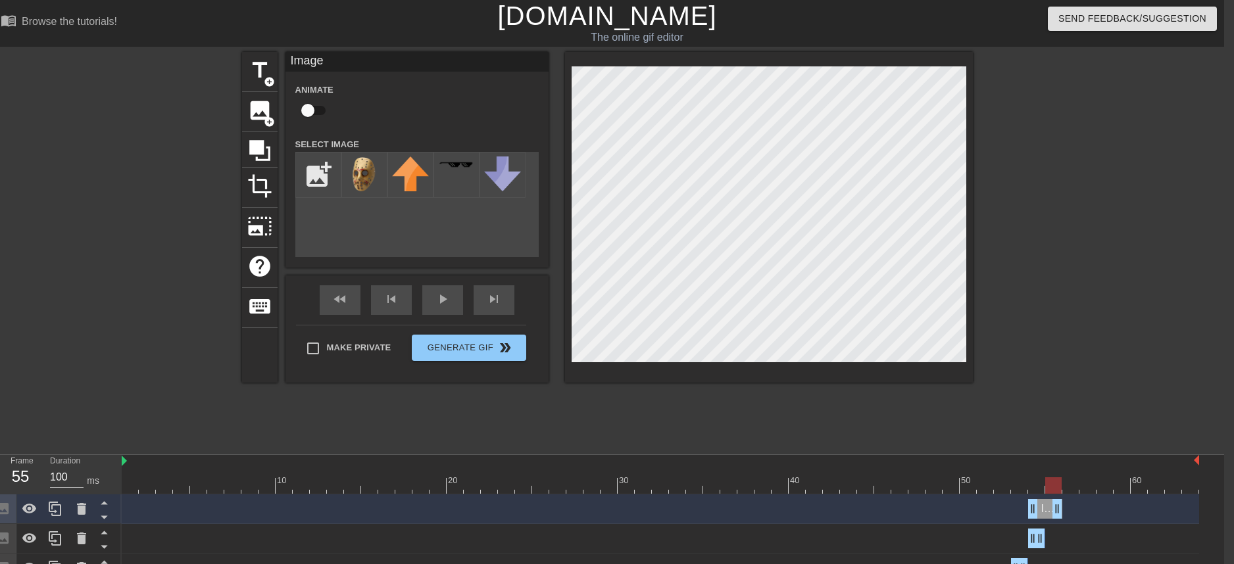
drag, startPoint x: 1041, startPoint y: 516, endPoint x: 1052, endPoint y: 515, distance: 10.5
drag, startPoint x: 1034, startPoint y: 511, endPoint x: 1051, endPoint y: 511, distance: 17.1
click at [1089, 264] on div at bounding box center [1087, 249] width 197 height 395
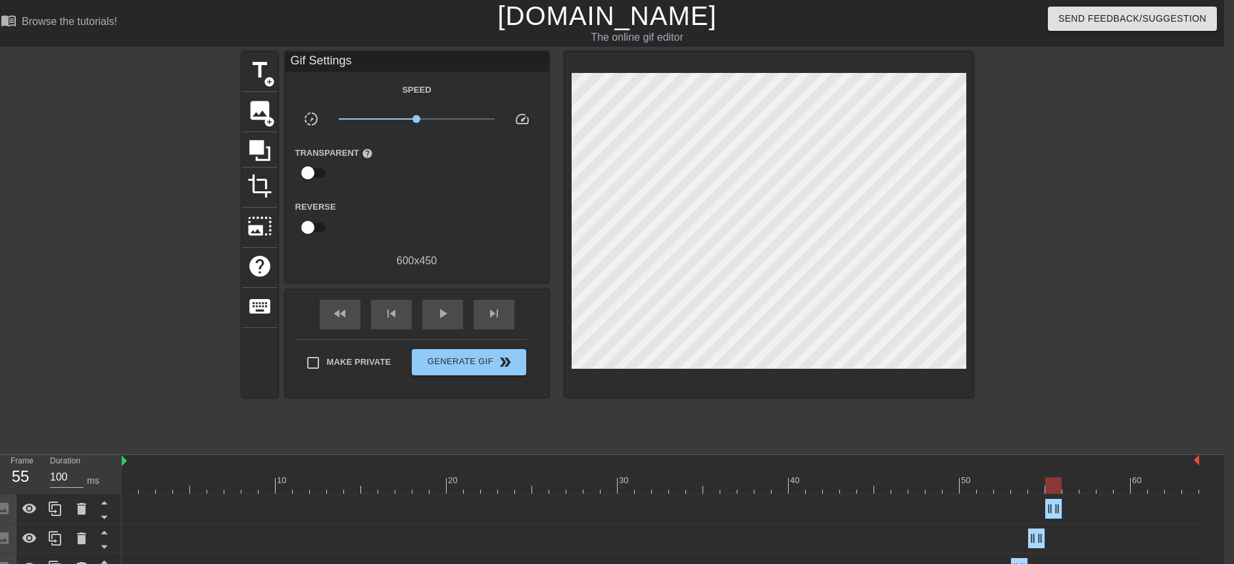
click at [1036, 481] on div at bounding box center [661, 486] width 1078 height 16
click at [1050, 481] on div at bounding box center [661, 486] width 1078 height 16
click at [1039, 479] on div at bounding box center [661, 486] width 1078 height 16
click at [1053, 484] on div at bounding box center [661, 486] width 1078 height 16
click at [1034, 483] on div at bounding box center [661, 486] width 1078 height 16
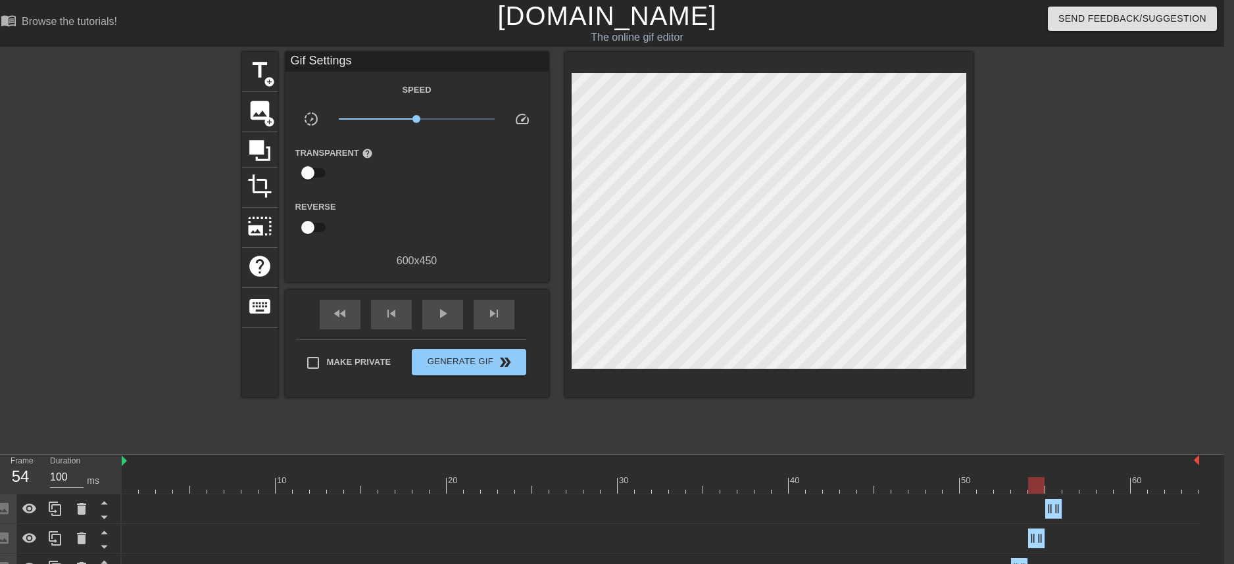
click at [1053, 486] on div at bounding box center [661, 486] width 1078 height 16
click at [1031, 482] on div at bounding box center [661, 486] width 1078 height 16
click at [1048, 486] on div at bounding box center [661, 486] width 1078 height 16
click at [1037, 483] on div at bounding box center [661, 486] width 1078 height 16
click at [1053, 485] on div at bounding box center [661, 486] width 1078 height 16
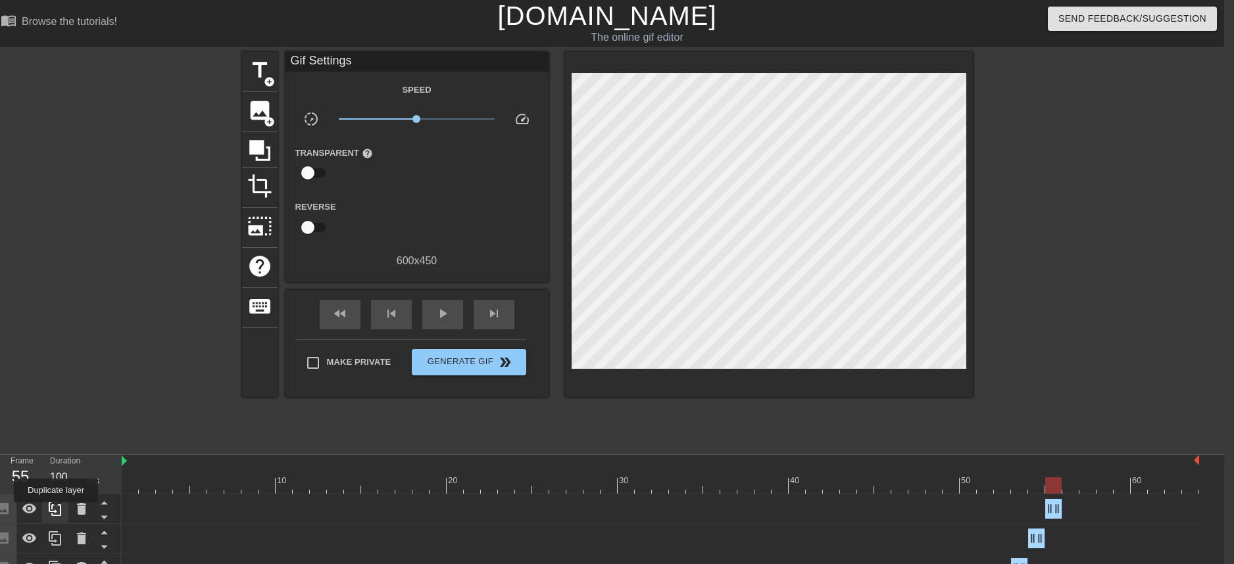
click at [57, 512] on icon at bounding box center [55, 509] width 16 height 16
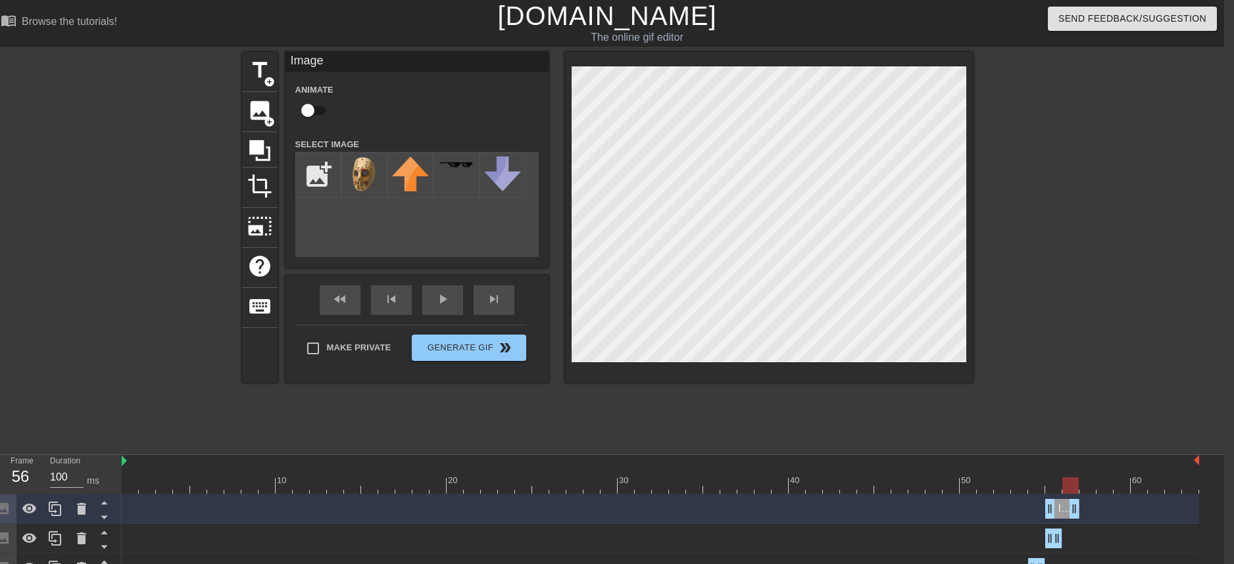
drag, startPoint x: 1057, startPoint y: 508, endPoint x: 1073, endPoint y: 508, distance: 15.8
drag, startPoint x: 1049, startPoint y: 509, endPoint x: 1069, endPoint y: 510, distance: 20.4
click at [1052, 487] on div at bounding box center [661, 486] width 1078 height 16
click at [1091, 439] on div at bounding box center [1087, 249] width 197 height 395
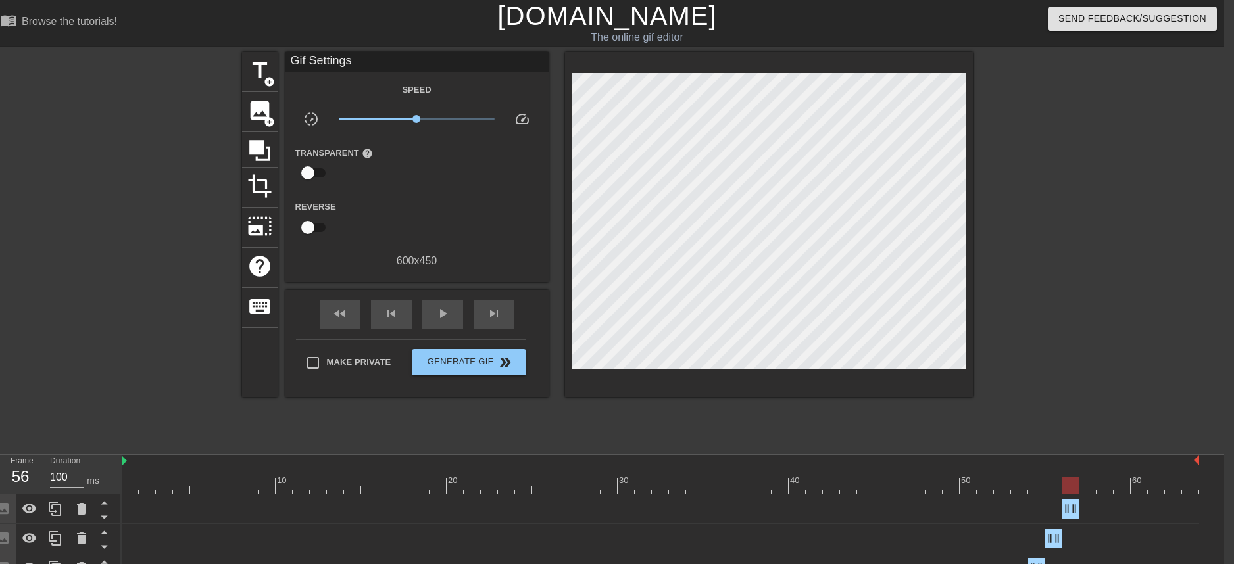
click at [1067, 490] on div at bounding box center [661, 486] width 1078 height 16
click at [1052, 487] on div at bounding box center [661, 486] width 1078 height 16
click at [1070, 488] on div at bounding box center [661, 486] width 1078 height 16
click at [1061, 259] on div at bounding box center [1087, 249] width 197 height 395
click at [1059, 484] on div at bounding box center [661, 486] width 1078 height 16
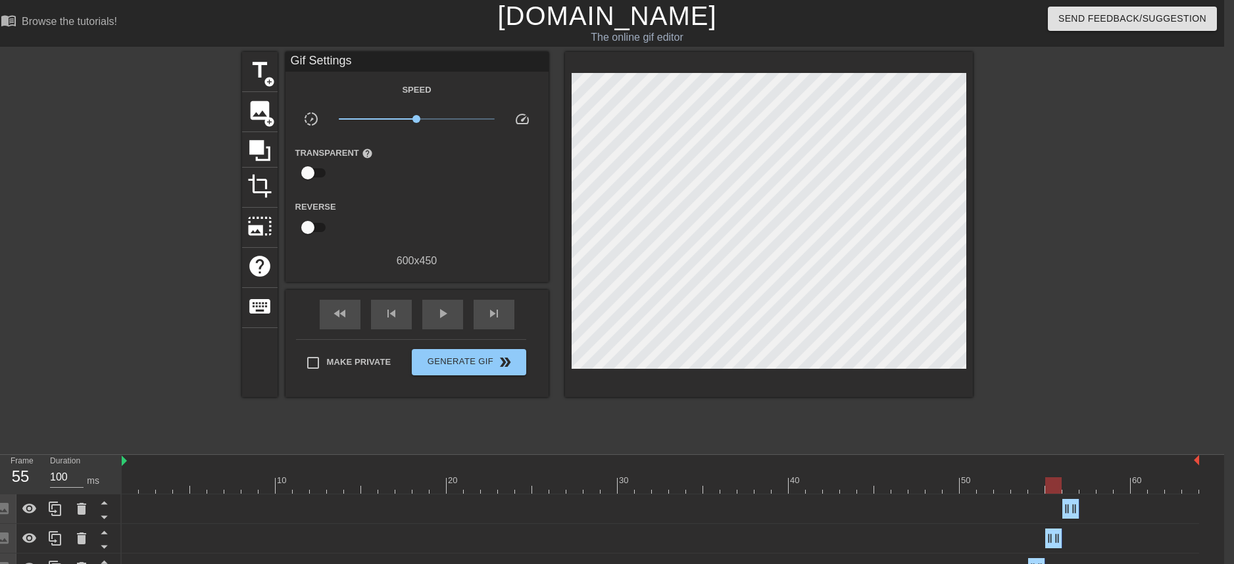
click at [1070, 484] on div at bounding box center [661, 486] width 1078 height 16
click at [1055, 488] on div at bounding box center [661, 486] width 1078 height 16
click at [1074, 489] on div at bounding box center [661, 486] width 1078 height 16
click at [1051, 487] on div at bounding box center [661, 486] width 1078 height 16
click at [1072, 488] on div at bounding box center [661, 486] width 1078 height 16
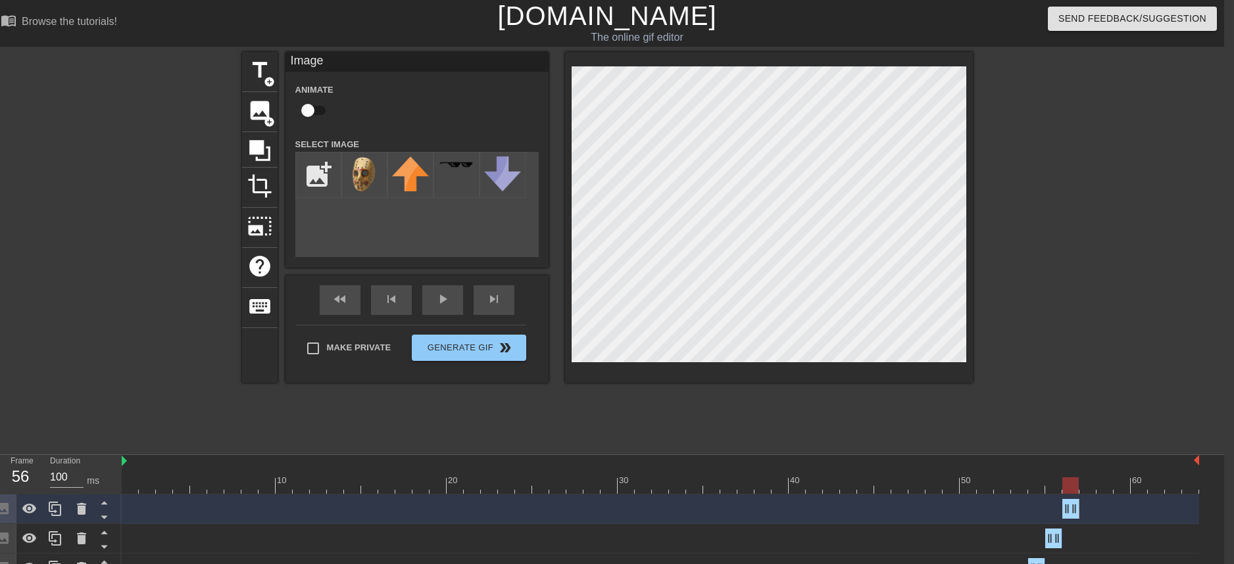
click at [1062, 250] on div at bounding box center [1087, 249] width 197 height 395
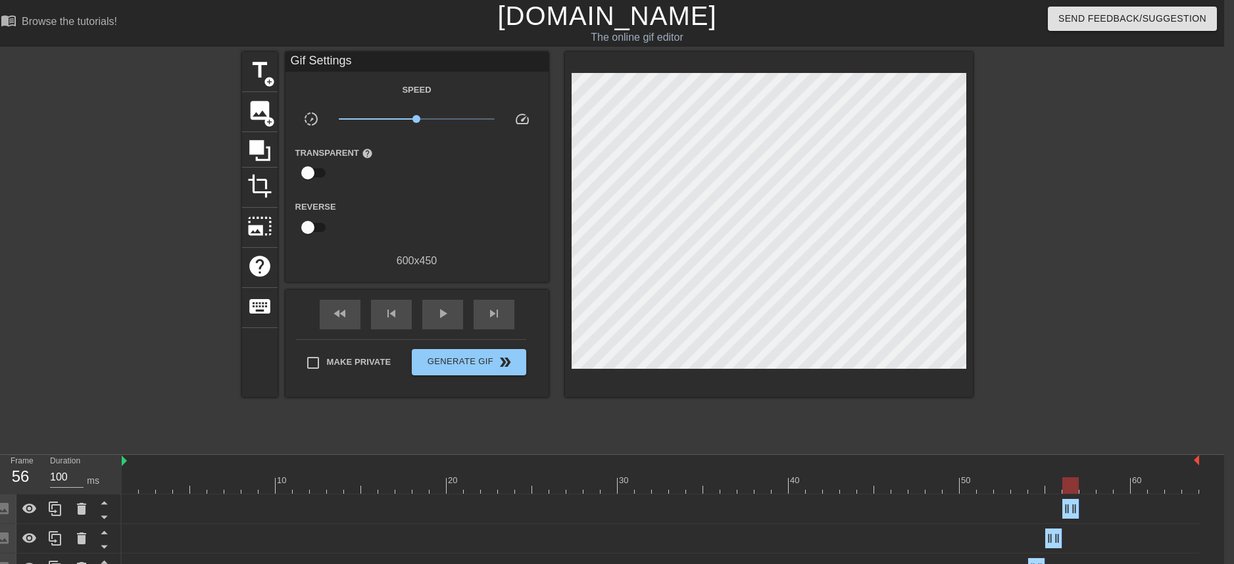
click at [1053, 479] on div at bounding box center [661, 486] width 1078 height 16
click at [1077, 489] on div at bounding box center [661, 486] width 1078 height 16
click at [1091, 488] on div at bounding box center [661, 486] width 1078 height 16
click at [59, 509] on icon at bounding box center [55, 509] width 16 height 16
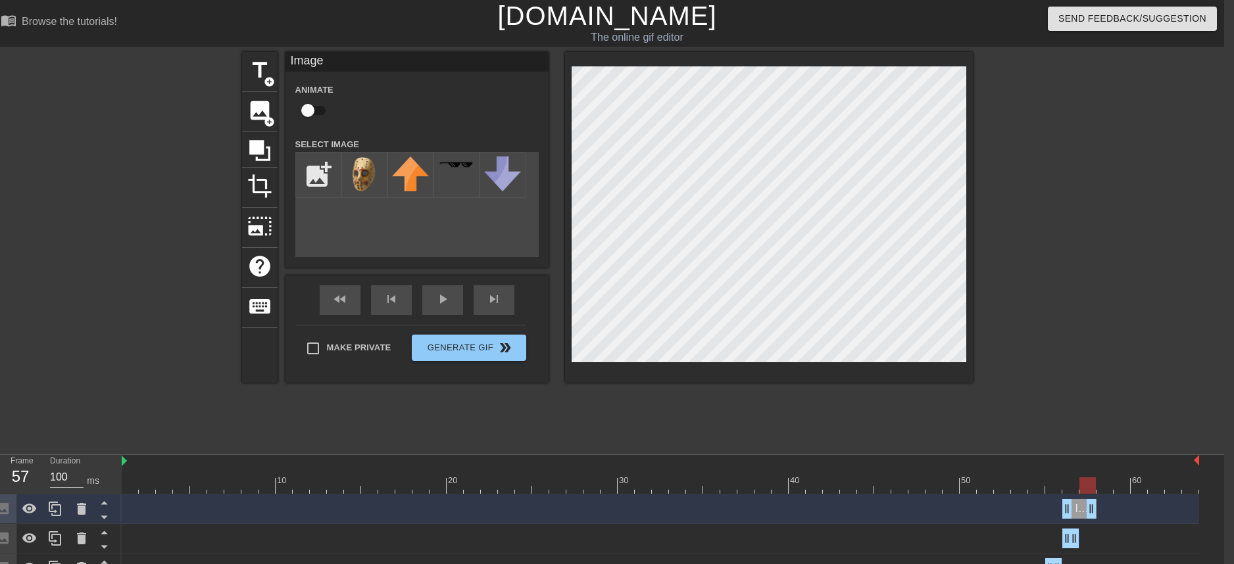
drag, startPoint x: 1077, startPoint y: 514, endPoint x: 1099, endPoint y: 514, distance: 22.4
click at [1099, 514] on div "Image drag_handle drag_handle" at bounding box center [661, 509] width 1078 height 20
drag, startPoint x: 1066, startPoint y: 510, endPoint x: 1097, endPoint y: 512, distance: 30.3
click at [1097, 512] on div "Image drag_handle drag_handle" at bounding box center [661, 509] width 1078 height 20
click at [1066, 483] on div at bounding box center [661, 486] width 1078 height 16
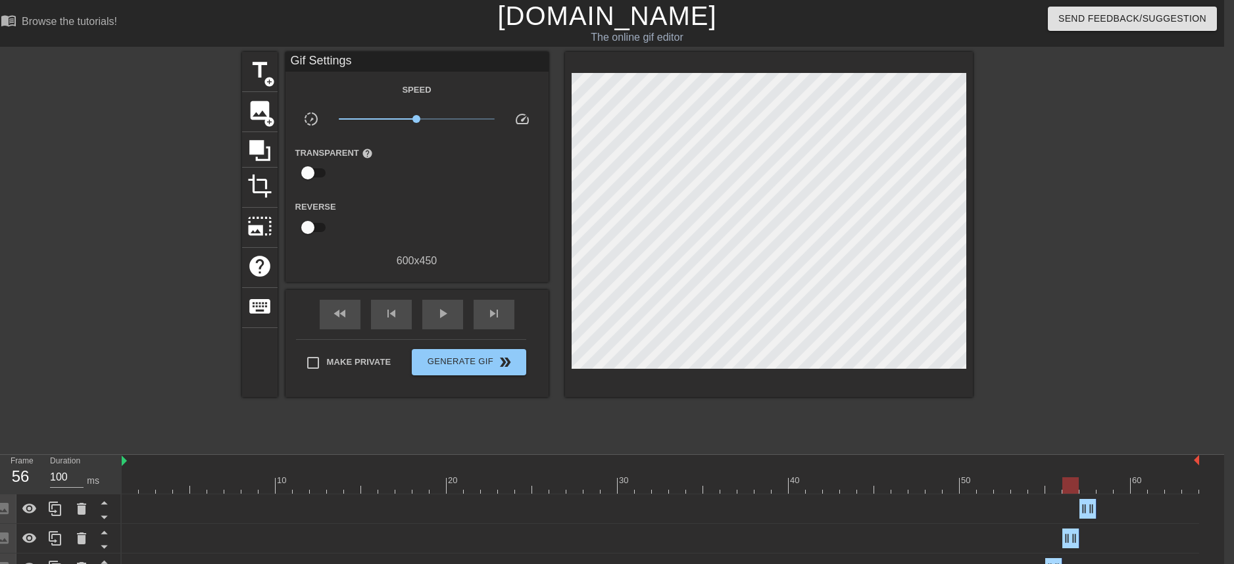
click at [1066, 381] on div at bounding box center [1087, 249] width 197 height 395
click at [1087, 486] on div at bounding box center [661, 486] width 1078 height 16
click at [1076, 486] on div at bounding box center [661, 486] width 1078 height 16
click at [1086, 489] on div at bounding box center [661, 486] width 1078 height 16
click at [1071, 485] on div at bounding box center [661, 486] width 1078 height 16
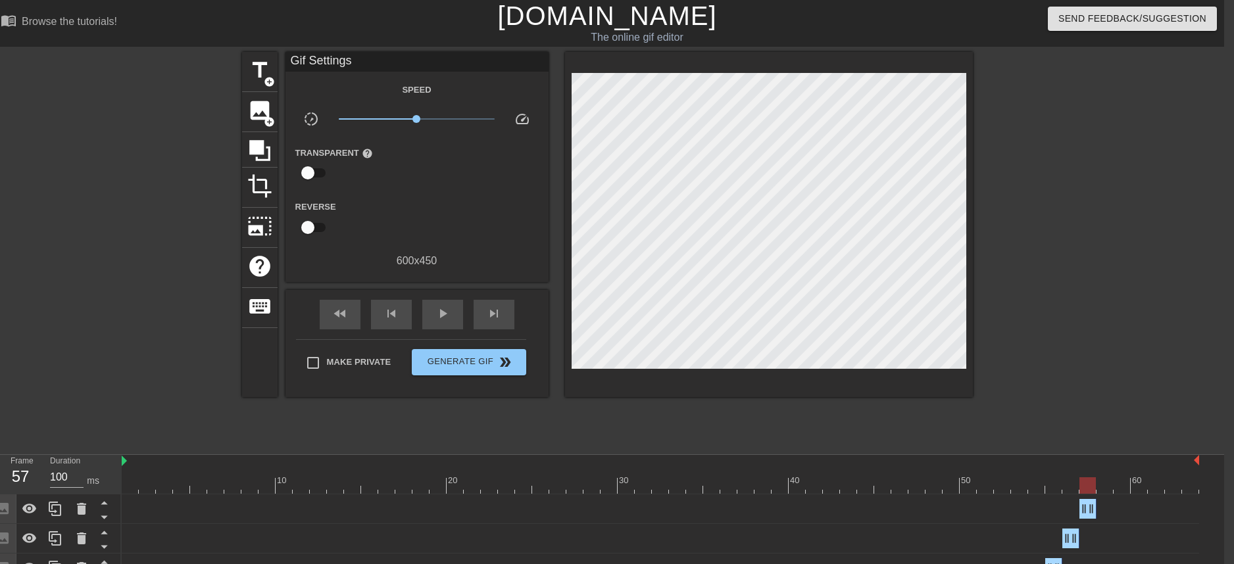
click at [1088, 483] on div at bounding box center [661, 486] width 1078 height 16
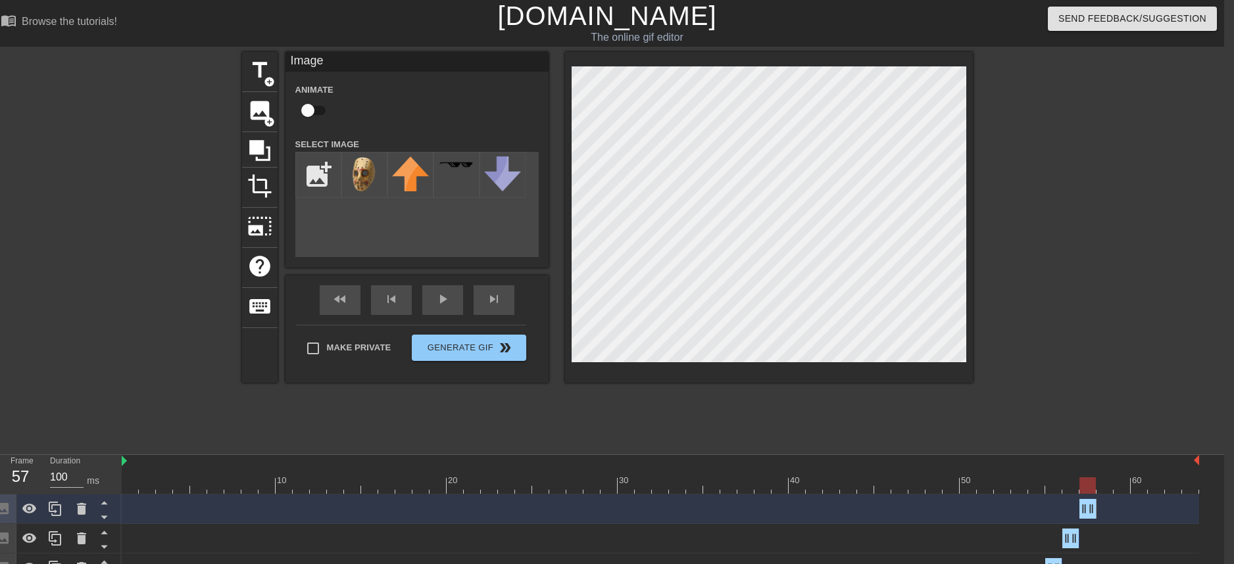
click at [987, 212] on div "title add_circle image add_circle crop photo_size_select_large help keyboard Im…" at bounding box center [607, 249] width 1234 height 395
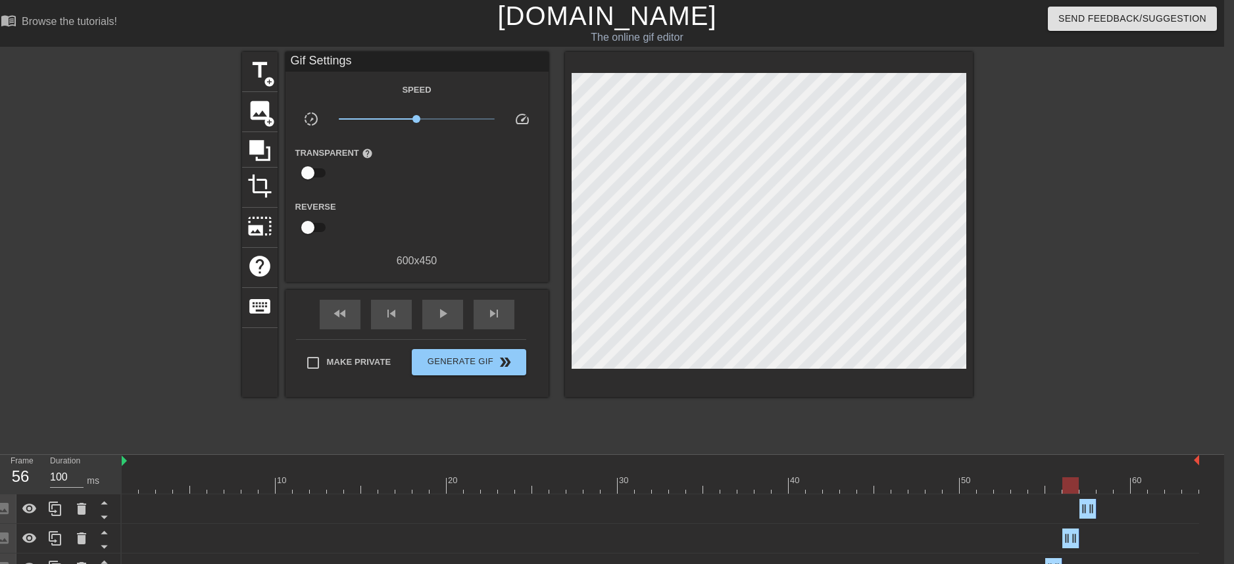
click at [1069, 488] on div at bounding box center [661, 486] width 1078 height 16
click at [1087, 489] on div at bounding box center [661, 486] width 1078 height 16
click at [1066, 488] on div at bounding box center [661, 486] width 1078 height 16
click at [1085, 489] on div at bounding box center [661, 486] width 1078 height 16
click at [1069, 486] on div at bounding box center [661, 486] width 1078 height 16
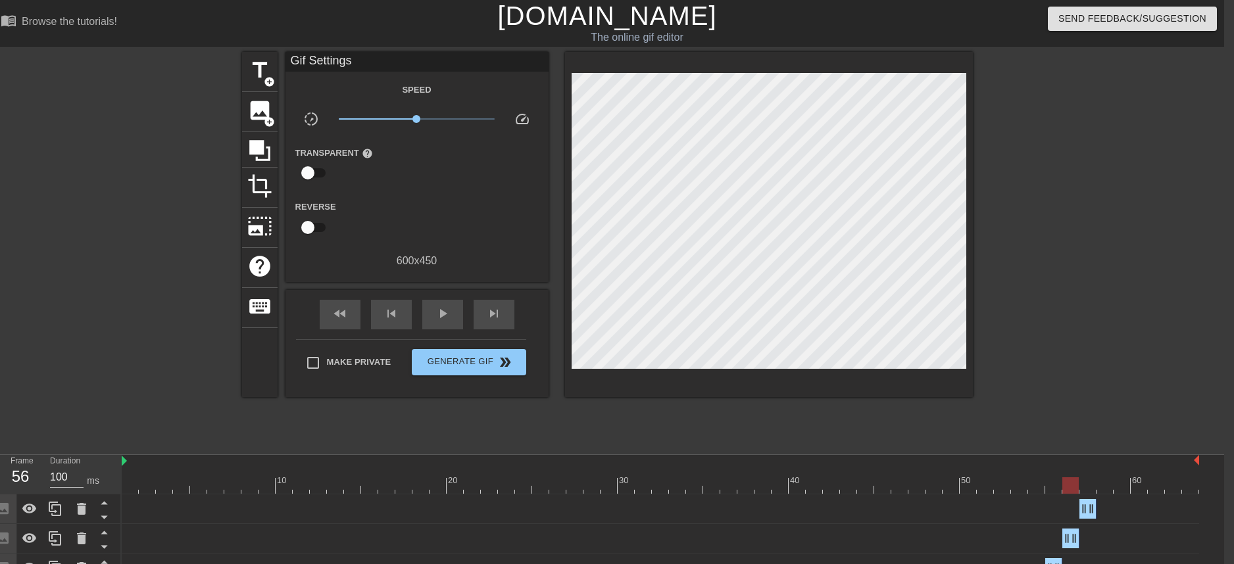
click at [1086, 486] on div at bounding box center [661, 486] width 1078 height 16
click at [1103, 482] on div at bounding box center [661, 486] width 1078 height 16
click at [1087, 485] on div at bounding box center [661, 486] width 1078 height 16
click at [1105, 486] on div at bounding box center [661, 486] width 1078 height 16
click at [1089, 484] on div at bounding box center [661, 486] width 1078 height 16
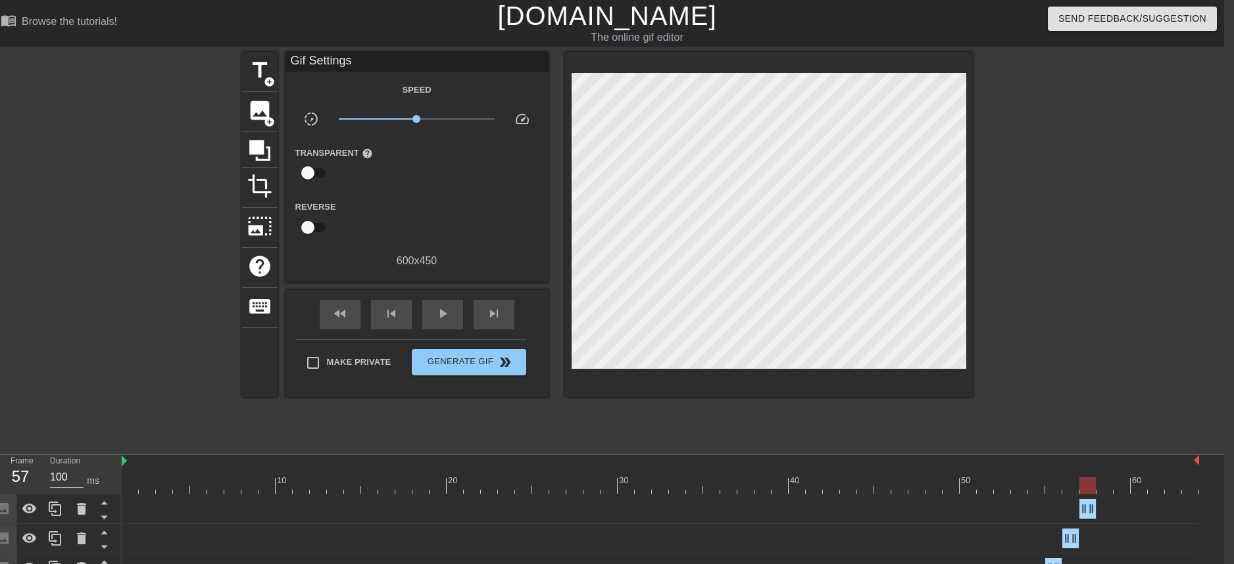
click at [1105, 484] on div at bounding box center [661, 486] width 1078 height 16
click at [57, 513] on icon at bounding box center [55, 509] width 16 height 16
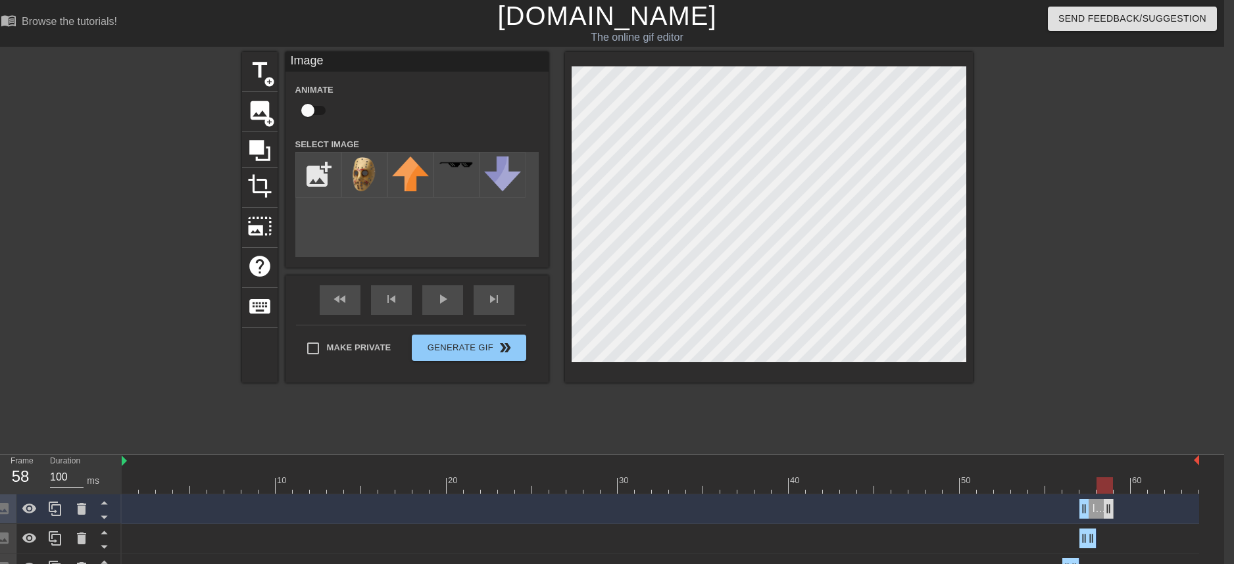
drag, startPoint x: 1089, startPoint y: 509, endPoint x: 1107, endPoint y: 510, distance: 17.2
drag, startPoint x: 1086, startPoint y: 509, endPoint x: 1097, endPoint y: 511, distance: 11.9
click at [1063, 448] on div "menu_book Browse the tutorials! [DOMAIN_NAME] The online gif editor Send Feedba…" at bounding box center [607, 484] width 1234 height 968
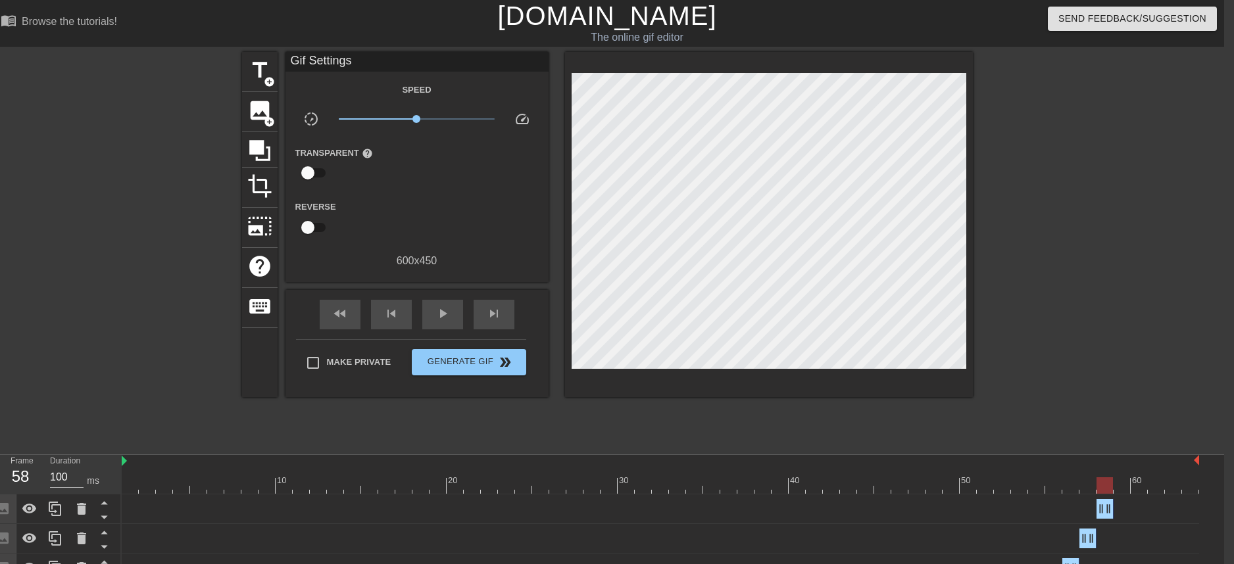
click at [1086, 486] on div at bounding box center [661, 486] width 1078 height 16
click at [1102, 486] on div at bounding box center [661, 486] width 1078 height 16
click at [1086, 484] on div at bounding box center [661, 486] width 1078 height 16
click at [1101, 483] on div at bounding box center [661, 486] width 1078 height 16
click at [1082, 480] on div at bounding box center [661, 486] width 1078 height 16
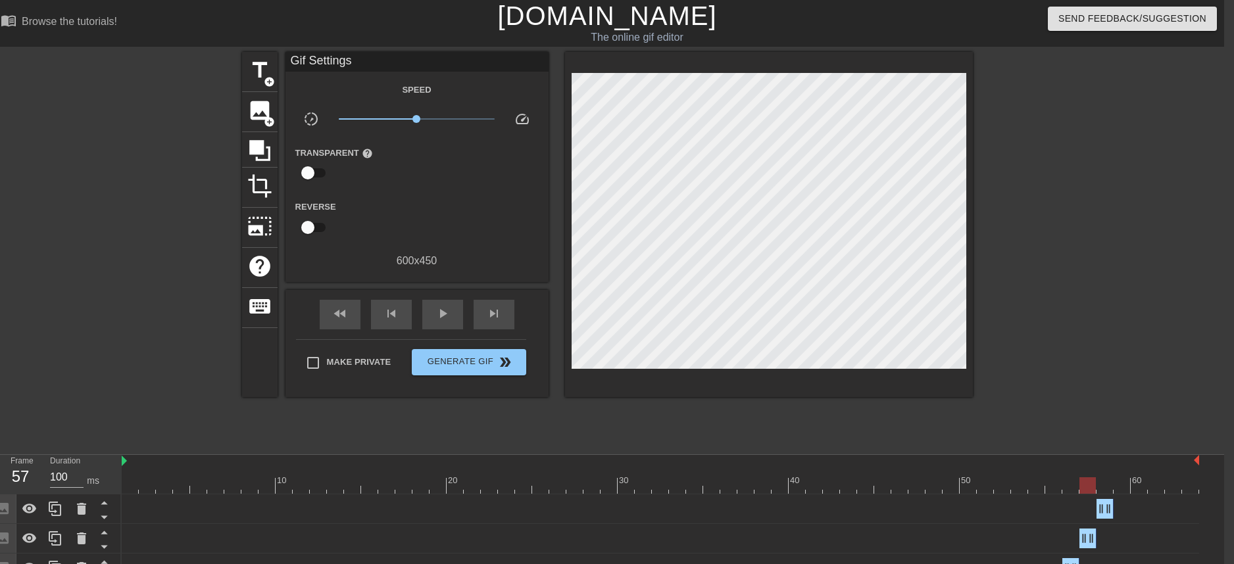
click at [1104, 486] on div at bounding box center [661, 486] width 1078 height 16
click at [1089, 489] on div at bounding box center [661, 486] width 1078 height 16
click at [1104, 492] on div at bounding box center [661, 486] width 1078 height 16
click at [1086, 487] on div at bounding box center [661, 486] width 1078 height 16
click at [1099, 491] on div at bounding box center [661, 486] width 1078 height 16
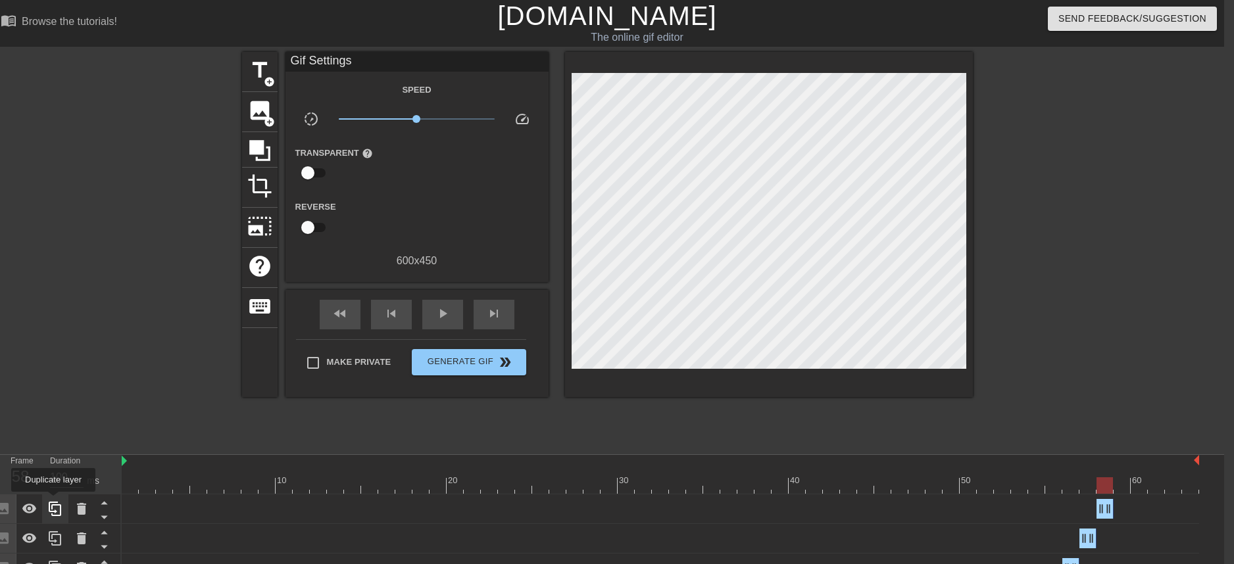
click at [55, 501] on icon at bounding box center [55, 509] width 16 height 16
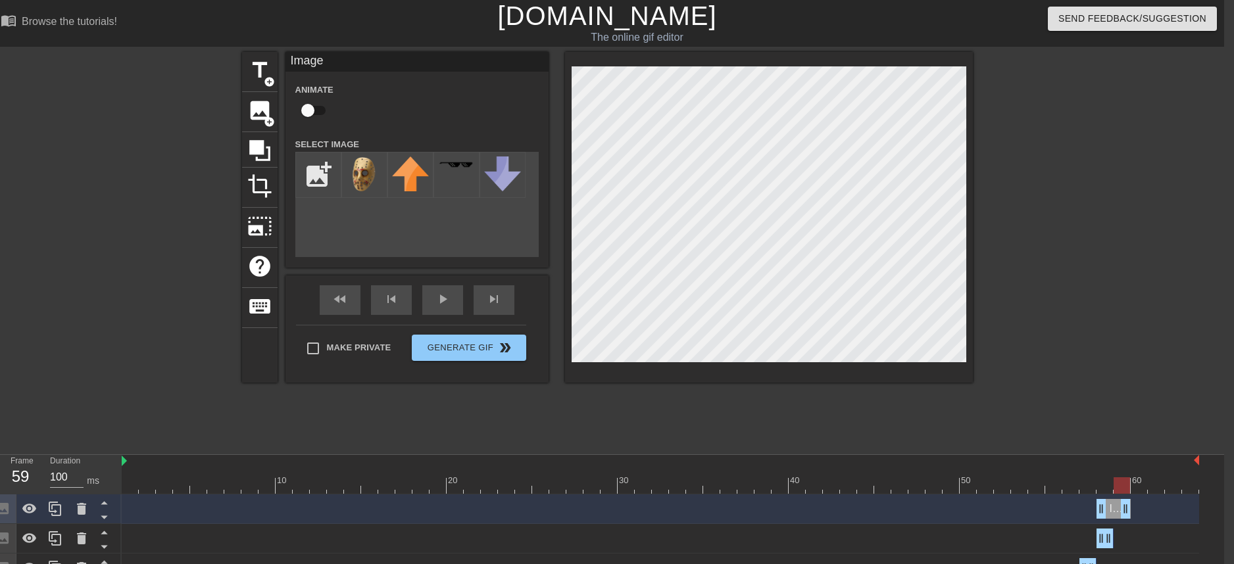
drag, startPoint x: 1111, startPoint y: 509, endPoint x: 1122, endPoint y: 509, distance: 11.2
drag, startPoint x: 1102, startPoint y: 508, endPoint x: 1124, endPoint y: 508, distance: 21.7
click at [1101, 483] on div at bounding box center [661, 486] width 1078 height 16
click at [1051, 326] on div at bounding box center [1087, 249] width 197 height 395
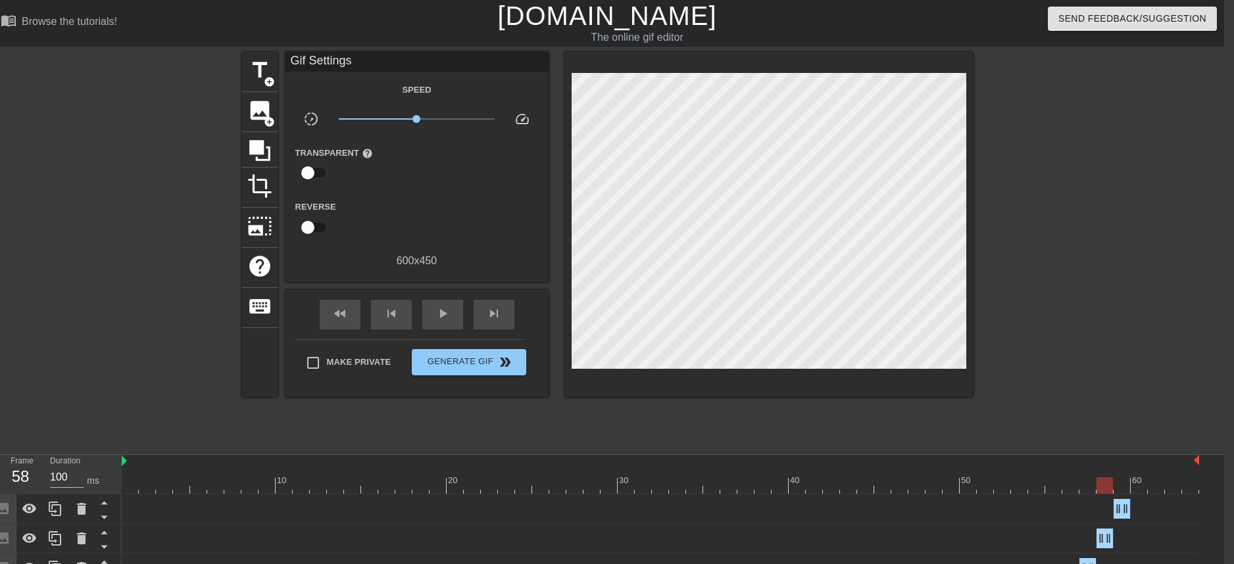
click at [1120, 483] on div at bounding box center [661, 486] width 1078 height 16
click at [1105, 485] on div at bounding box center [661, 486] width 1078 height 16
click at [1120, 485] on div at bounding box center [661, 486] width 1078 height 16
click at [1107, 488] on div at bounding box center [661, 486] width 1078 height 16
click at [1121, 491] on div at bounding box center [661, 486] width 1078 height 16
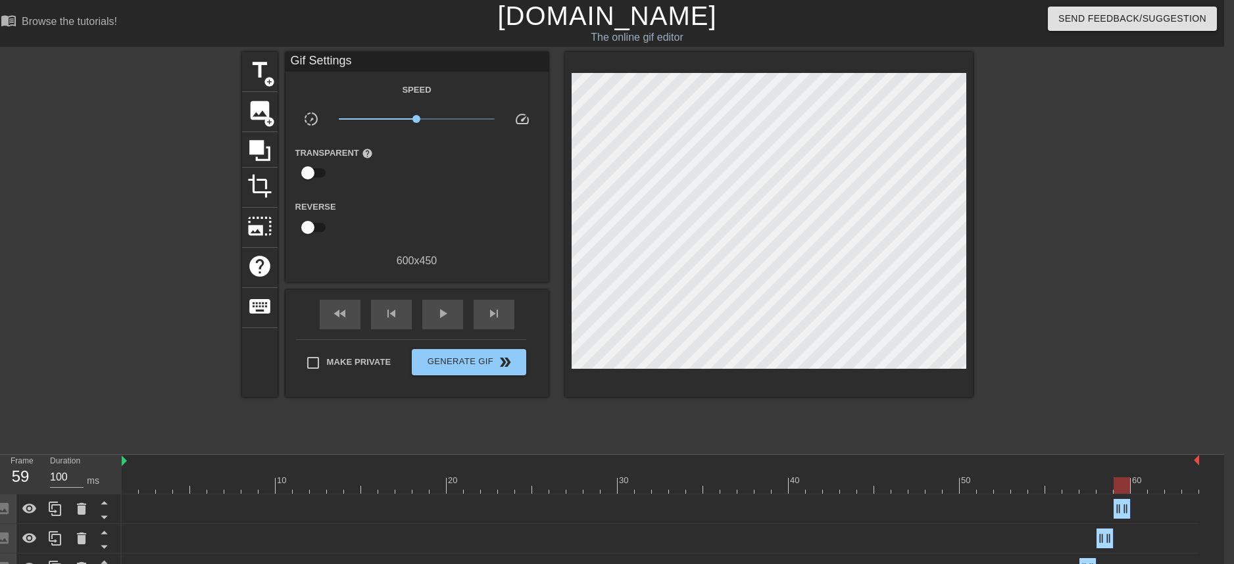
click at [1104, 483] on div at bounding box center [661, 486] width 1078 height 16
click at [1122, 484] on div at bounding box center [661, 486] width 1078 height 16
click at [1141, 486] on div at bounding box center [661, 486] width 1078 height 16
click at [1120, 487] on div at bounding box center [661, 486] width 1078 height 16
click at [1132, 487] on div at bounding box center [661, 486] width 1078 height 16
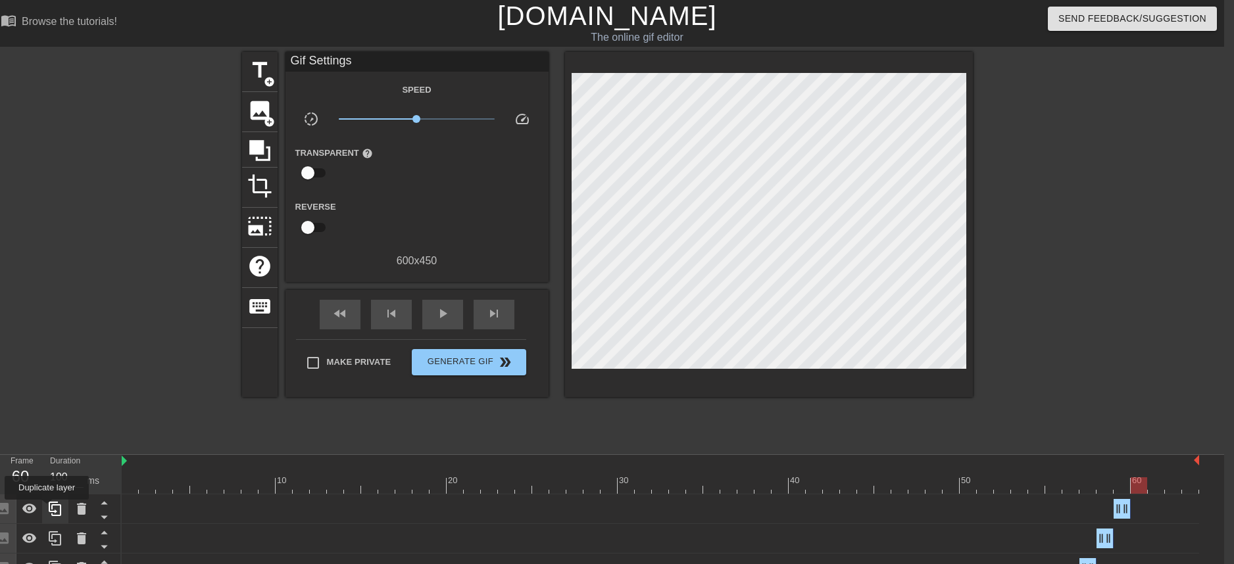
click at [51, 510] on icon at bounding box center [55, 509] width 16 height 16
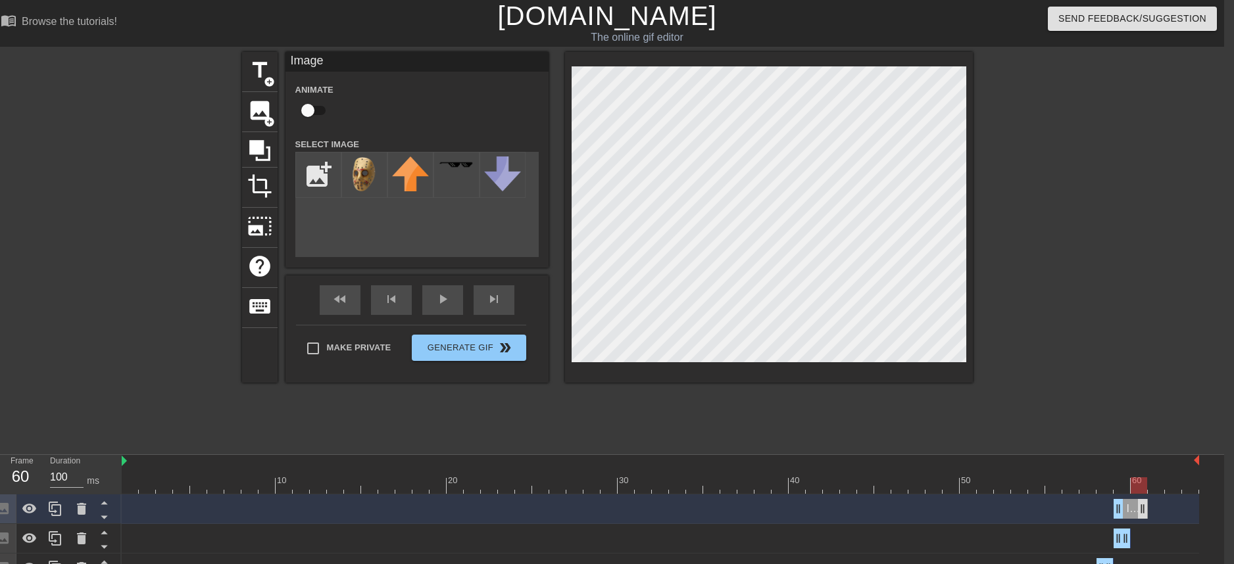
drag, startPoint x: 1126, startPoint y: 510, endPoint x: 1142, endPoint y: 510, distance: 16.4
drag, startPoint x: 1116, startPoint y: 510, endPoint x: 1133, endPoint y: 512, distance: 16.6
click at [1023, 257] on div at bounding box center [1087, 249] width 197 height 395
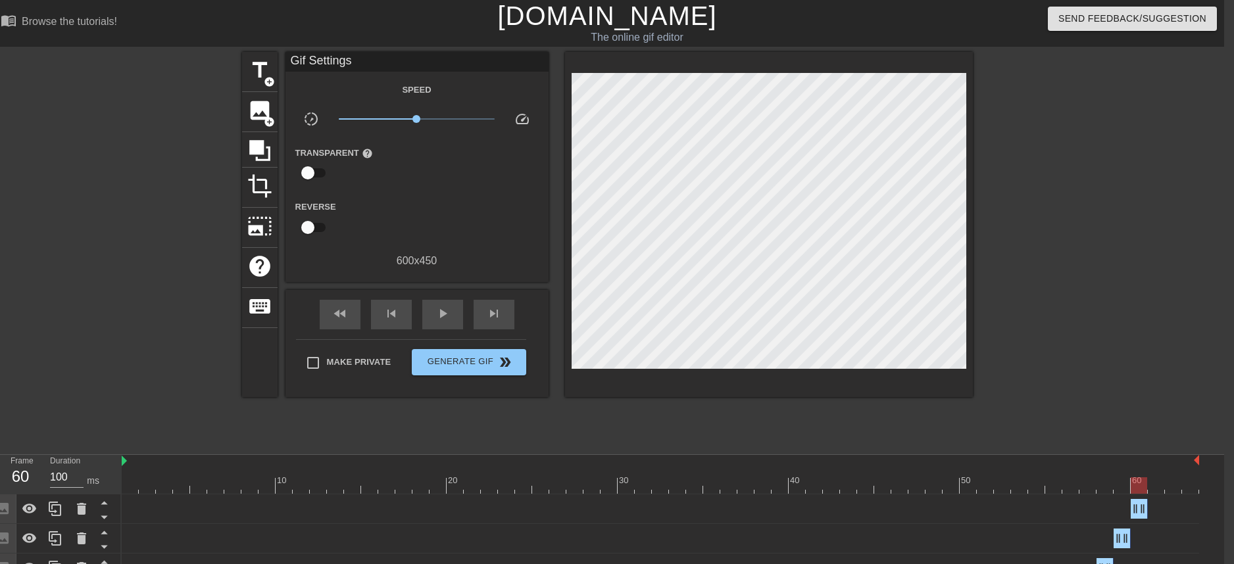
click at [1120, 484] on div at bounding box center [661, 486] width 1078 height 16
click at [1138, 486] on div at bounding box center [661, 486] width 1078 height 16
click at [1122, 487] on div at bounding box center [661, 486] width 1078 height 16
click at [1138, 486] on div at bounding box center [661, 486] width 1078 height 16
click at [1160, 486] on div at bounding box center [661, 486] width 1078 height 16
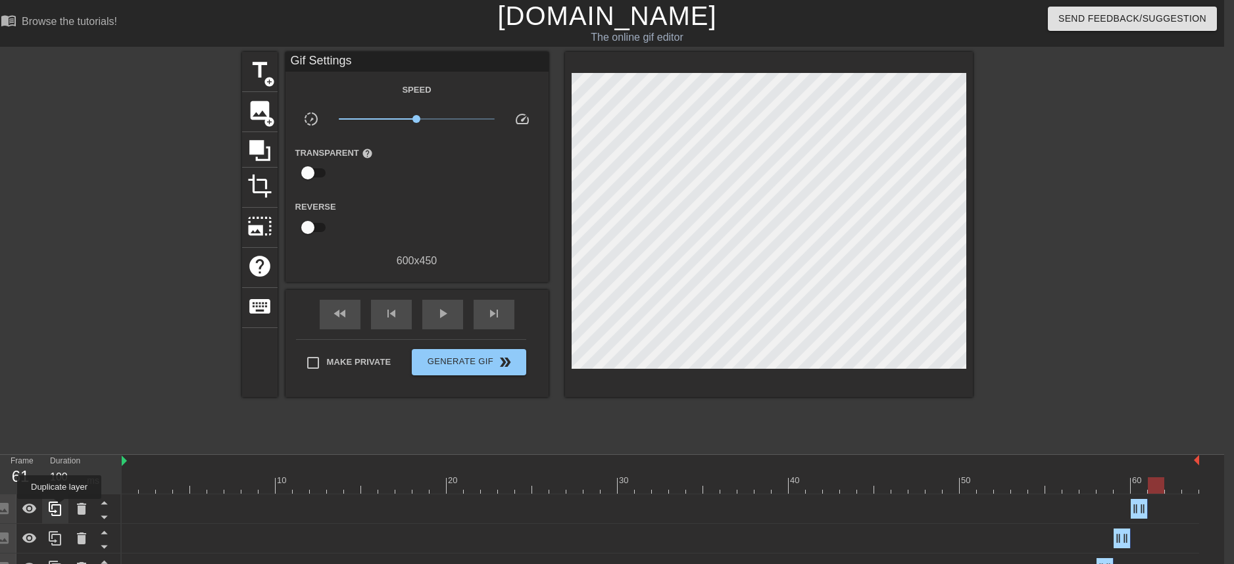
click at [61, 509] on icon at bounding box center [55, 509] width 13 height 14
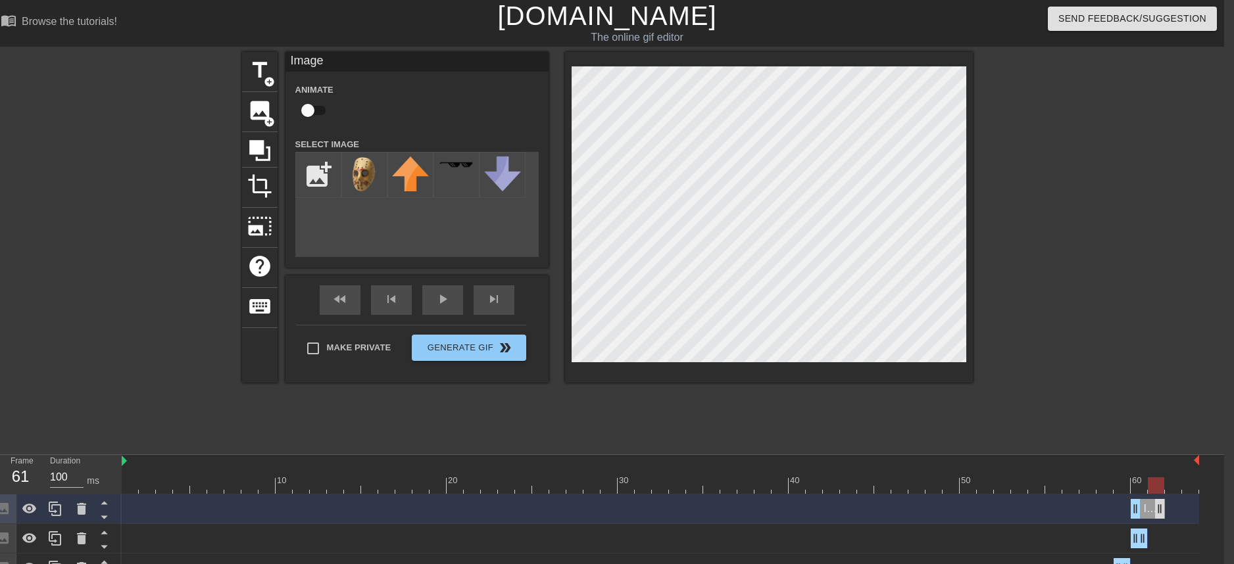
drag, startPoint x: 1143, startPoint y: 507, endPoint x: 1163, endPoint y: 511, distance: 19.5
drag, startPoint x: 1136, startPoint y: 511, endPoint x: 1149, endPoint y: 514, distance: 14.4
click at [1139, 441] on div at bounding box center [1087, 249] width 197 height 395
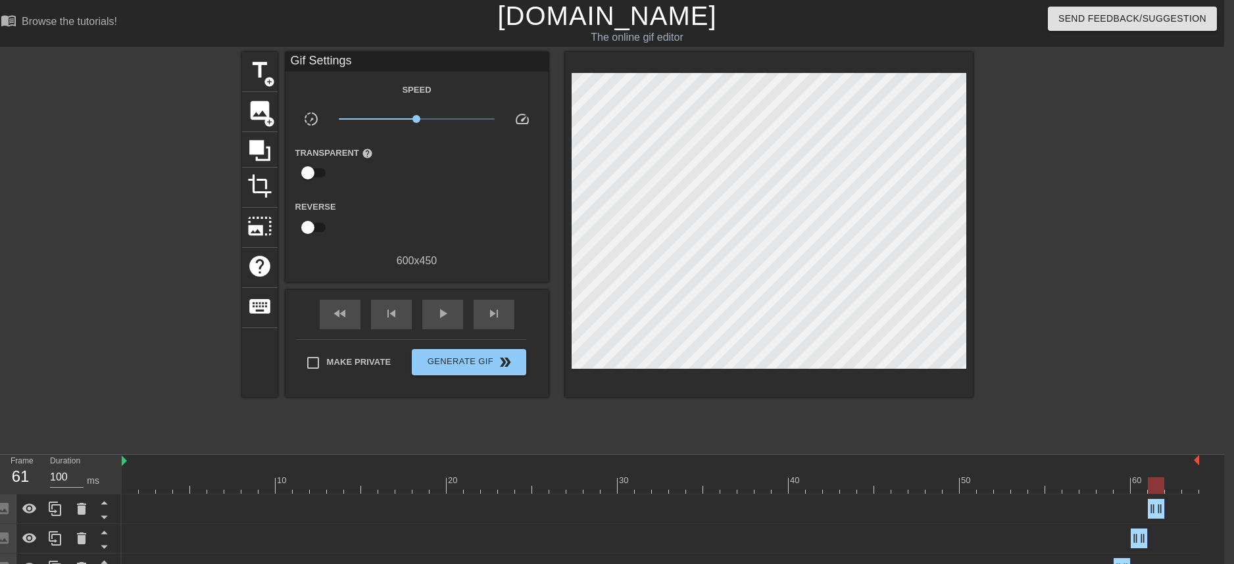
click at [1142, 491] on div at bounding box center [661, 486] width 1078 height 16
click at [1161, 490] on div at bounding box center [661, 486] width 1078 height 16
click at [1137, 489] on div at bounding box center [661, 486] width 1078 height 16
click at [1156, 487] on div at bounding box center [661, 486] width 1078 height 16
click at [1138, 486] on div at bounding box center [661, 486] width 1078 height 16
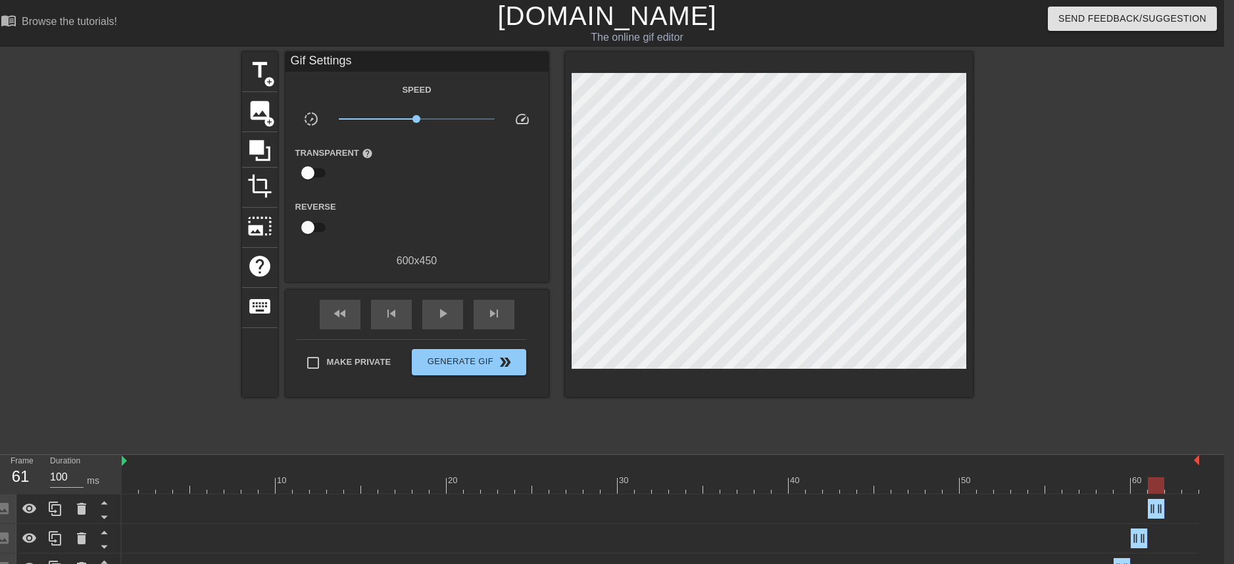
click at [1154, 485] on div at bounding box center [661, 486] width 1078 height 16
click at [1134, 487] on div at bounding box center [661, 486] width 1078 height 16
click at [1149, 488] on div at bounding box center [661, 486] width 1078 height 16
click at [55, 508] on icon at bounding box center [55, 509] width 16 height 16
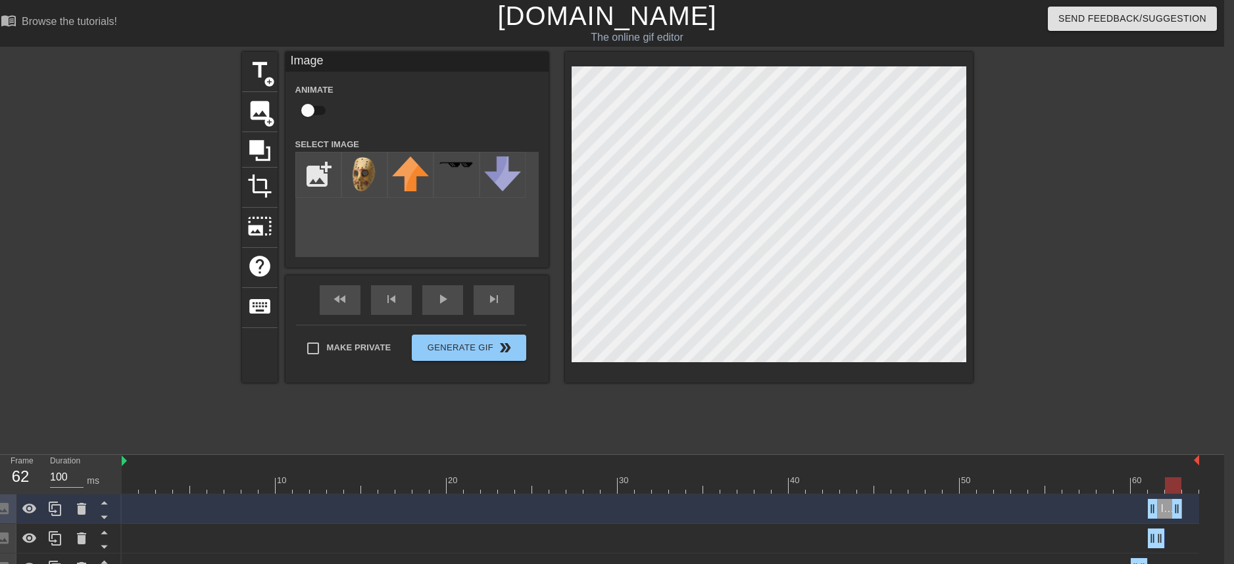
drag, startPoint x: 1156, startPoint y: 508, endPoint x: 1166, endPoint y: 506, distance: 10.7
drag, startPoint x: 1150, startPoint y: 506, endPoint x: 1173, endPoint y: 512, distance: 23.8
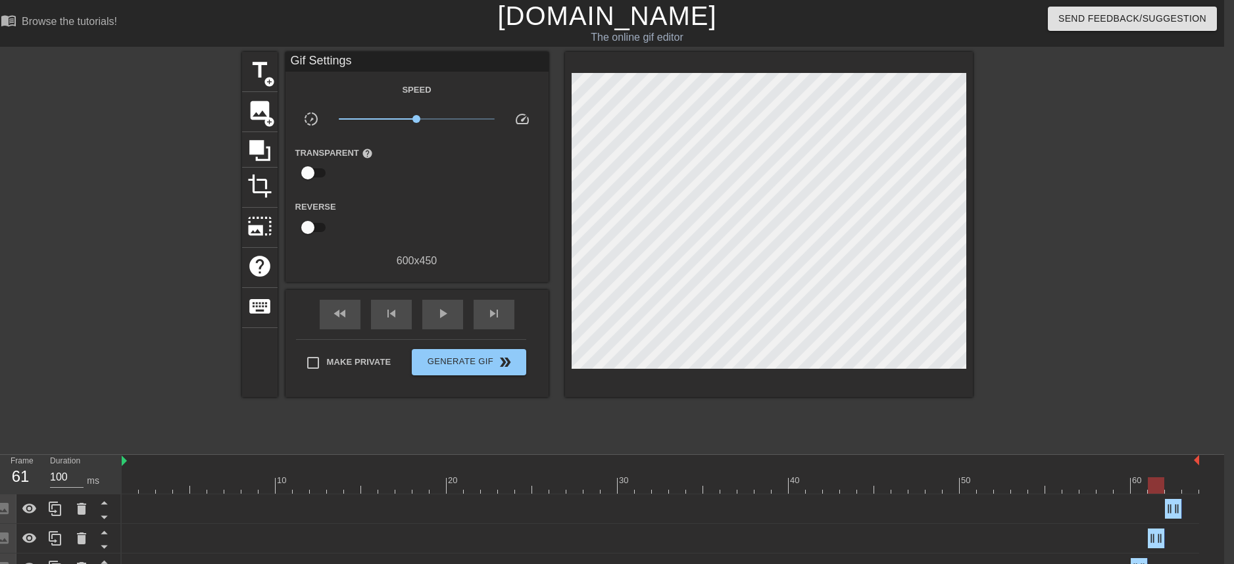
click at [1157, 480] on div at bounding box center [661, 486] width 1078 height 16
click at [1168, 480] on div at bounding box center [661, 486] width 1078 height 16
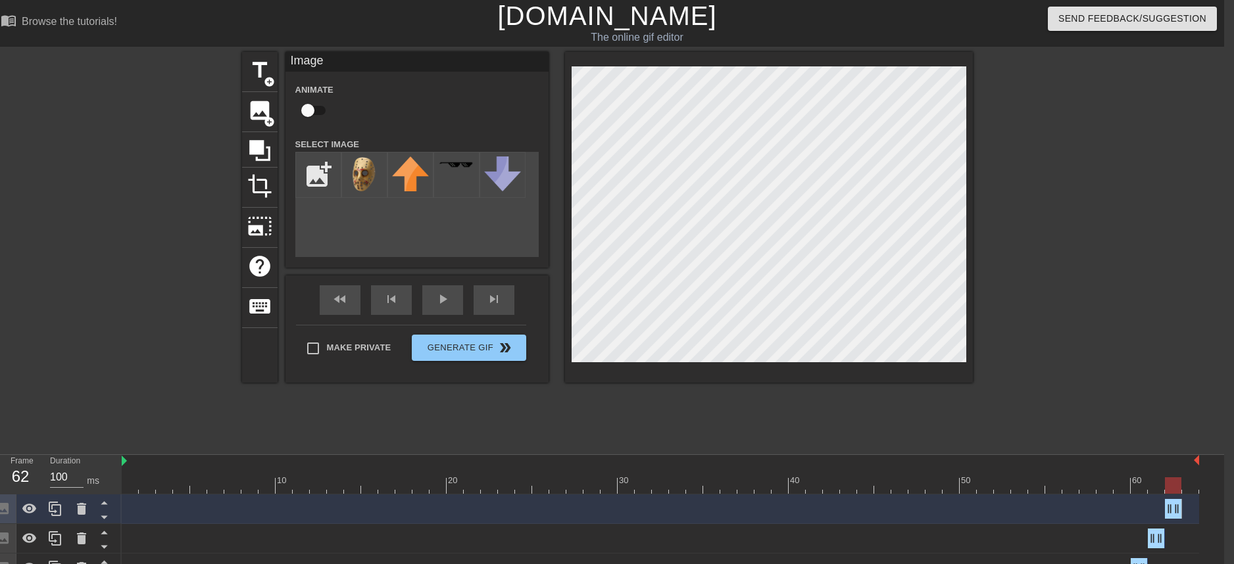
click at [1155, 488] on div at bounding box center [661, 486] width 1078 height 16
click at [1171, 488] on div at bounding box center [661, 486] width 1078 height 16
click at [1151, 488] on div at bounding box center [661, 486] width 1078 height 16
click at [1169, 488] on div at bounding box center [661, 486] width 1078 height 16
click at [1191, 488] on div at bounding box center [661, 486] width 1078 height 16
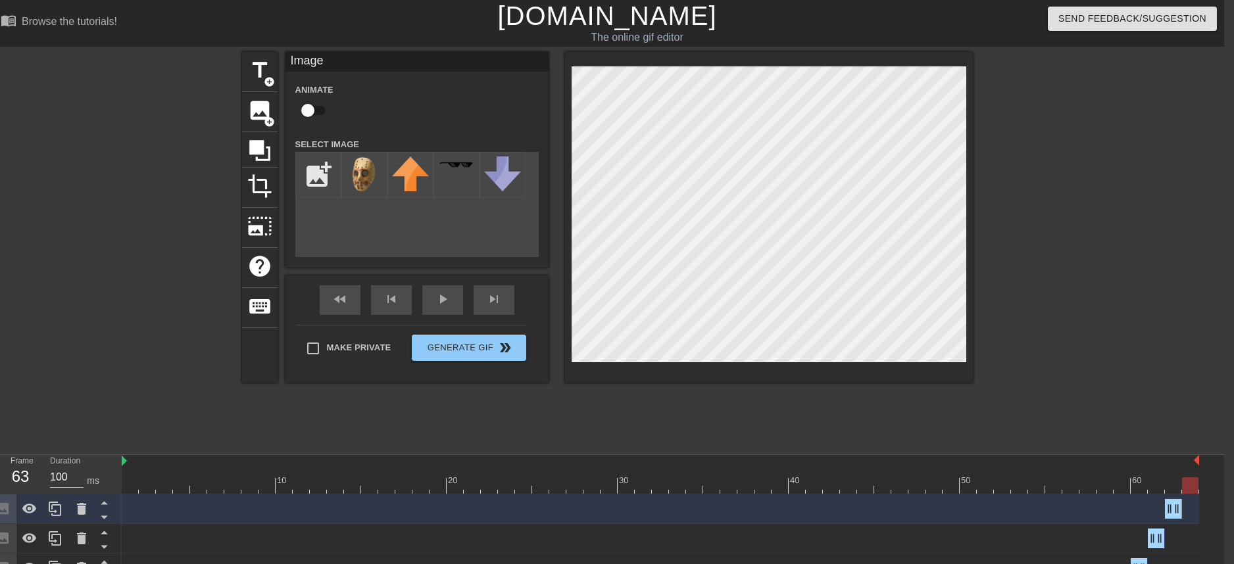
click at [1077, 422] on div at bounding box center [1087, 249] width 197 height 395
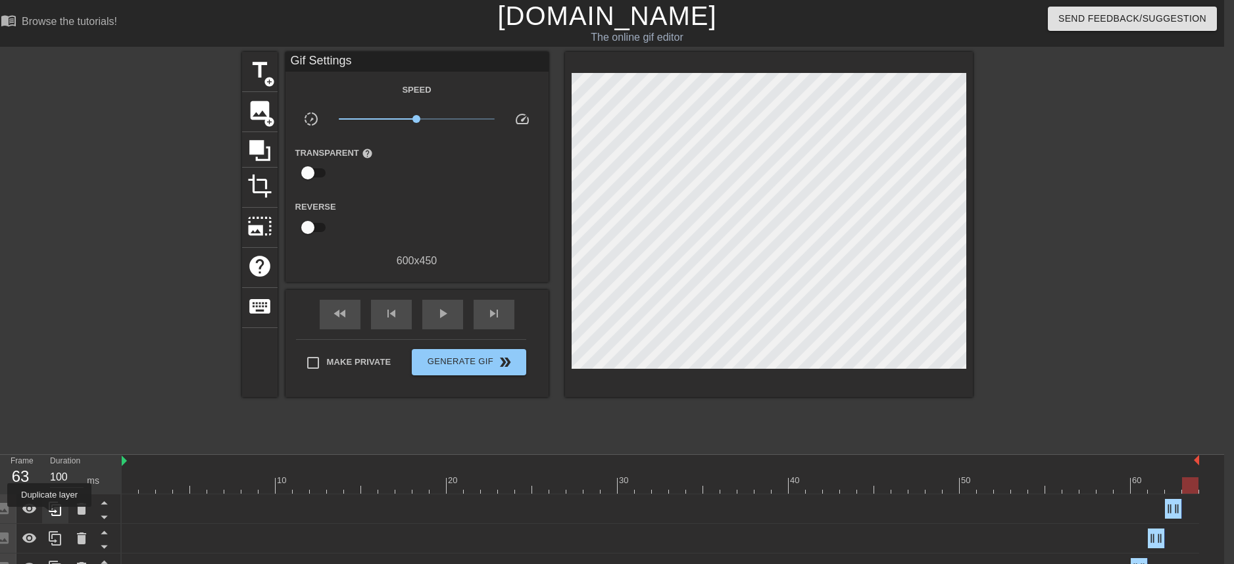
click at [51, 516] on icon at bounding box center [55, 509] width 16 height 16
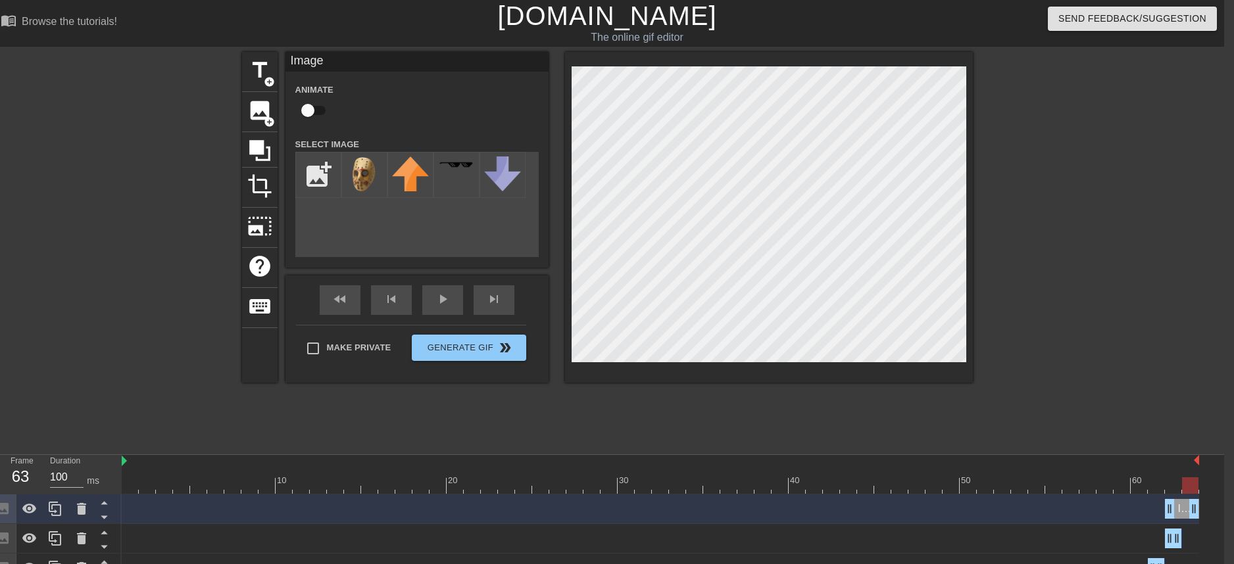
drag, startPoint x: 1175, startPoint y: 507, endPoint x: 1191, endPoint y: 508, distance: 16.5
drag, startPoint x: 1170, startPoint y: 511, endPoint x: 1187, endPoint y: 511, distance: 16.4
click at [1166, 485] on div at bounding box center [661, 486] width 1078 height 16
click at [1192, 485] on div at bounding box center [661, 486] width 1078 height 16
click at [1082, 391] on div at bounding box center [1087, 249] width 197 height 395
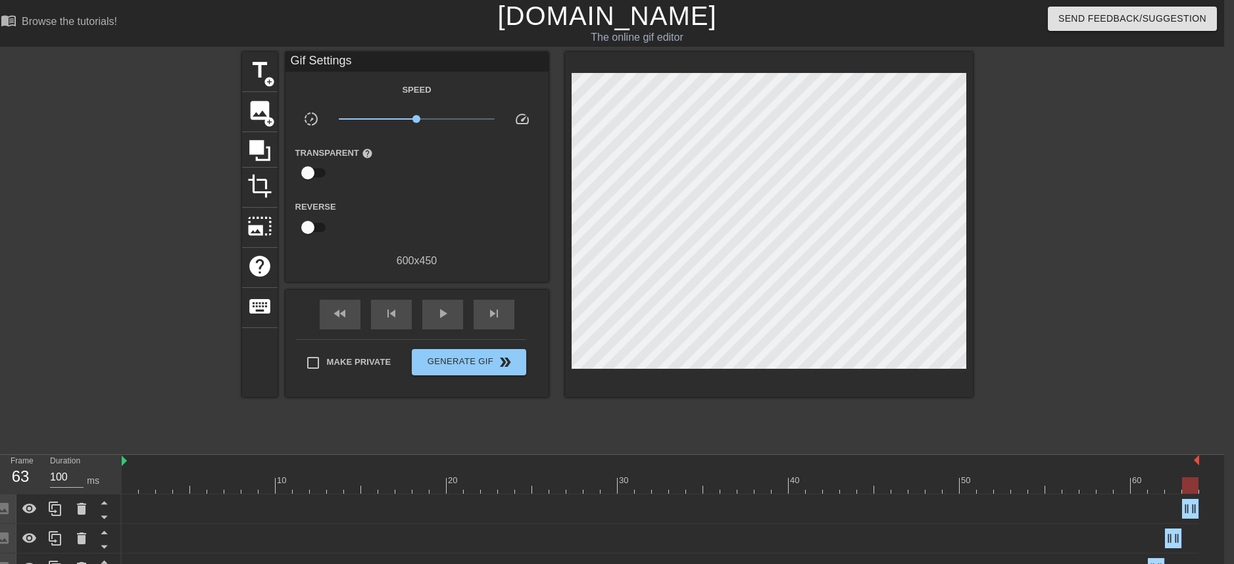
click at [1172, 488] on div at bounding box center [661, 486] width 1078 height 16
click at [1189, 488] on div at bounding box center [661, 486] width 1078 height 16
click at [1174, 488] on div at bounding box center [661, 486] width 1078 height 16
click at [1195, 488] on div at bounding box center [661, 486] width 1078 height 16
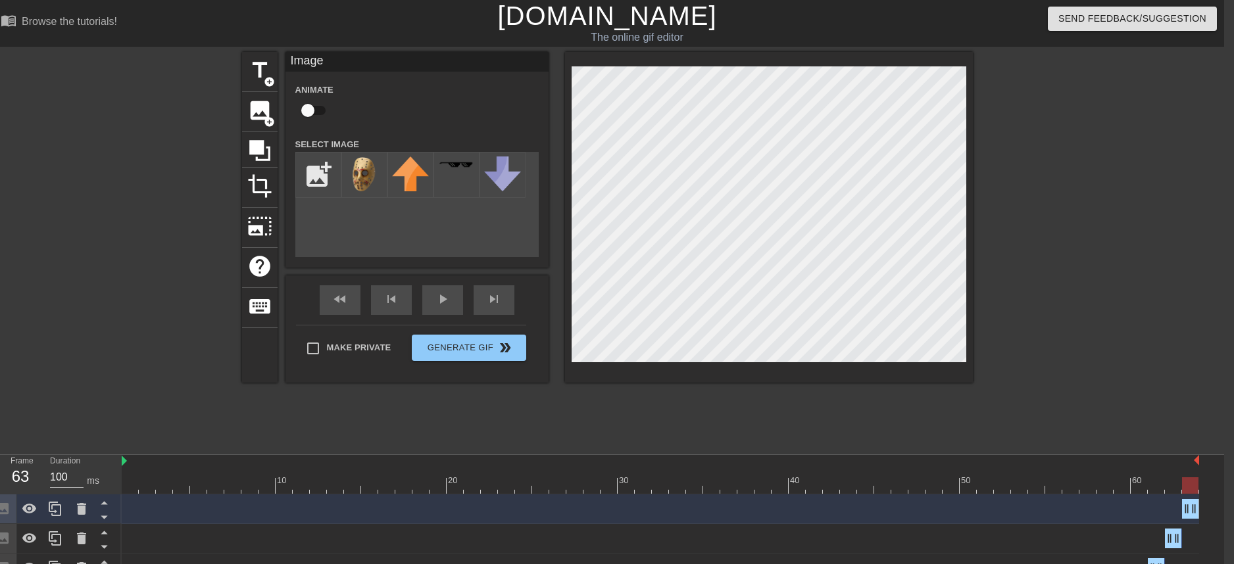
click at [1020, 281] on div at bounding box center [1087, 249] width 197 height 395
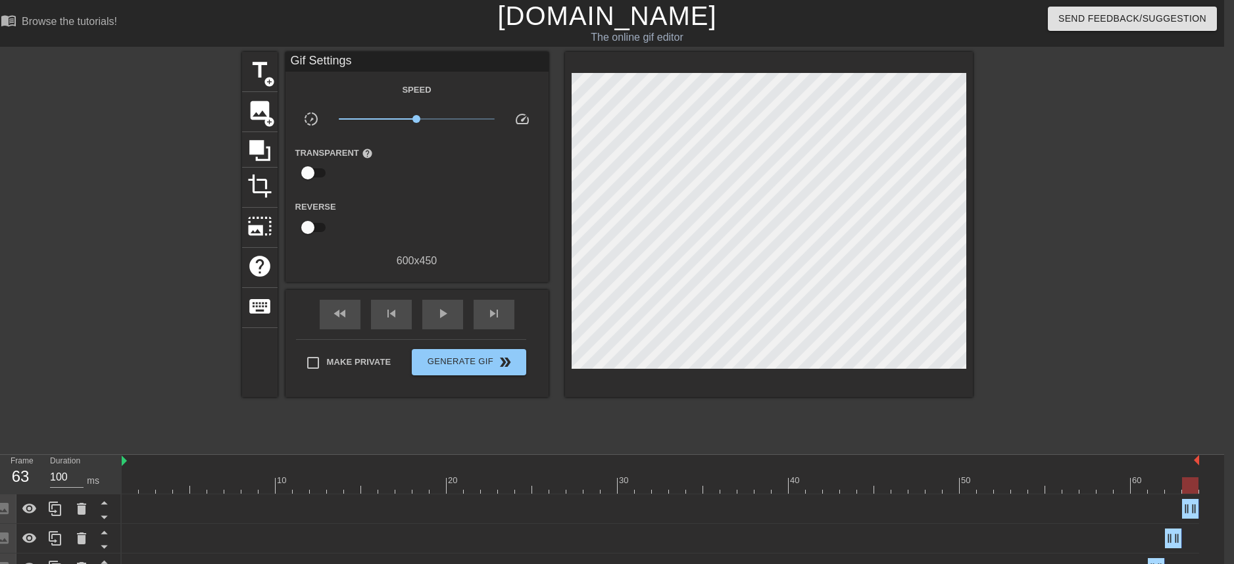
click at [1170, 486] on div at bounding box center [661, 486] width 1078 height 16
click at [1192, 486] on div at bounding box center [661, 486] width 1078 height 16
click at [1174, 488] on div at bounding box center [661, 486] width 1078 height 16
click at [1195, 490] on div at bounding box center [661, 486] width 1078 height 16
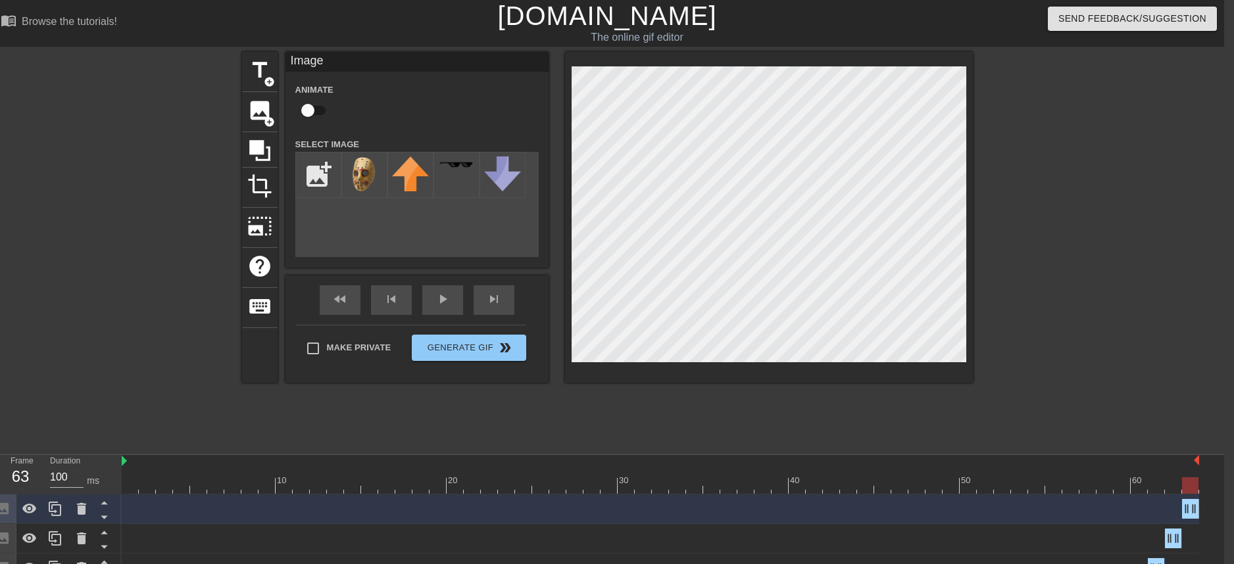
click at [1042, 224] on div at bounding box center [1087, 249] width 197 height 395
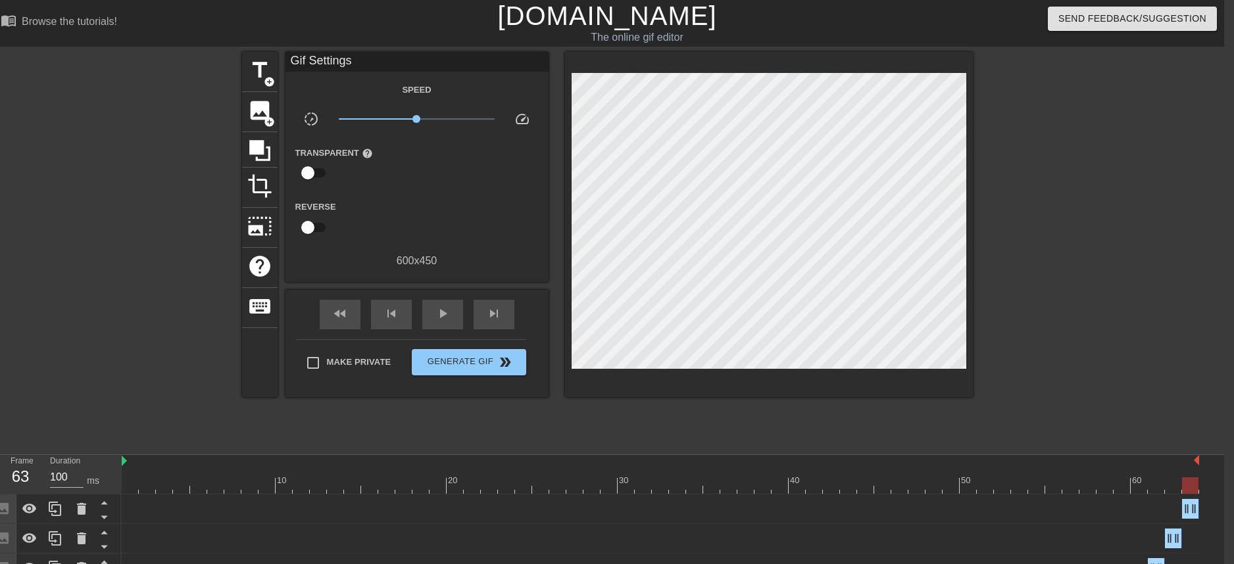
click at [1172, 486] on div at bounding box center [661, 486] width 1078 height 16
click at [1188, 486] on div at bounding box center [661, 486] width 1078 height 16
click at [1170, 486] on div at bounding box center [661, 486] width 1078 height 16
click at [1190, 486] on div at bounding box center [661, 486] width 1078 height 16
click at [1169, 488] on div at bounding box center [661, 486] width 1078 height 16
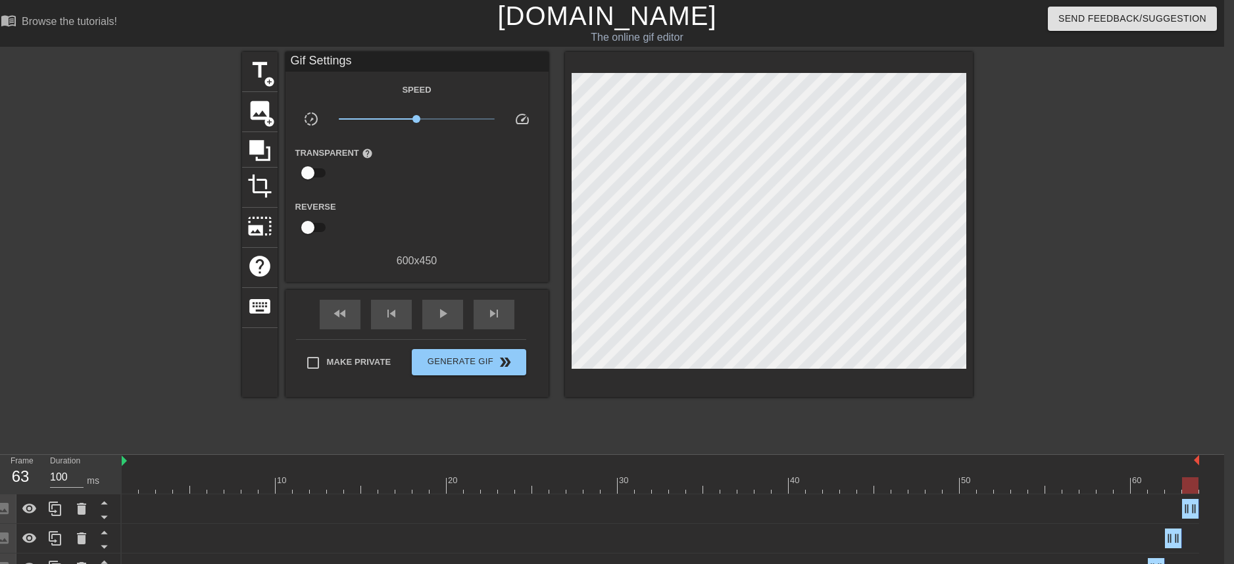
click at [1185, 491] on div at bounding box center [661, 486] width 1078 height 16
click at [1020, 357] on div at bounding box center [1087, 249] width 197 height 395
click at [425, 333] on div "fast_rewind skip_previous play_arrow skip_next" at bounding box center [417, 314] width 214 height 49
click at [445, 318] on span "play_arrow" at bounding box center [443, 314] width 16 height 16
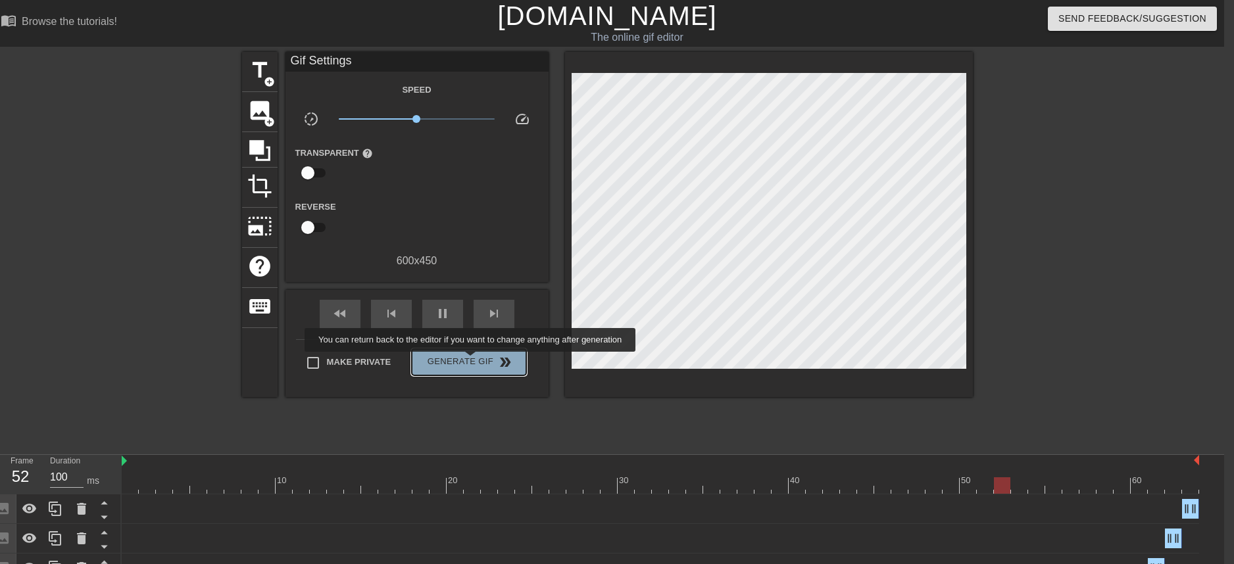
click at [479, 361] on span "Generate Gif double_arrow" at bounding box center [468, 363] width 103 height 16
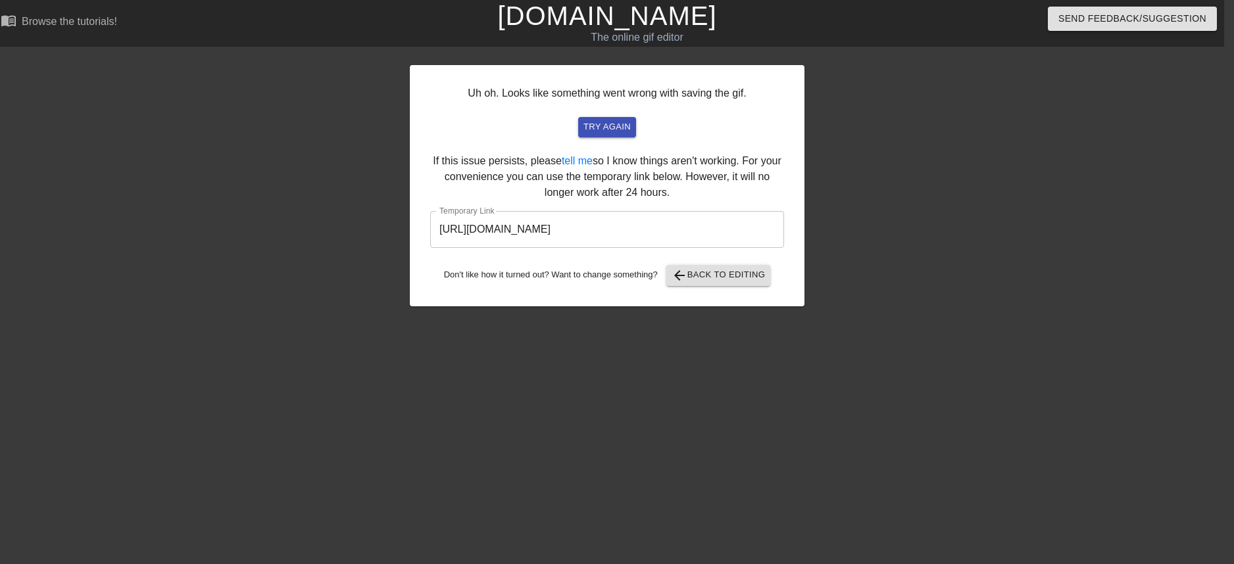
click at [624, 231] on input "[URL][DOMAIN_NAME]" at bounding box center [607, 229] width 354 height 37
